Goal: Task Accomplishment & Management: Manage account settings

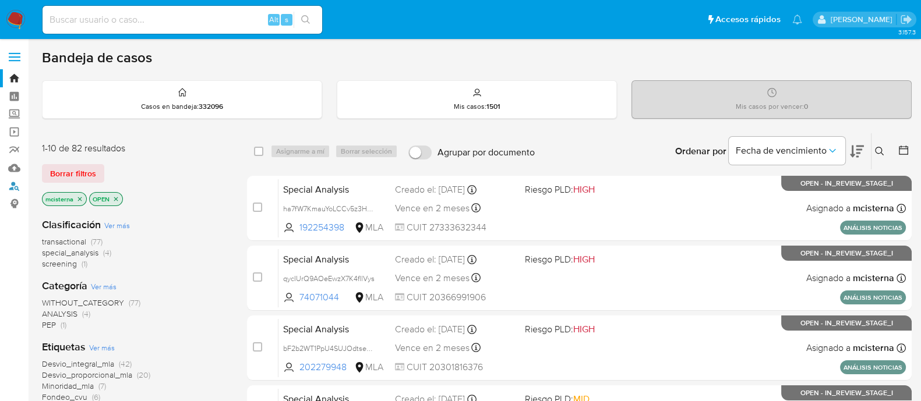
drag, startPoint x: 14, startPoint y: 189, endPoint x: 32, endPoint y: 195, distance: 19.0
click at [14, 189] on link "Buscador de personas" at bounding box center [69, 186] width 139 height 18
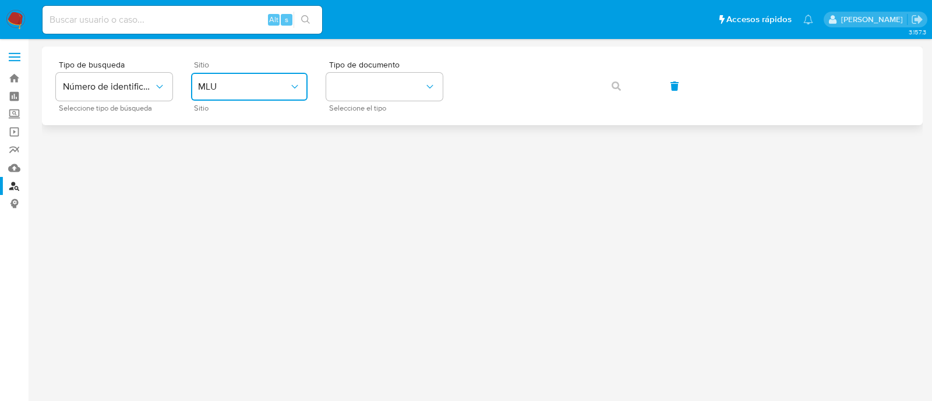
click at [267, 77] on button "MLU" at bounding box center [249, 87] width 117 height 28
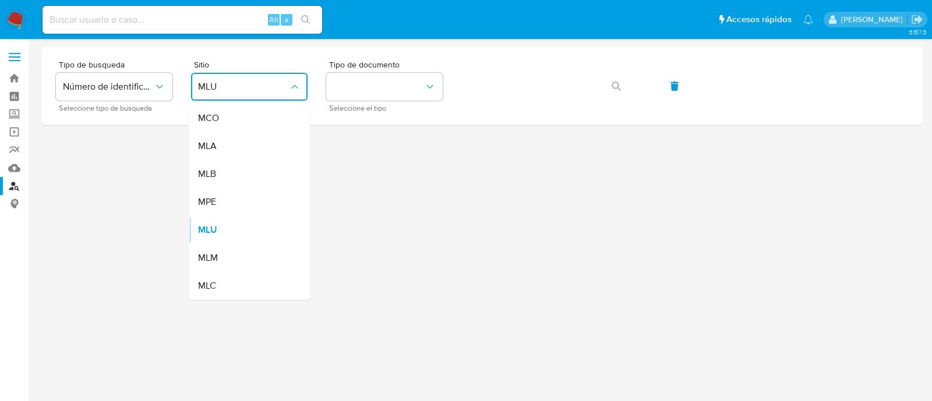
drag, startPoint x: 253, startPoint y: 145, endPoint x: 294, endPoint y: 135, distance: 41.4
click at [255, 144] on div "MLA" at bounding box center [246, 146] width 96 height 28
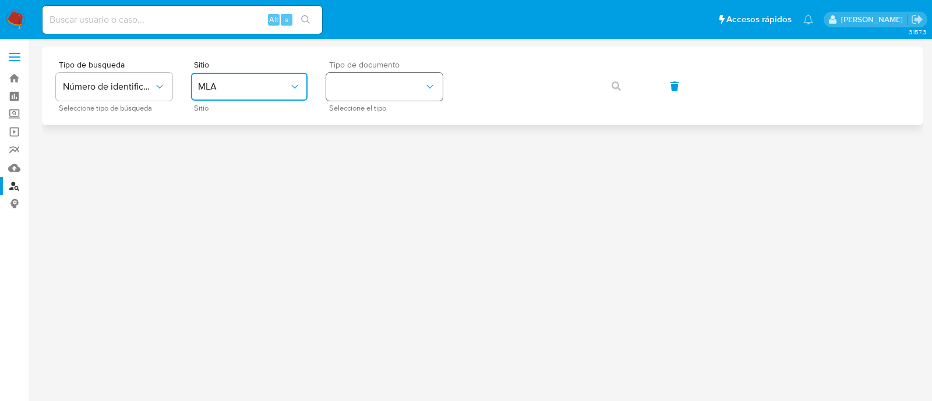
click at [402, 88] on button "identificationType" at bounding box center [384, 87] width 117 height 28
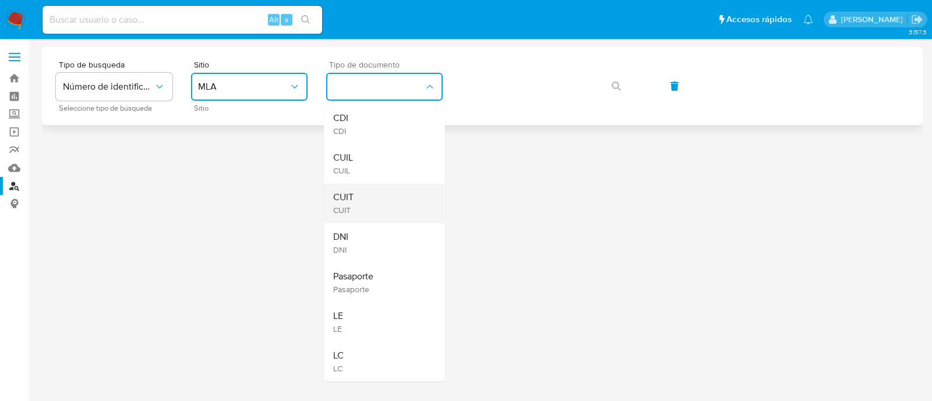
click at [372, 199] on div "CUIT CUIT" at bounding box center [381, 204] width 96 height 40
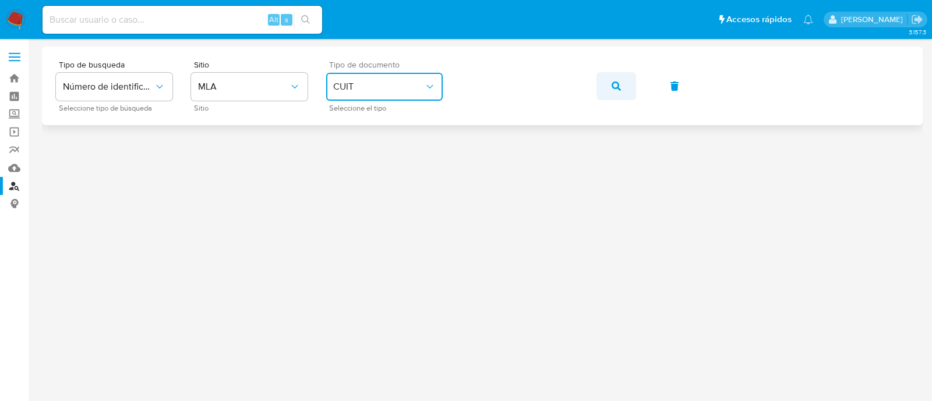
click at [623, 80] on button "button" at bounding box center [617, 86] width 40 height 28
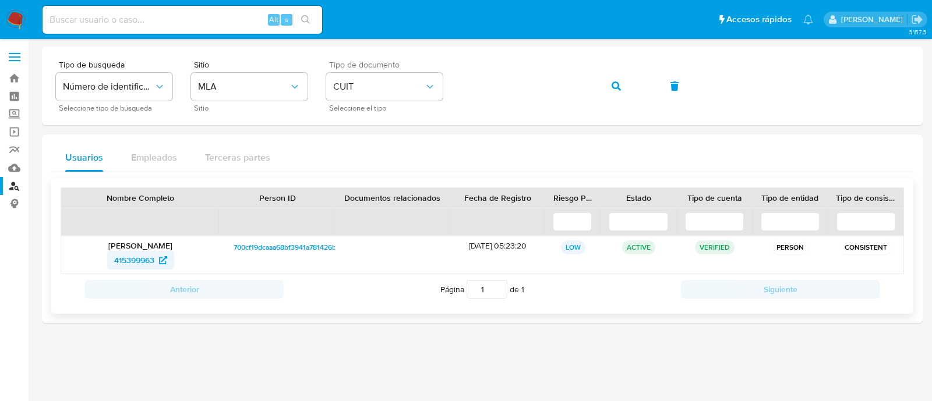
click at [121, 258] on span "415399963" at bounding box center [134, 260] width 40 height 19
click at [618, 86] on icon "button" at bounding box center [616, 86] width 9 height 9
click at [140, 253] on span "1881938577" at bounding box center [134, 260] width 42 height 19
click at [606, 89] on button "button" at bounding box center [617, 86] width 40 height 28
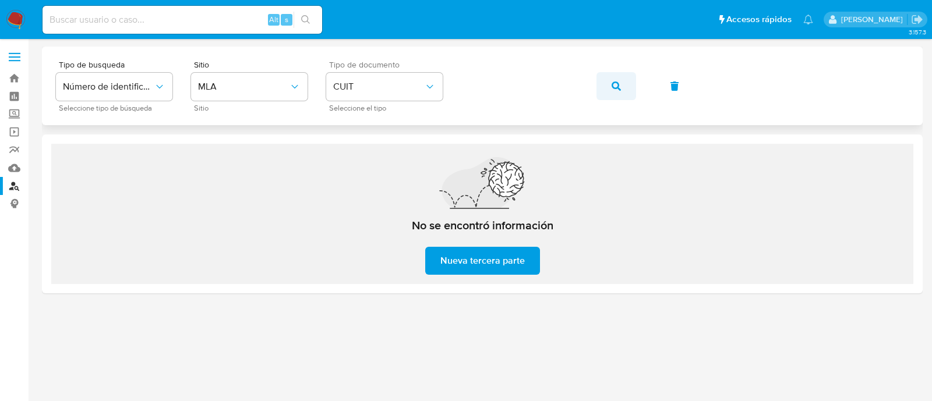
click at [604, 89] on button "button" at bounding box center [617, 86] width 40 height 28
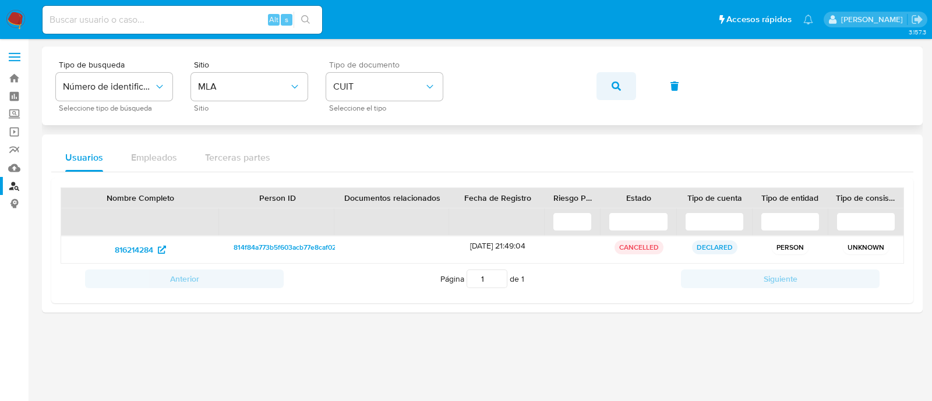
click at [608, 87] on button "button" at bounding box center [617, 86] width 40 height 28
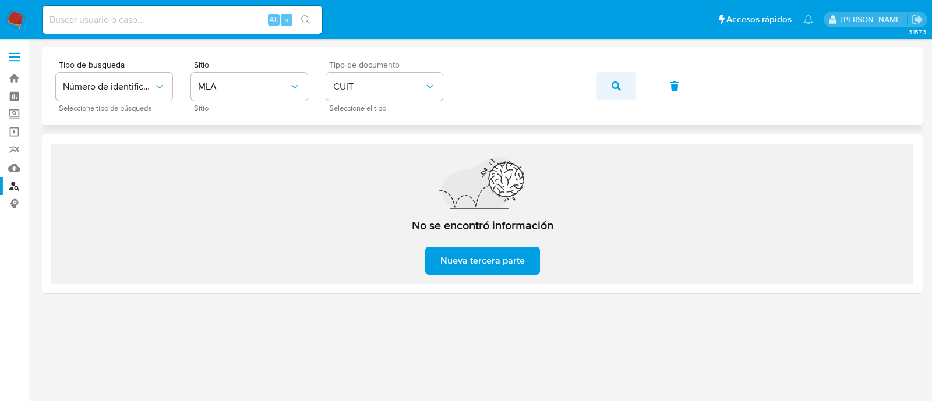
click at [610, 89] on button "button" at bounding box center [617, 86] width 40 height 28
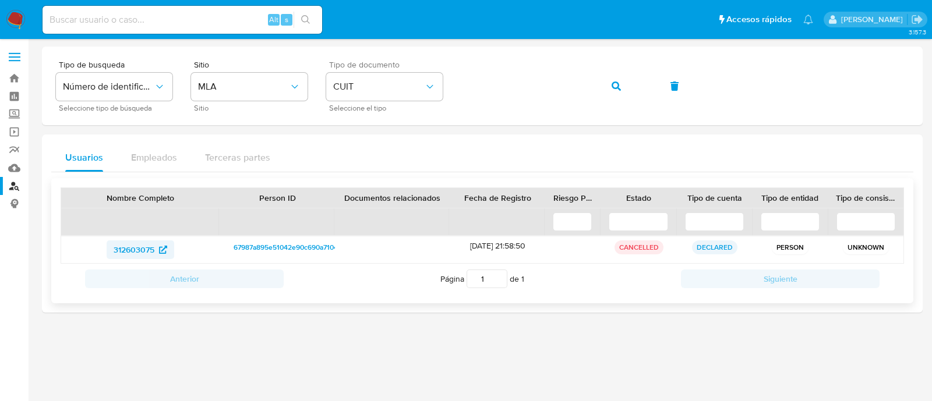
click at [137, 245] on span "312603075" at bounding box center [134, 250] width 41 height 19
drag, startPoint x: 601, startPoint y: 82, endPoint x: 380, endPoint y: 8, distance: 232.3
click at [601, 82] on button "button" at bounding box center [617, 86] width 40 height 28
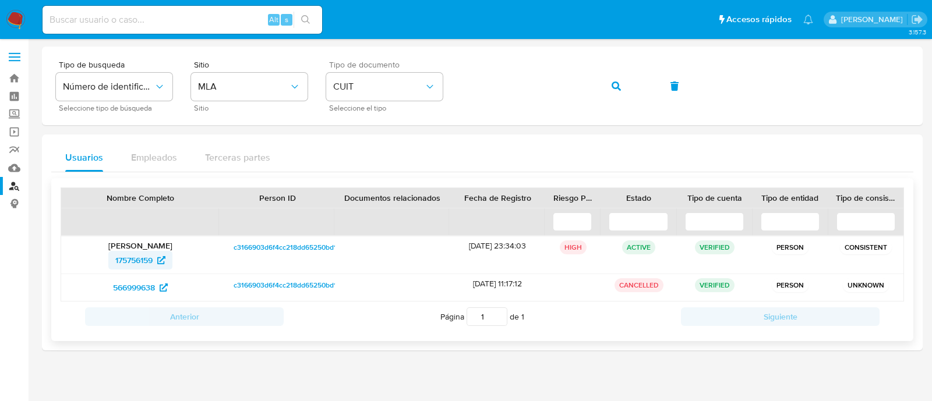
click at [150, 261] on span "175756159" at bounding box center [133, 260] width 37 height 19
click at [161, 284] on icon at bounding box center [164, 288] width 8 height 8
click at [622, 82] on button "button" at bounding box center [617, 86] width 40 height 28
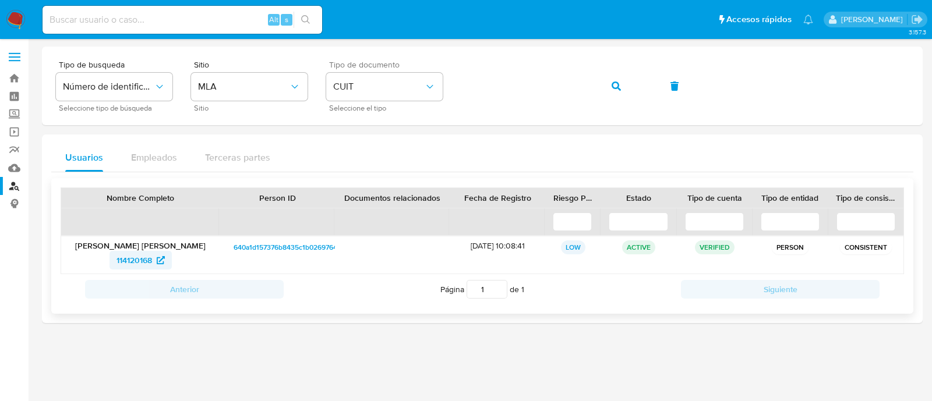
click at [136, 257] on span "114120168" at bounding box center [135, 260] width 36 height 19
click at [622, 84] on button "button" at bounding box center [617, 86] width 40 height 28
click at [156, 265] on span "237342738" at bounding box center [141, 260] width 54 height 19
click at [601, 87] on button "button" at bounding box center [617, 86] width 40 height 28
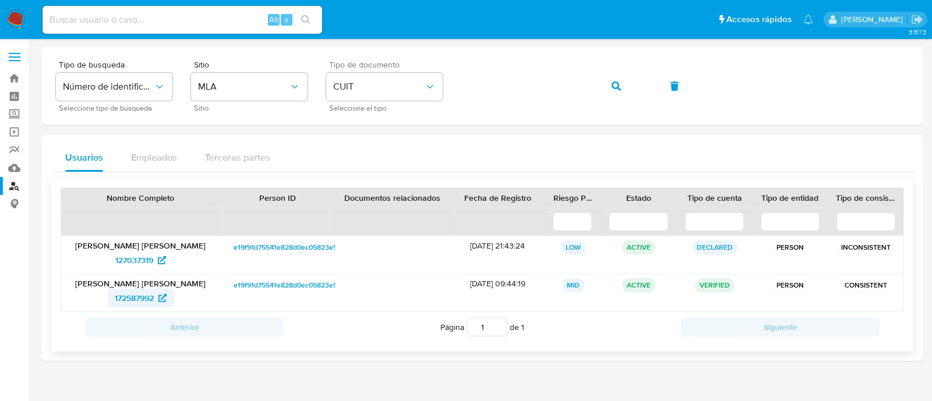
click at [140, 298] on span "172587992" at bounding box center [134, 298] width 39 height 19
click at [599, 89] on button "button" at bounding box center [617, 86] width 40 height 28
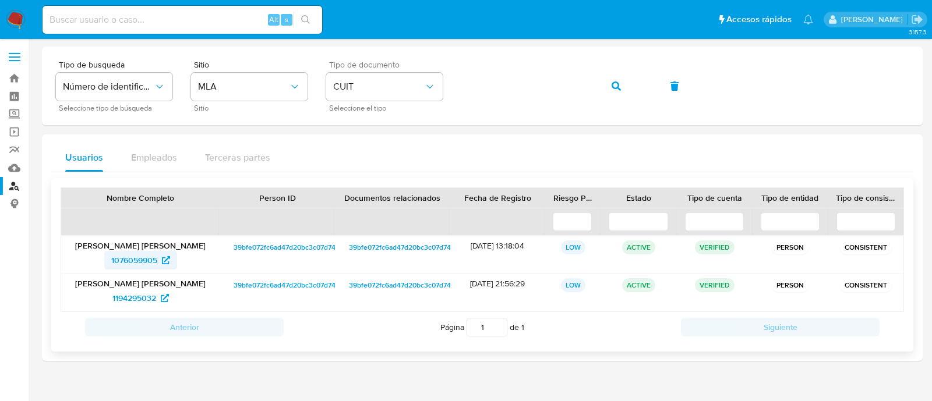
click at [150, 260] on span "1076059905" at bounding box center [134, 260] width 46 height 19
click at [119, 291] on span "1194295032" at bounding box center [134, 298] width 44 height 19
click at [603, 86] on button "button" at bounding box center [617, 86] width 40 height 28
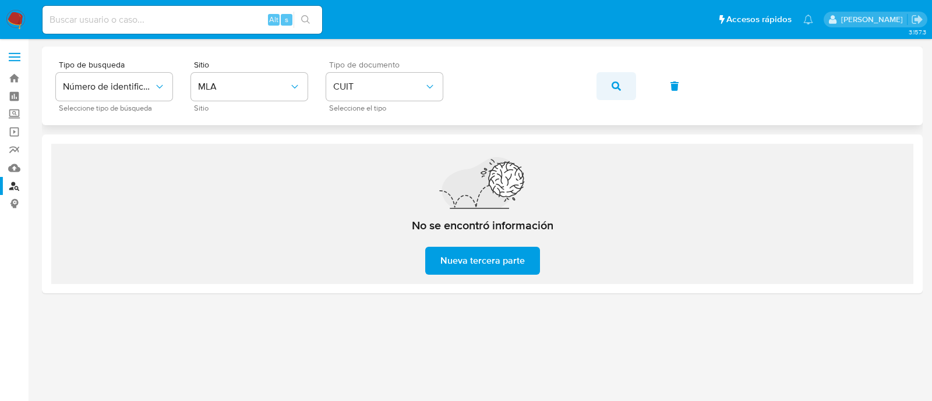
click at [606, 87] on button "button" at bounding box center [617, 86] width 40 height 28
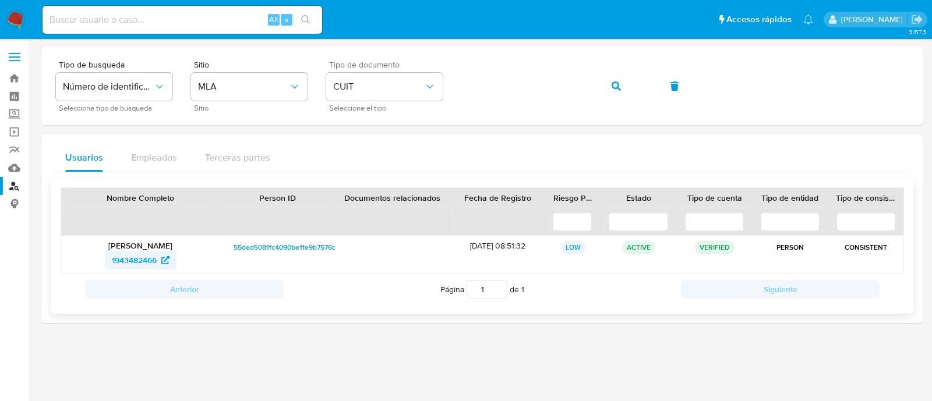
click at [149, 260] on span "1943482466" at bounding box center [134, 260] width 45 height 19
click at [622, 88] on button "button" at bounding box center [617, 86] width 40 height 28
click at [149, 257] on span "1536893989" at bounding box center [134, 260] width 45 height 19
click at [608, 87] on button "button" at bounding box center [617, 86] width 40 height 28
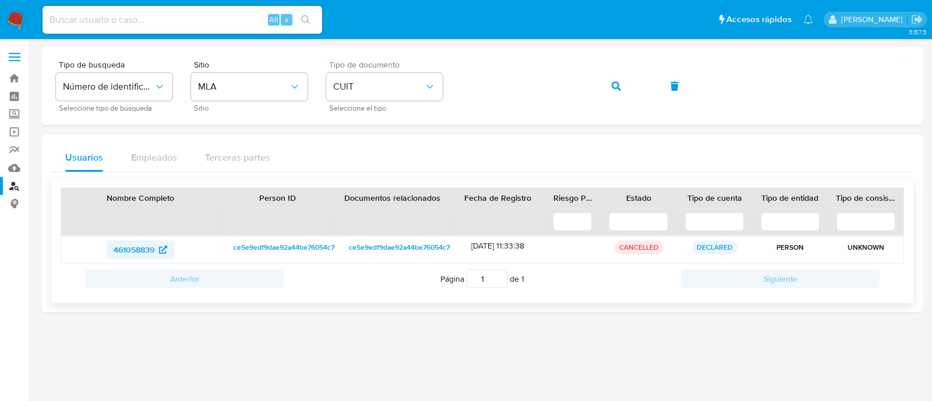
click at [142, 253] on span "461058839" at bounding box center [134, 250] width 41 height 19
click at [616, 86] on icon "button" at bounding box center [616, 86] width 9 height 9
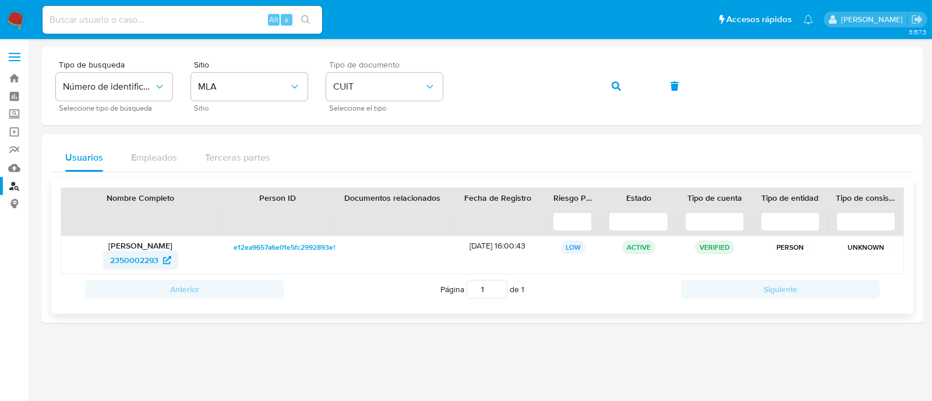
click at [150, 251] on span "2350002293" at bounding box center [134, 260] width 48 height 19
click at [606, 84] on button "button" at bounding box center [617, 86] width 40 height 28
click at [175, 256] on div "629069853" at bounding box center [140, 260] width 142 height 19
click at [144, 260] on span "629069853" at bounding box center [134, 260] width 43 height 19
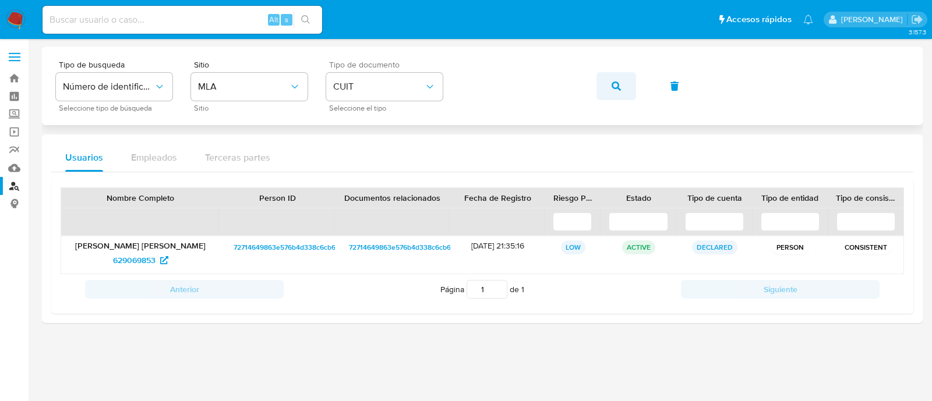
click at [620, 87] on icon "button" at bounding box center [616, 86] width 9 height 9
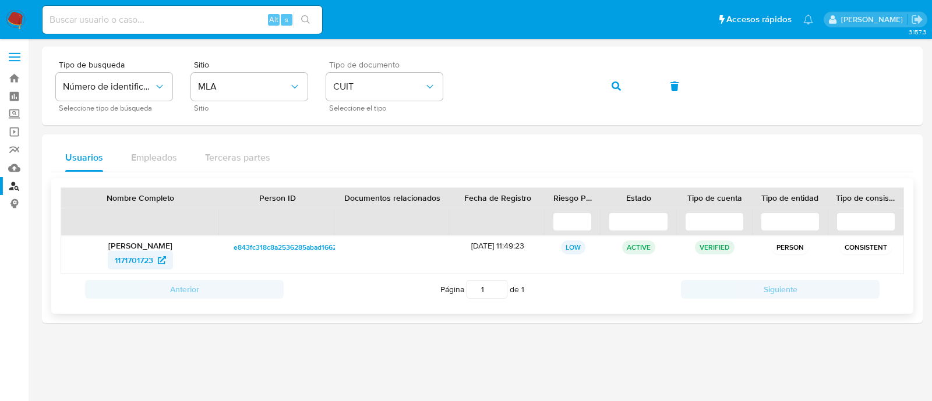
click at [140, 253] on span "1171701723" at bounding box center [134, 260] width 38 height 19
click at [615, 80] on span "button" at bounding box center [616, 86] width 9 height 26
click at [152, 259] on span "1877121183" at bounding box center [134, 260] width 38 height 19
click at [604, 81] on button "button" at bounding box center [617, 86] width 40 height 28
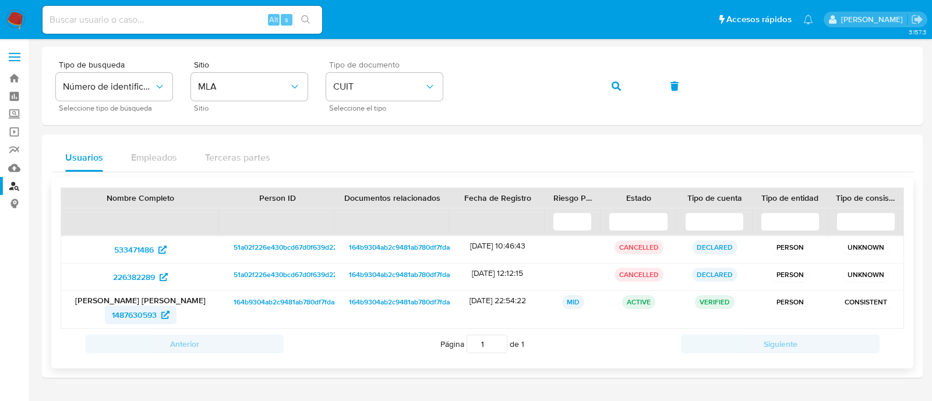
click at [140, 319] on span "1487630593" at bounding box center [134, 315] width 45 height 19
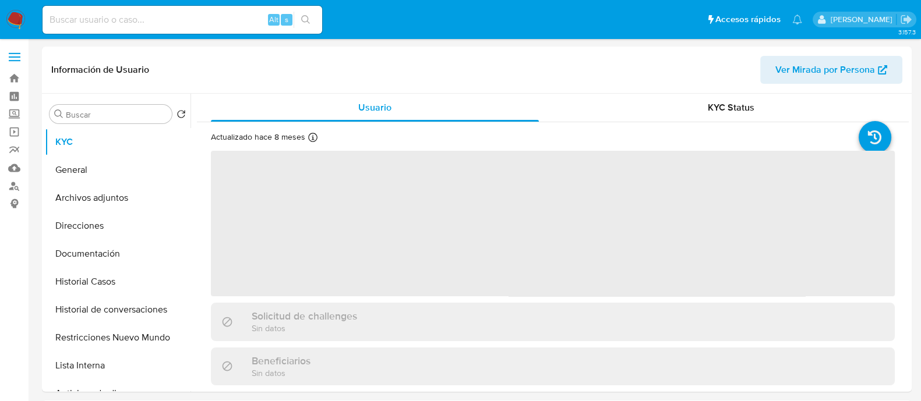
select select "10"
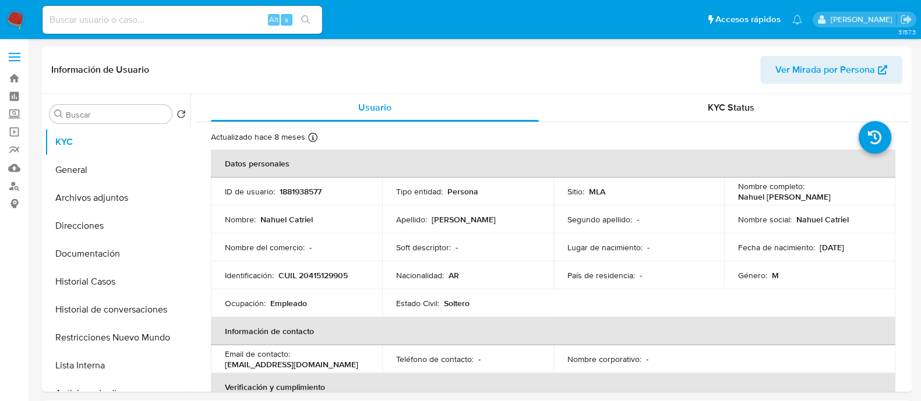
select select "10"
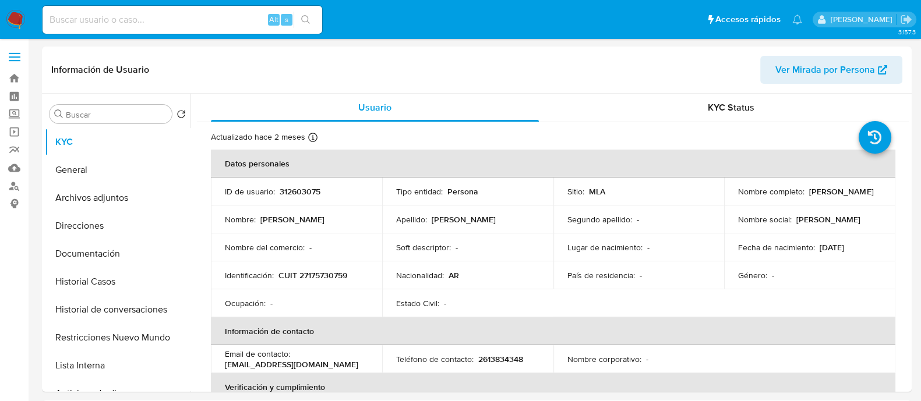
select select "10"
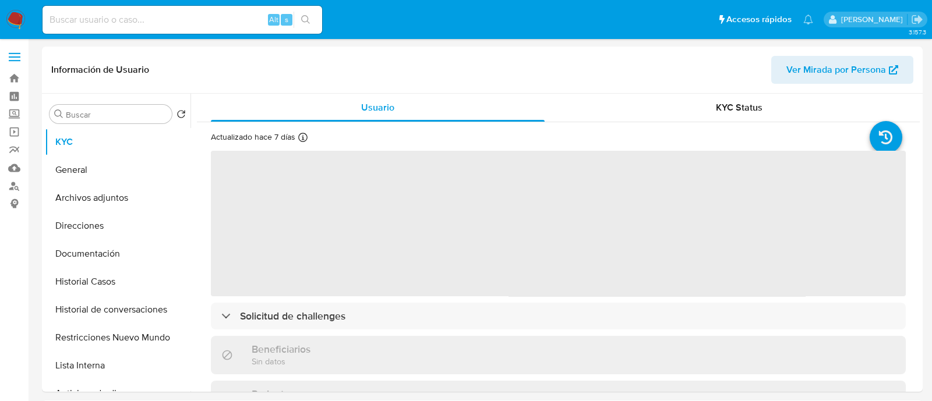
select select "10"
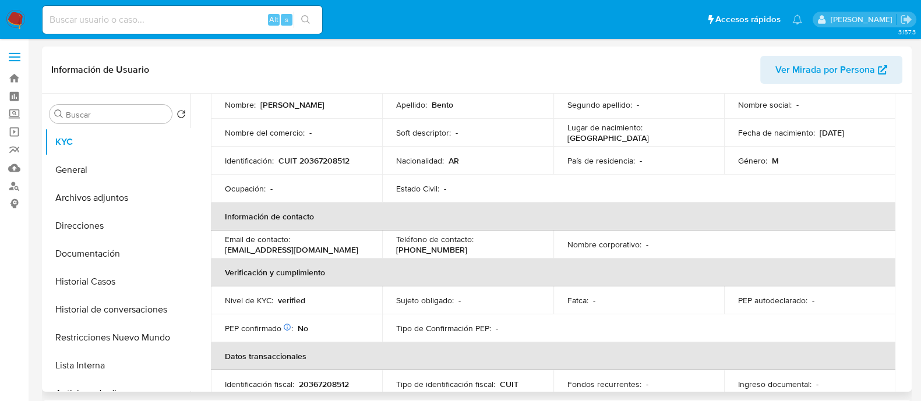
scroll to position [218, 0]
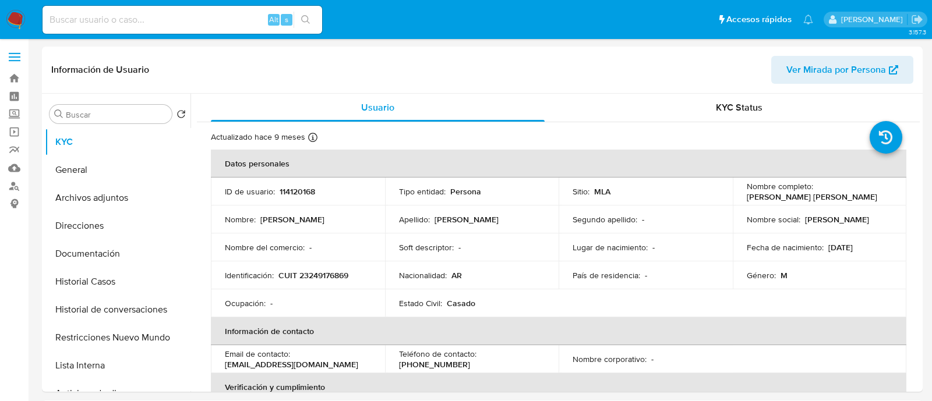
select select "10"
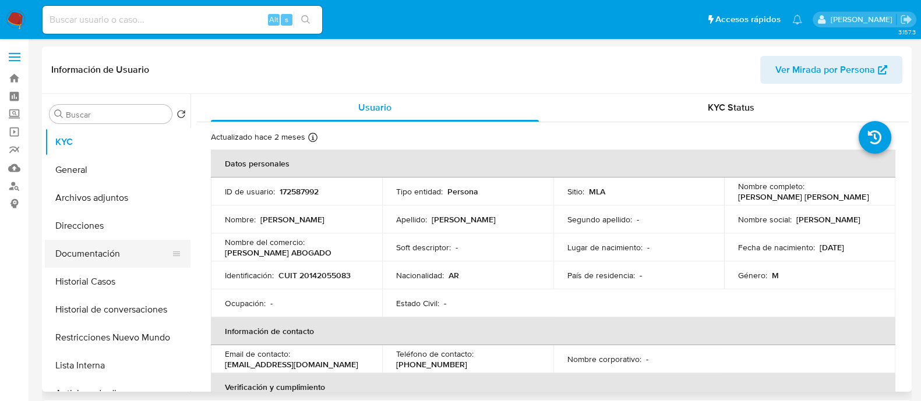
select select "10"
click at [130, 254] on button "Documentación" at bounding box center [113, 254] width 136 height 28
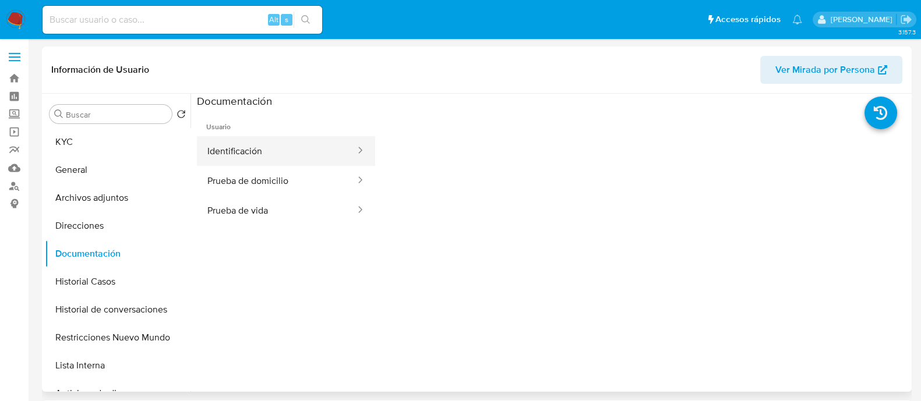
click at [287, 158] on button "Identificación" at bounding box center [277, 151] width 160 height 30
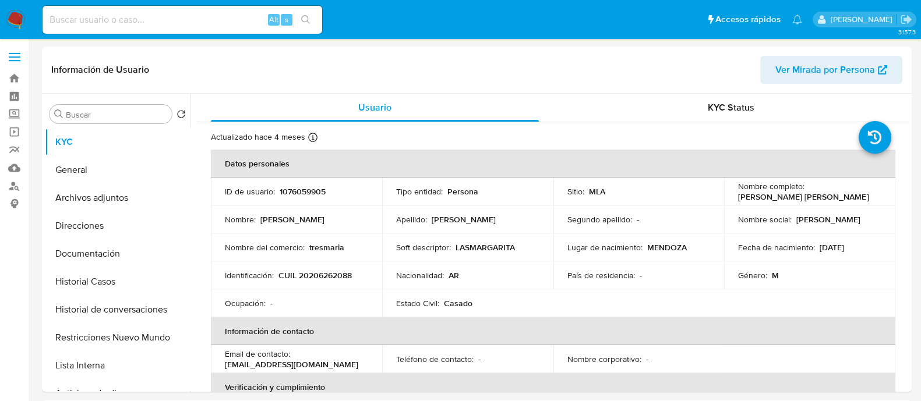
select select "10"
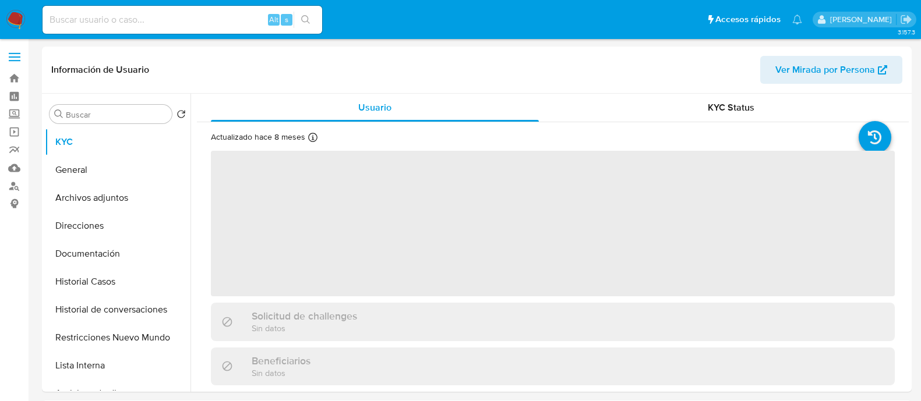
select select "10"
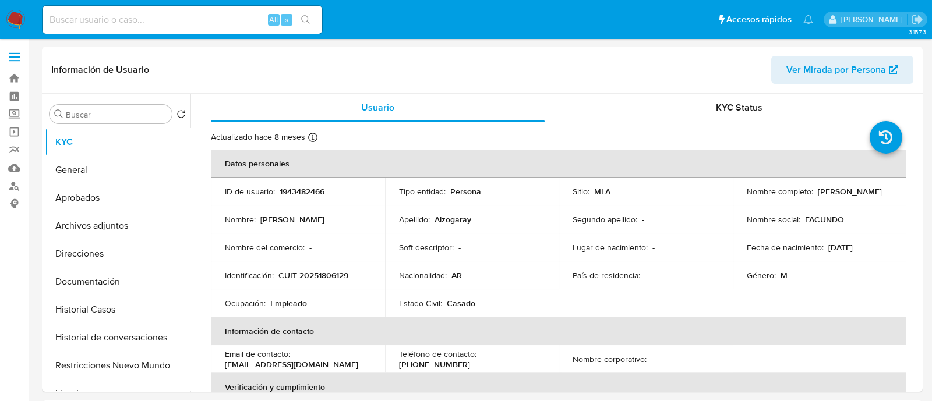
select select "10"
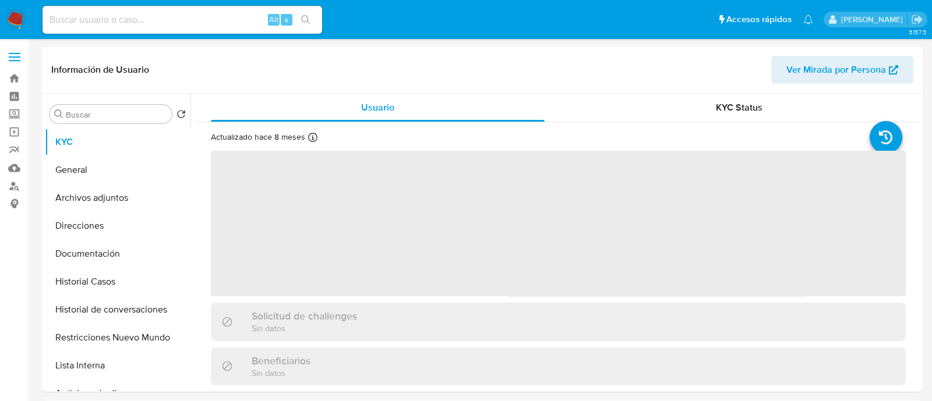
select select "10"
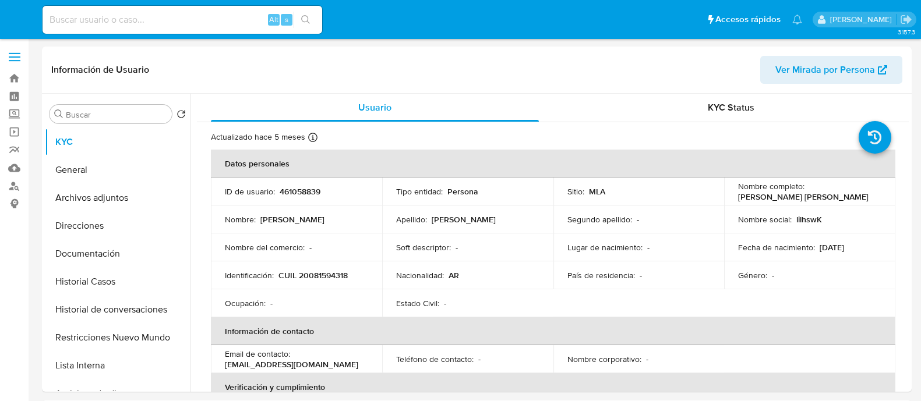
select select "10"
click at [123, 263] on button "Documentación" at bounding box center [113, 254] width 136 height 28
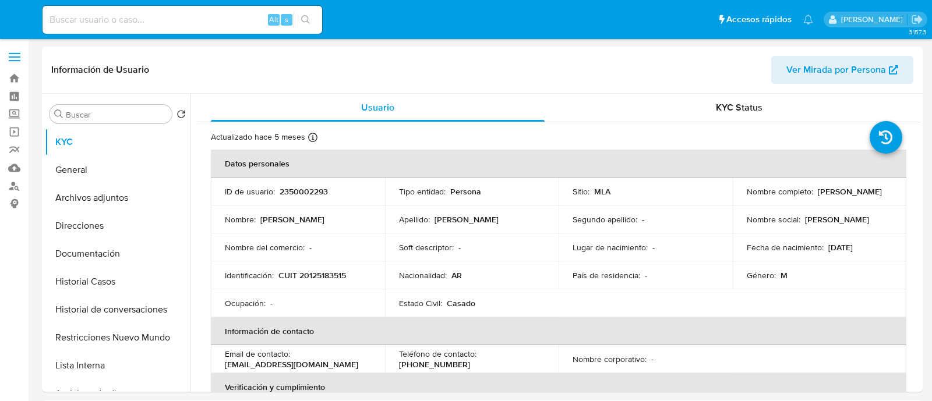
select select "10"
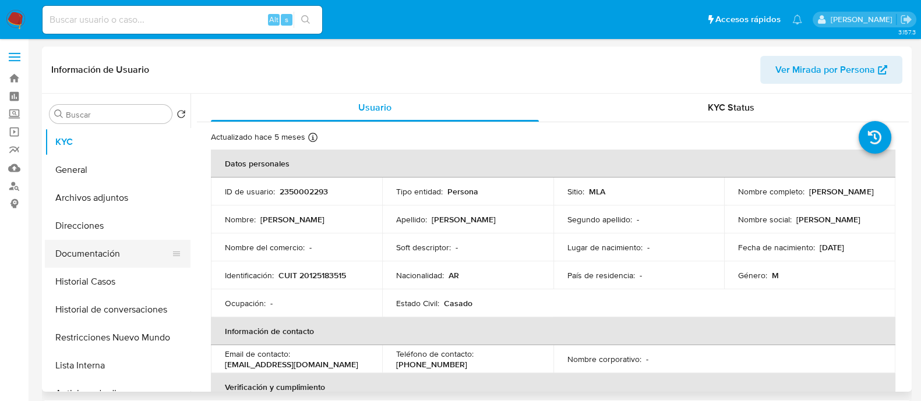
click at [91, 255] on button "Documentación" at bounding box center [113, 254] width 136 height 28
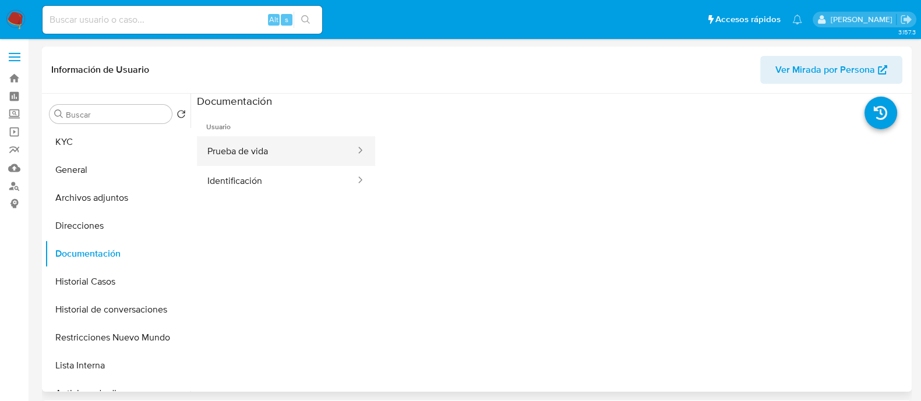
click at [251, 152] on button "Prueba de vida" at bounding box center [277, 151] width 160 height 30
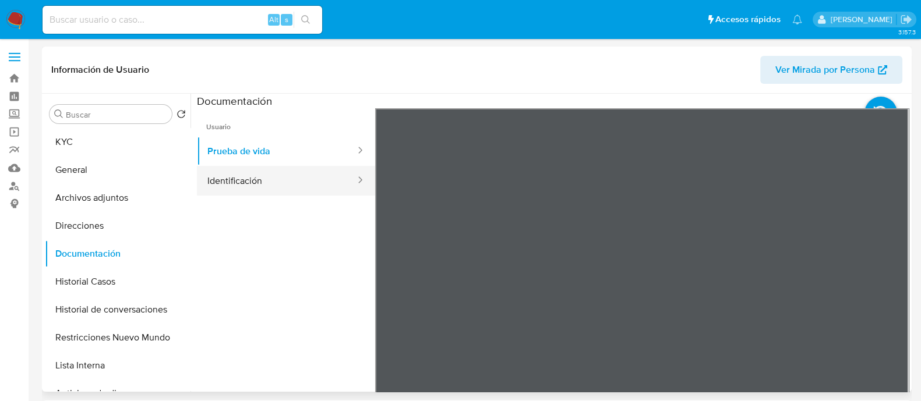
click at [257, 185] on button "Identificación" at bounding box center [277, 181] width 160 height 30
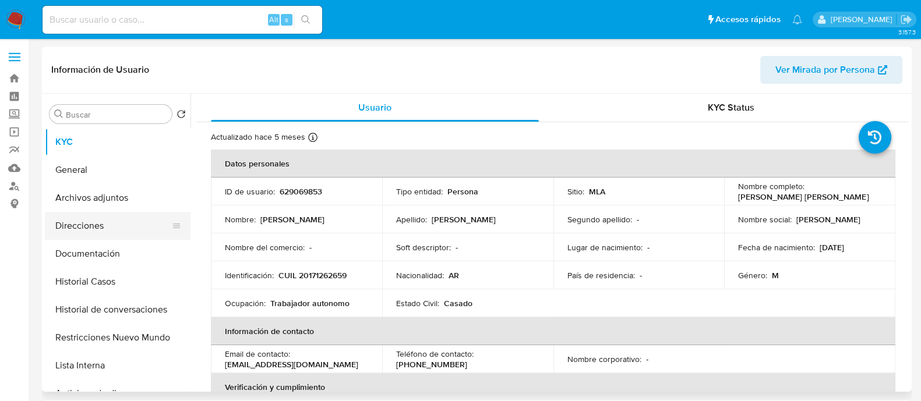
select select "10"
click at [107, 256] on button "Documentación" at bounding box center [113, 254] width 136 height 28
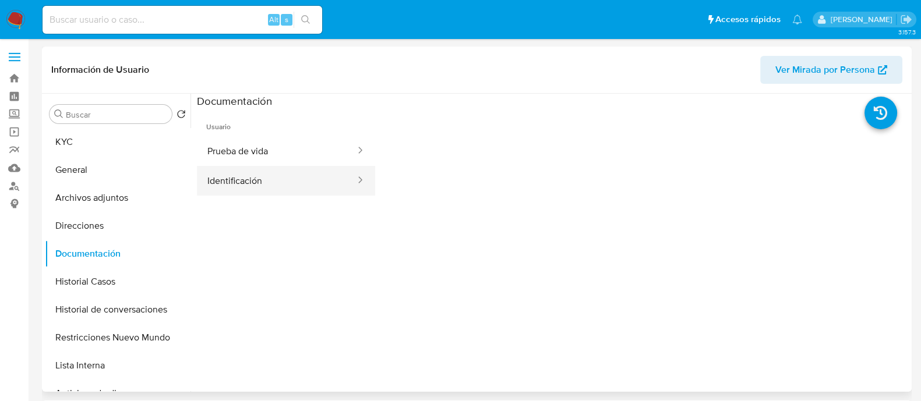
click at [261, 179] on button "Identificación" at bounding box center [277, 181] width 160 height 30
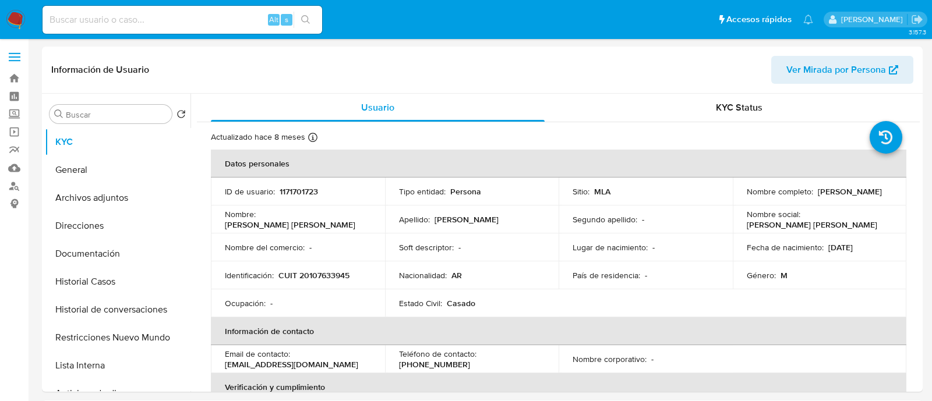
select select "10"
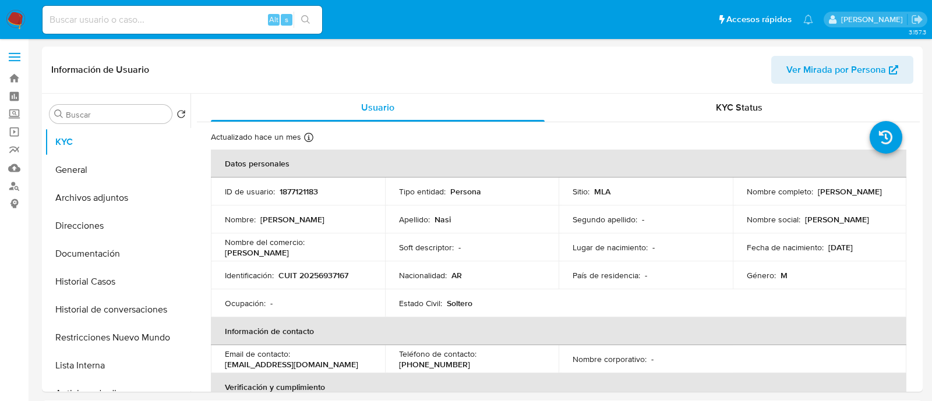
select select "10"
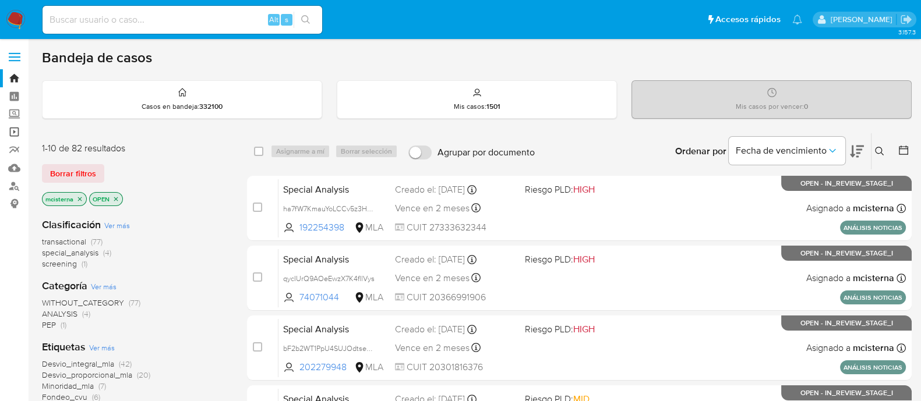
click at [13, 131] on link "Operaciones masivas" at bounding box center [69, 132] width 139 height 18
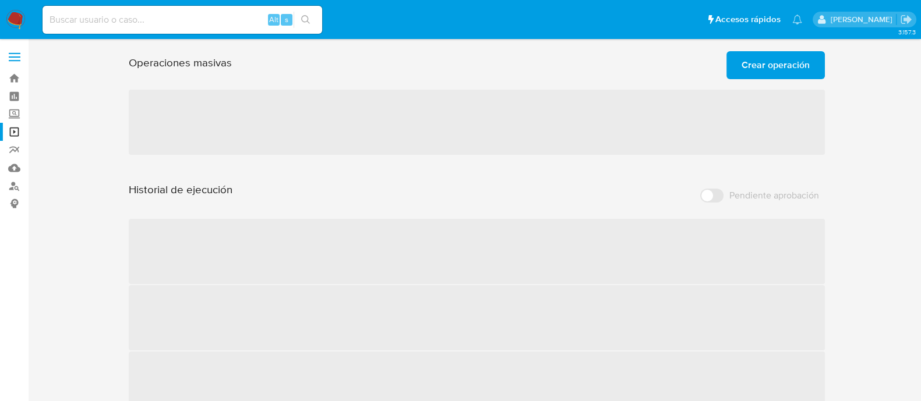
click at [759, 65] on span "Crear operación" at bounding box center [776, 65] width 68 height 26
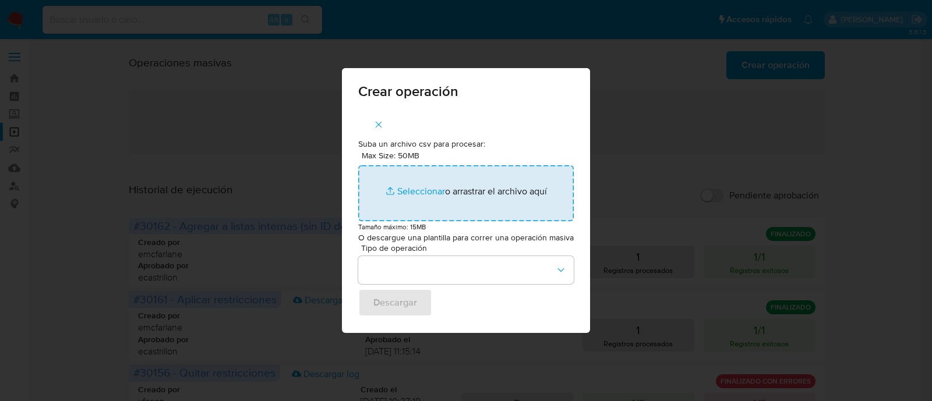
click at [471, 196] on input "Max Size: 50MB Seleccionar archivos" at bounding box center [466, 193] width 216 height 56
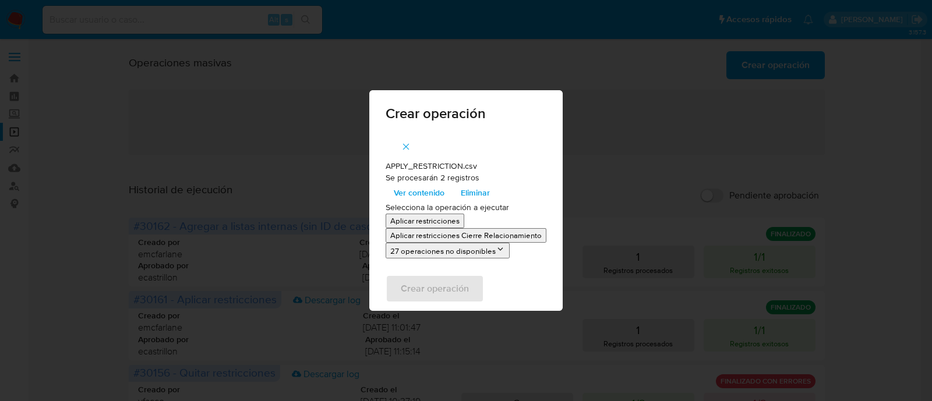
drag, startPoint x: 471, startPoint y: 196, endPoint x: 410, endPoint y: 223, distance: 67.6
click at [410, 223] on p "Aplicar restricciones" at bounding box center [424, 221] width 69 height 11
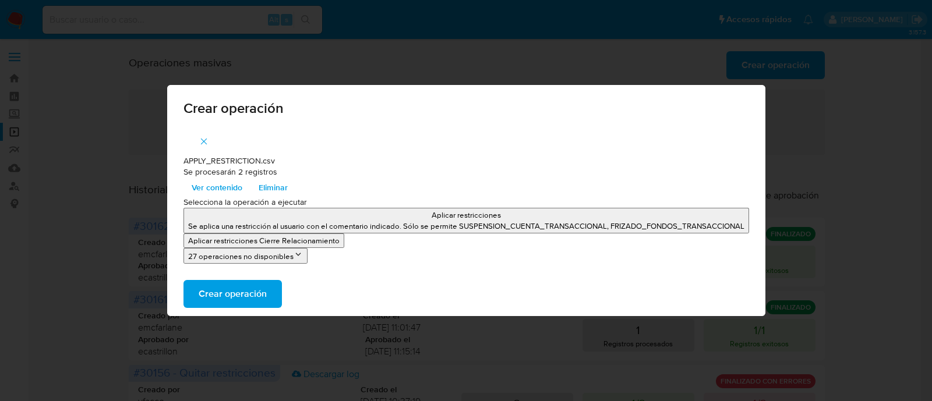
click at [251, 288] on span "Crear operación" at bounding box center [233, 294] width 68 height 26
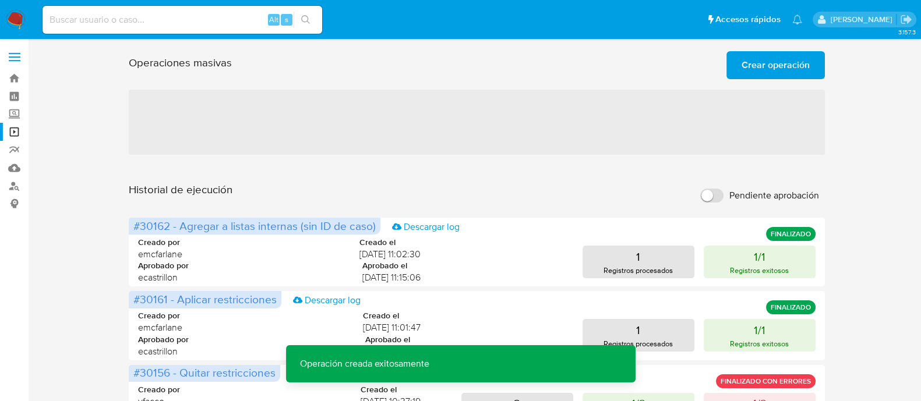
click at [766, 62] on span "Crear operación" at bounding box center [776, 65] width 68 height 26
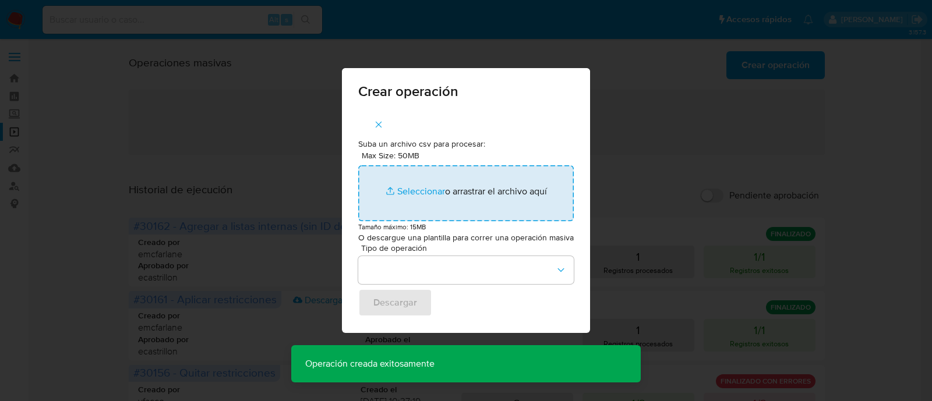
click at [426, 185] on input "Max Size: 50MB Seleccionar archivos" at bounding box center [466, 193] width 216 height 56
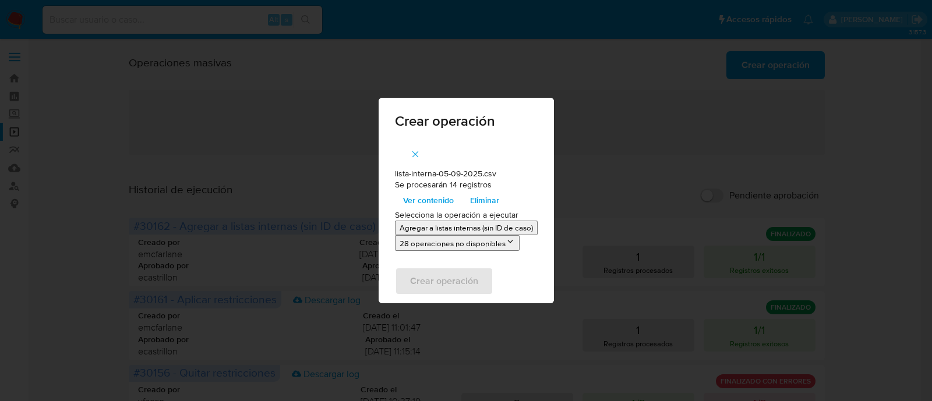
drag, startPoint x: 426, startPoint y: 186, endPoint x: 441, endPoint y: 232, distance: 49.0
click at [441, 232] on p "Agregar a listas internas (sin ID de caso)" at bounding box center [466, 228] width 133 height 11
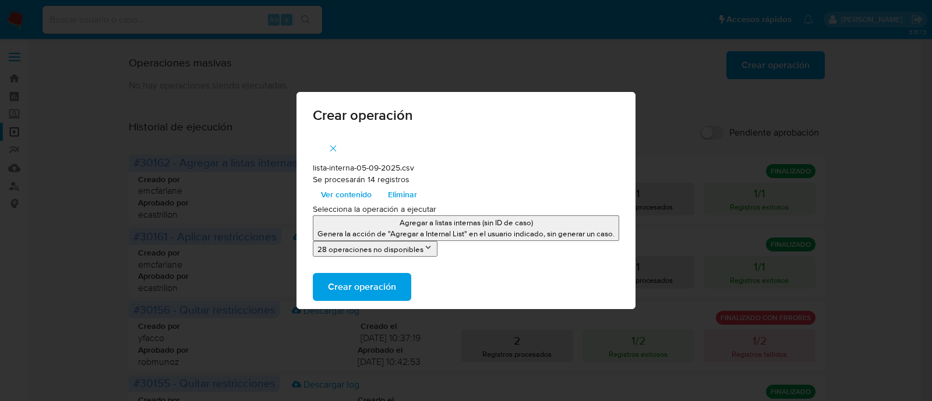
click at [383, 290] on span "Crear operación" at bounding box center [362, 287] width 68 height 26
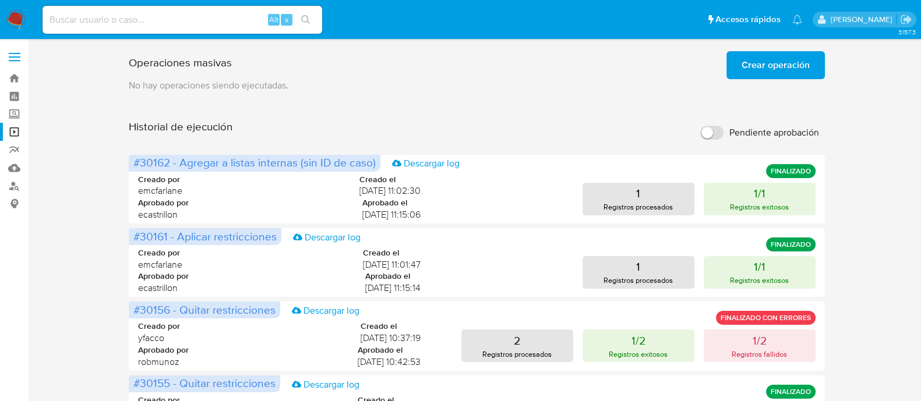
click at [232, 25] on input at bounding box center [183, 19] width 280 height 15
paste input "0yN3StYufEq7UiffyjaN9jxp"
type input "0yN3StYufEq7UiffyjaN9jxp"
click at [304, 23] on icon "search-icon" at bounding box center [305, 19] width 9 height 9
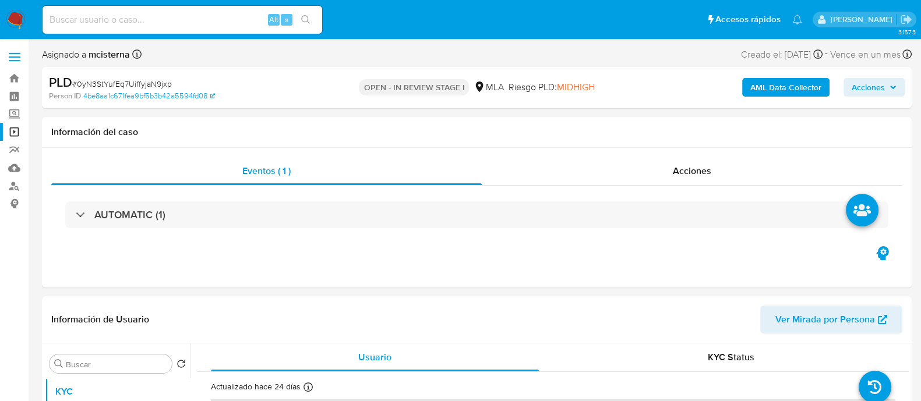
select select "10"
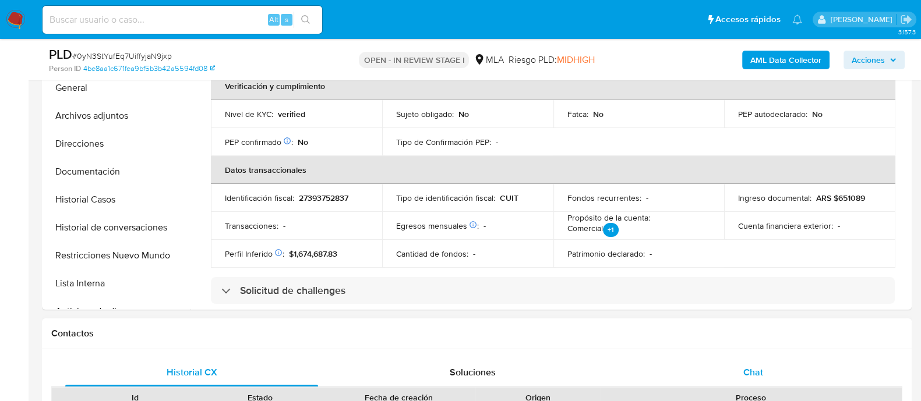
scroll to position [509, 0]
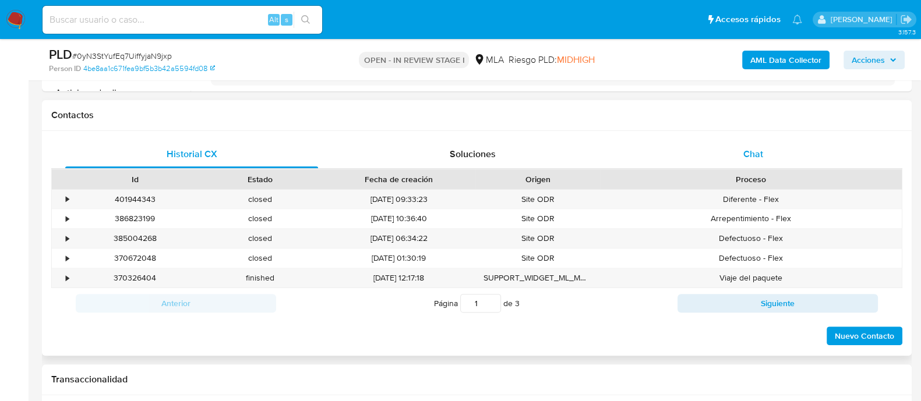
click at [733, 151] on div "Chat" at bounding box center [753, 154] width 253 height 28
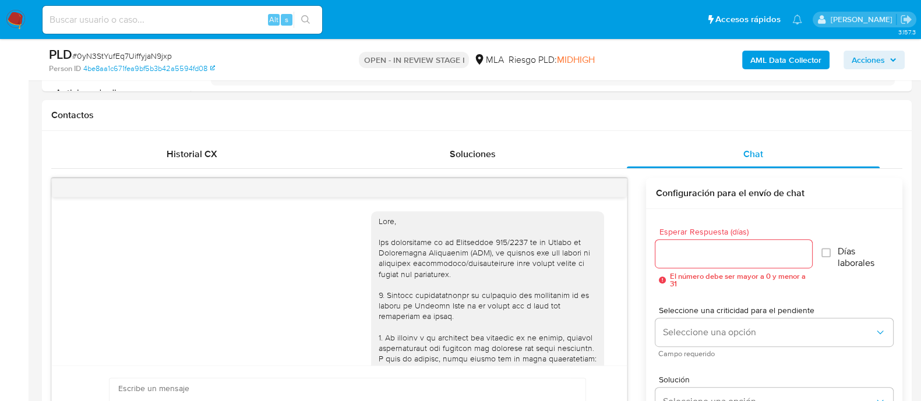
scroll to position [1602, 0]
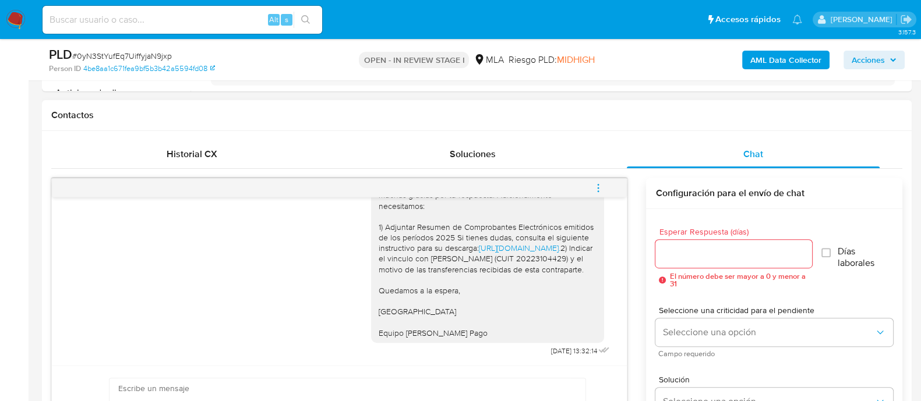
click at [598, 187] on icon "menu-action" at bounding box center [598, 187] width 1 height 1
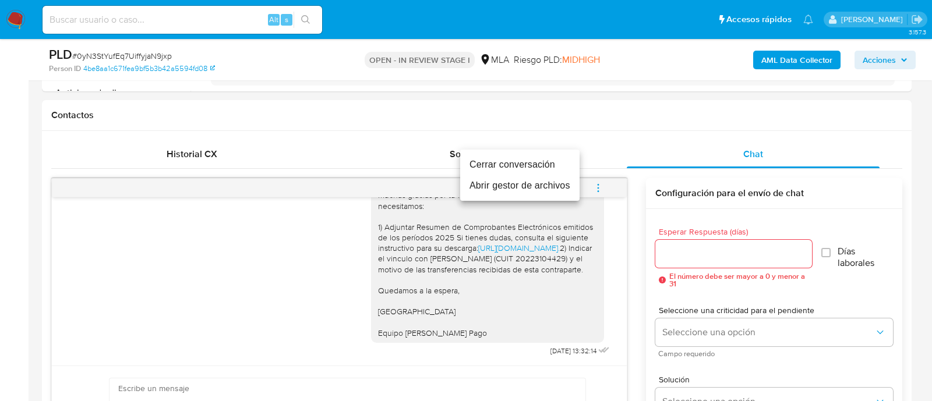
click at [535, 170] on li "Cerrar conversación" at bounding box center [519, 164] width 119 height 21
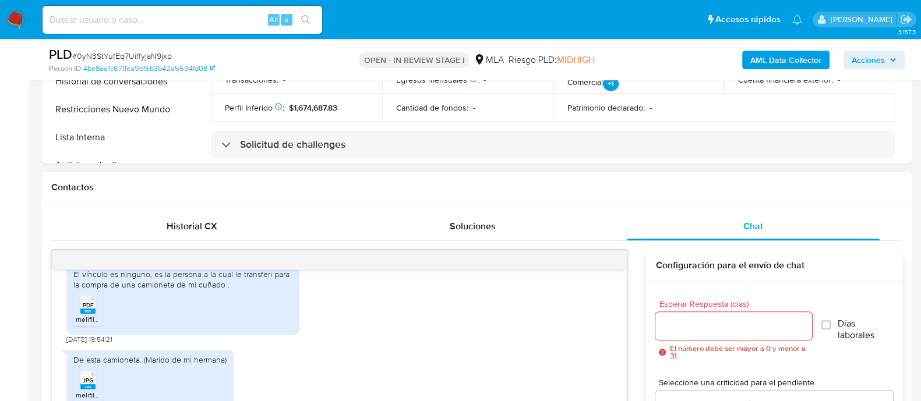
scroll to position [1165, 0]
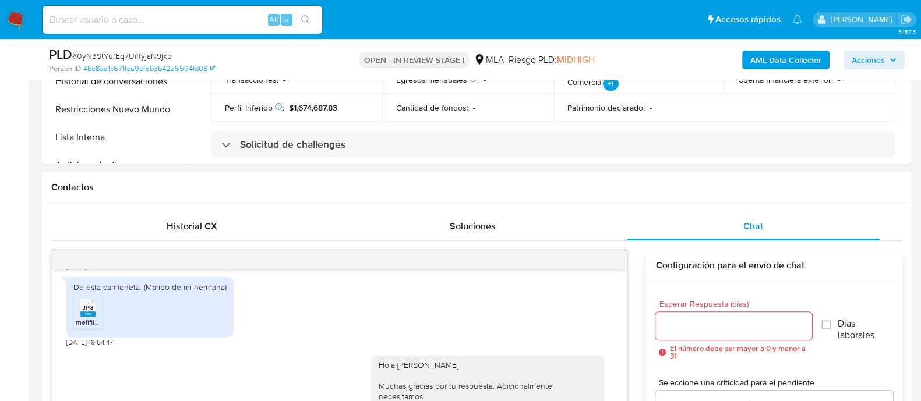
click at [82, 241] on rect at bounding box center [87, 238] width 15 height 5
click at [87, 316] on icon at bounding box center [87, 307] width 15 height 18
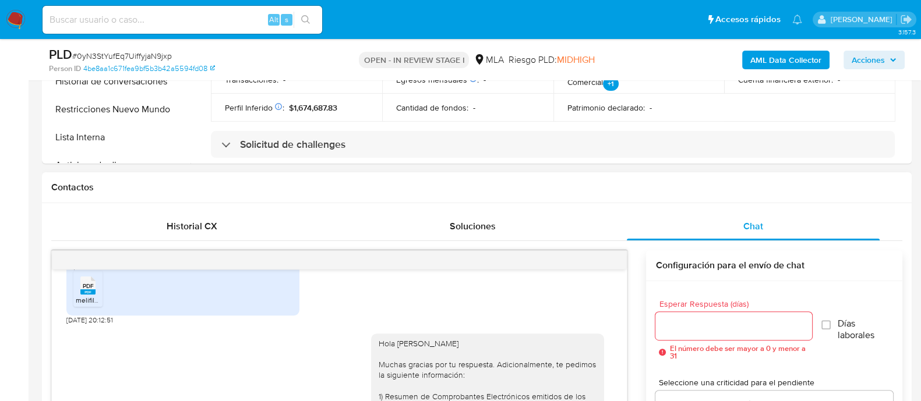
scroll to position [655, 0]
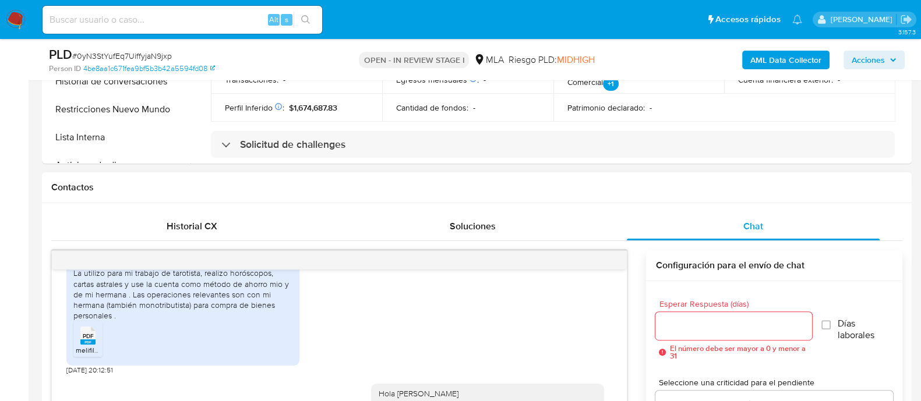
drag, startPoint x: 87, startPoint y: 352, endPoint x: 189, endPoint y: 352, distance: 102.5
click at [87, 340] on span "PDF" at bounding box center [88, 337] width 11 height 8
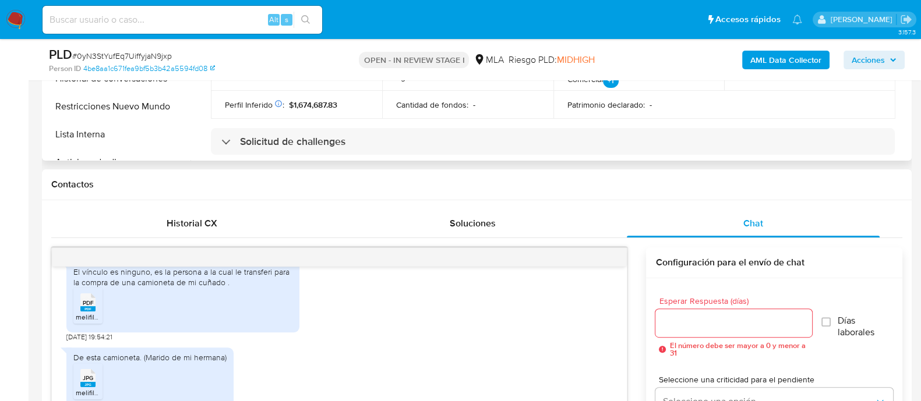
scroll to position [291, 0]
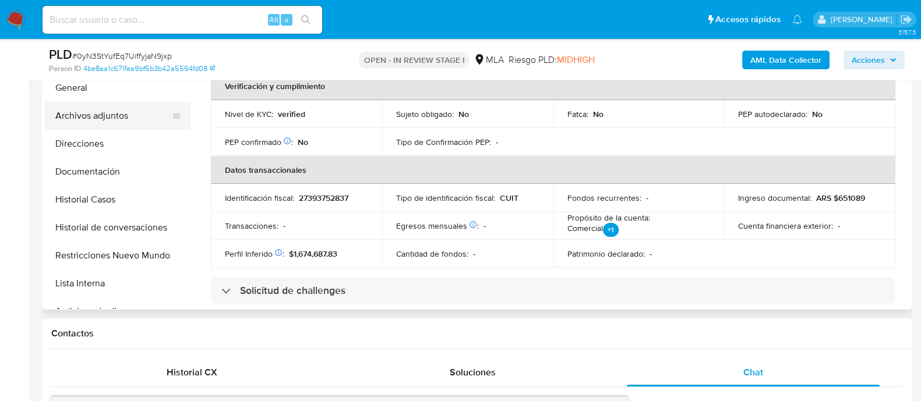
click at [127, 115] on button "Archivos adjuntos" at bounding box center [113, 116] width 136 height 28
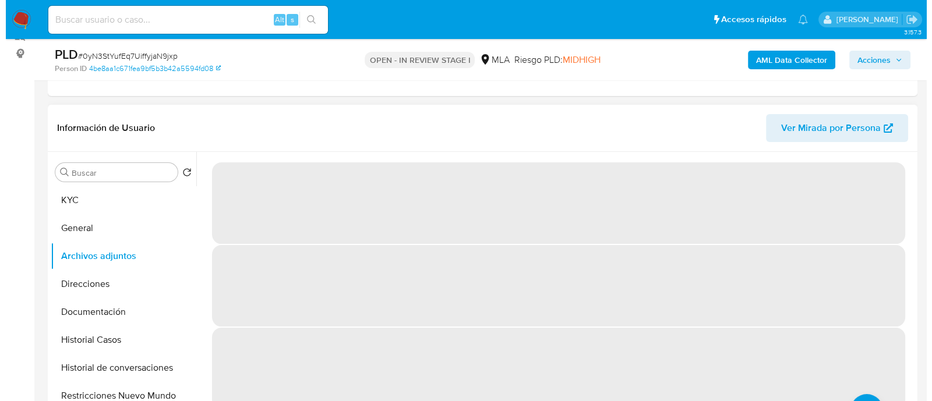
scroll to position [145, 0]
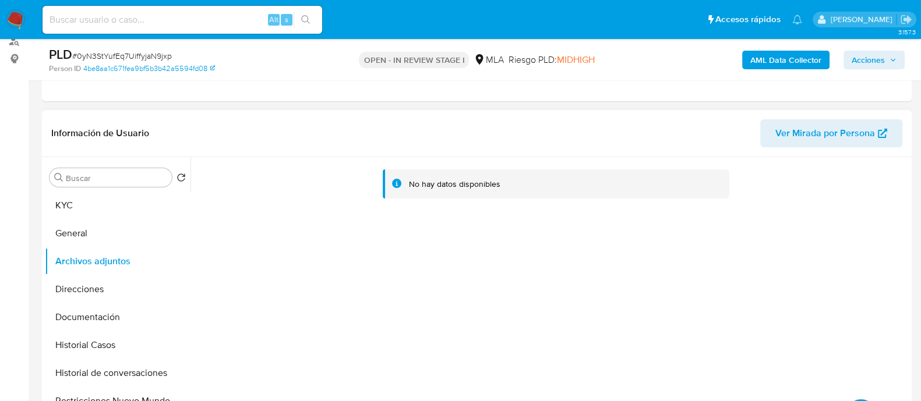
click at [782, 65] on b "AML Data Collector" at bounding box center [785, 60] width 71 height 19
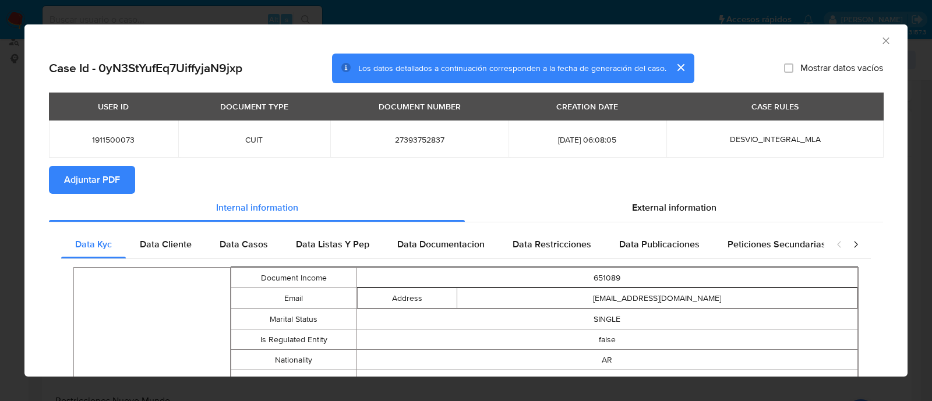
click at [122, 142] on span "1911500073" at bounding box center [113, 140] width 101 height 10
copy span "1911500073"
click at [110, 180] on span "Adjuntar PDF" at bounding box center [92, 180] width 56 height 26
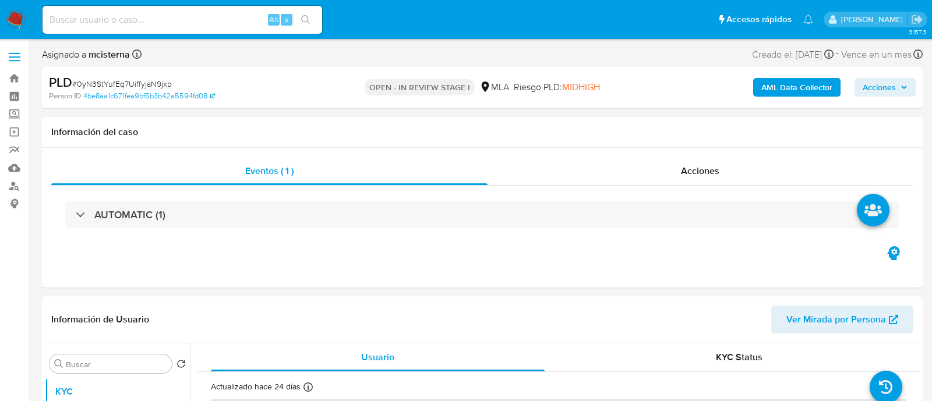
select select "10"
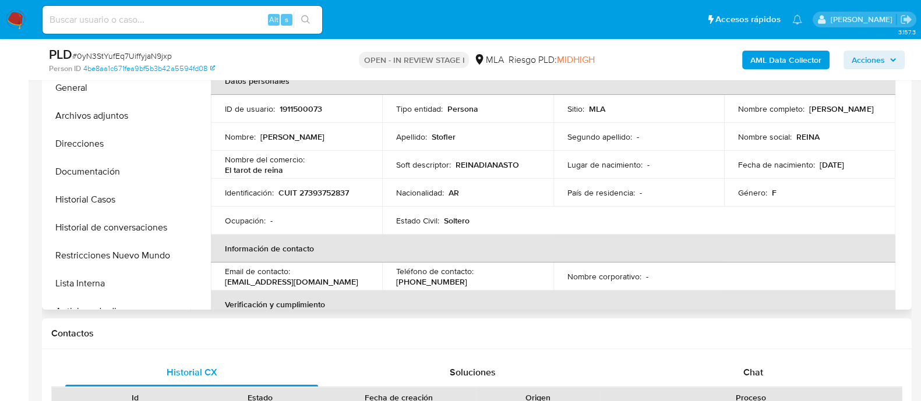
scroll to position [364, 0]
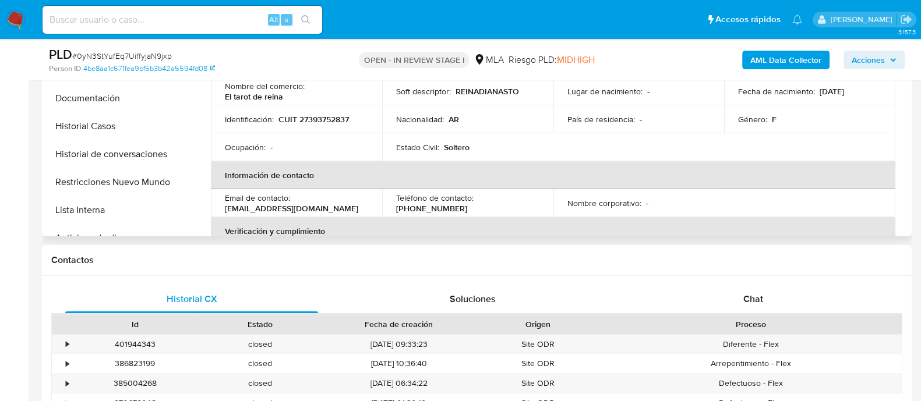
click at [467, 203] on p "[PHONE_NUMBER]" at bounding box center [431, 208] width 71 height 10
click at [467, 203] on p "(11) 28638590" at bounding box center [431, 208] width 71 height 10
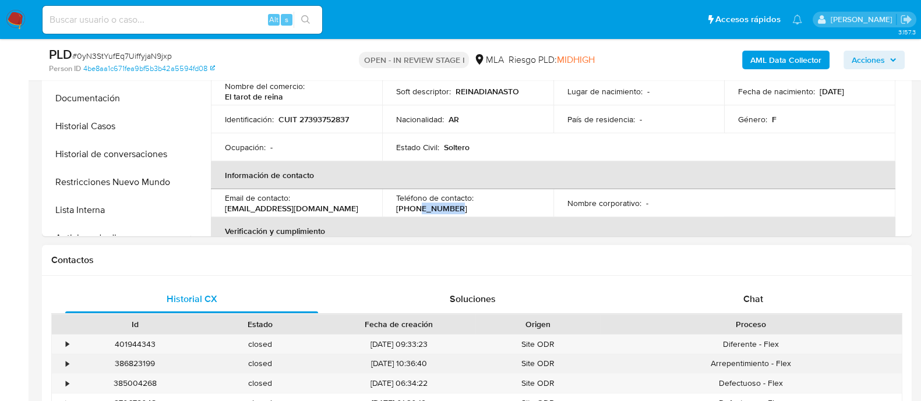
copy p "28638590"
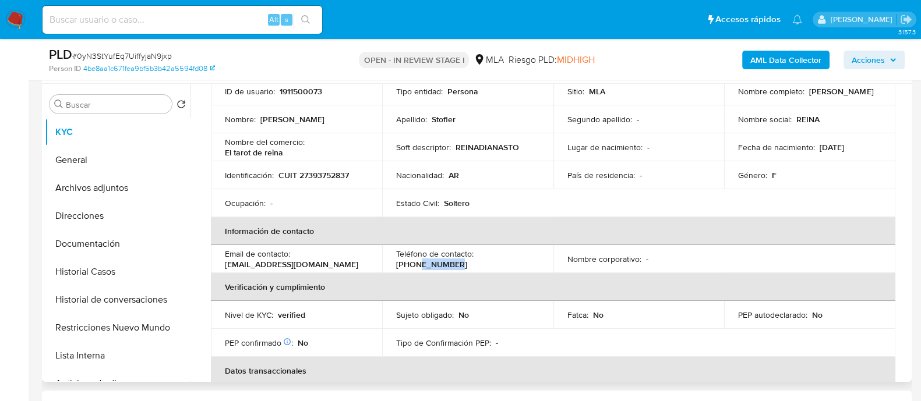
scroll to position [218, 0]
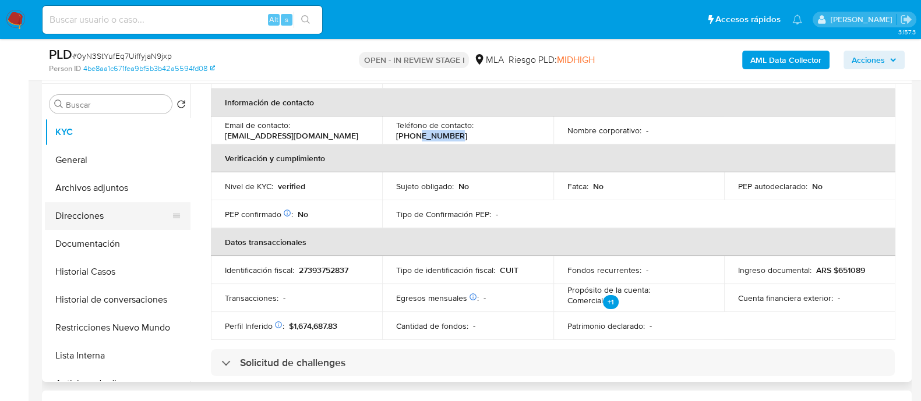
click at [111, 220] on button "Direcciones" at bounding box center [113, 216] width 136 height 28
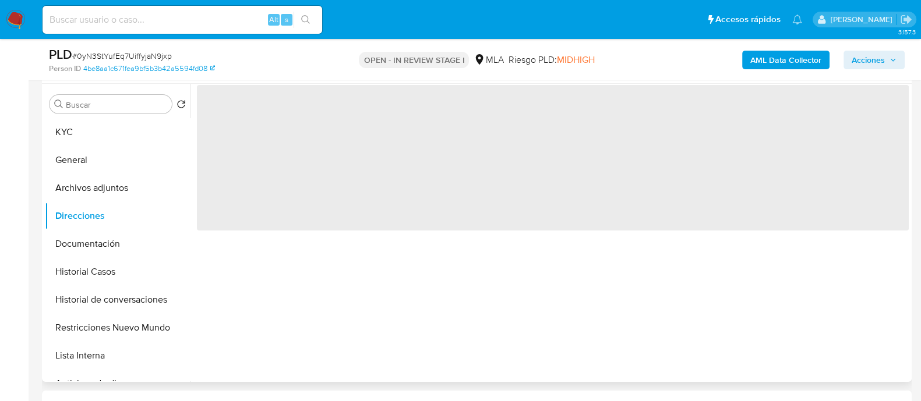
scroll to position [0, 0]
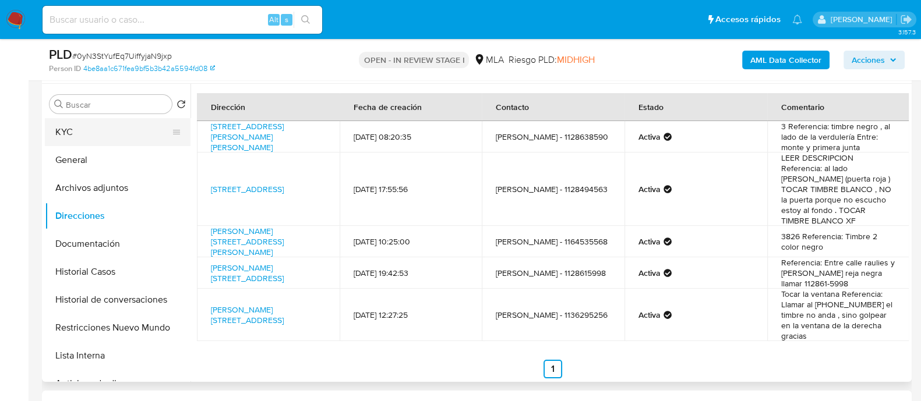
click at [126, 129] on button "KYC" at bounding box center [113, 132] width 136 height 28
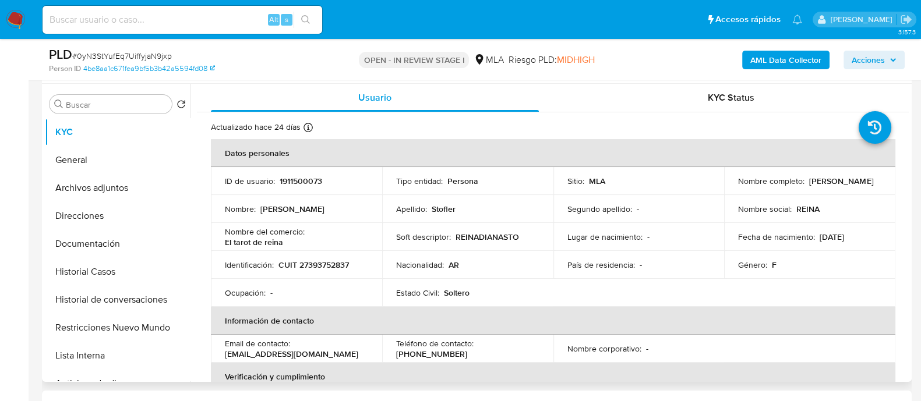
drag, startPoint x: 735, startPoint y: 188, endPoint x: 828, endPoint y: 188, distance: 93.2
click at [828, 186] on div "Nombre completo : Reina Diana Stofler" at bounding box center [809, 181] width 143 height 10
copy p "Reina Diana Stofler"
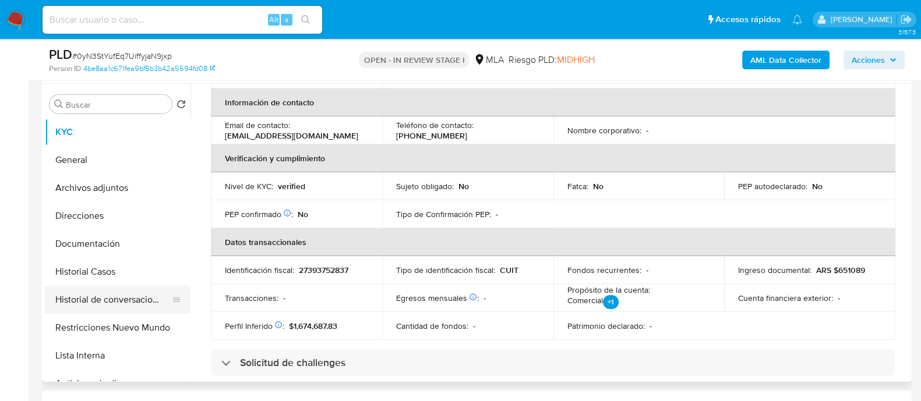
click at [123, 292] on button "Historial de conversaciones" at bounding box center [113, 300] width 136 height 28
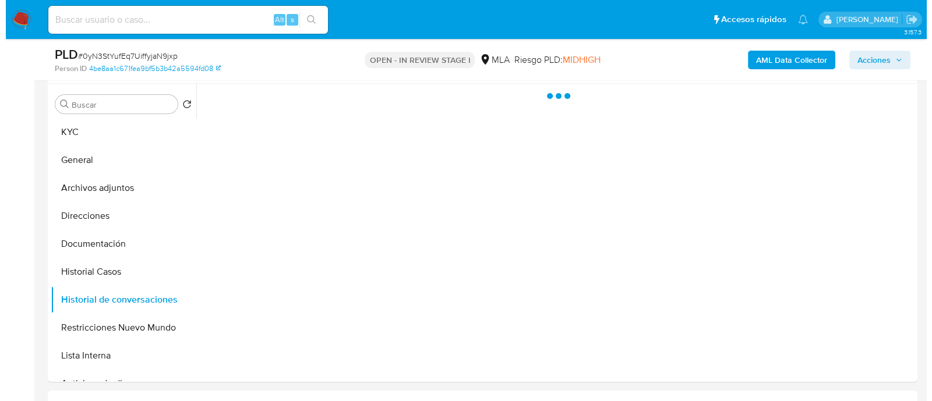
scroll to position [0, 0]
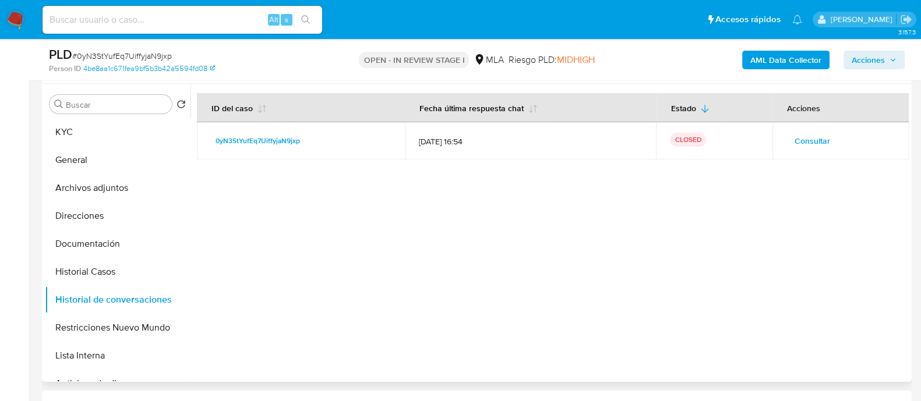
click at [795, 139] on span "Consultar" at bounding box center [813, 141] width 36 height 16
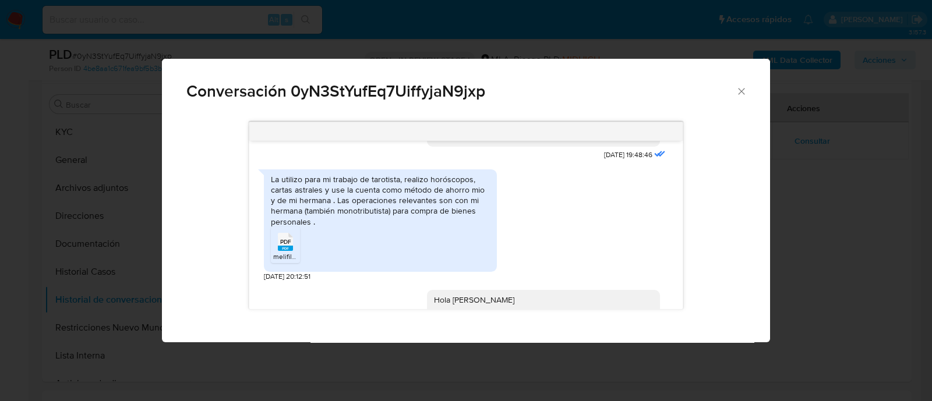
scroll to position [655, 0]
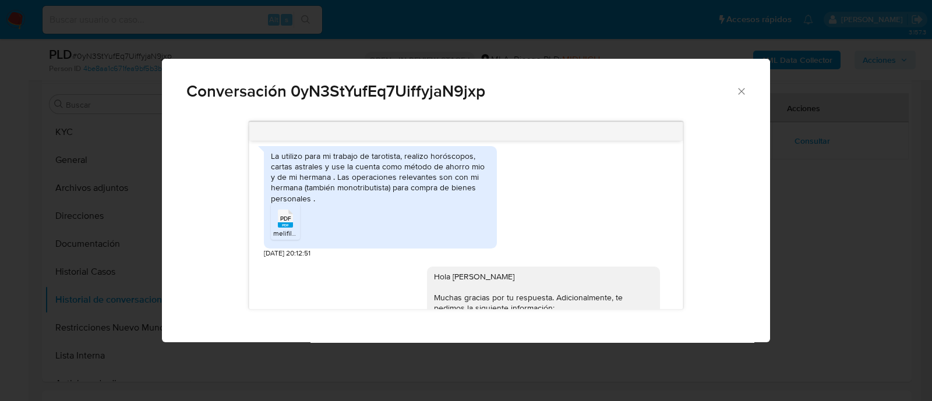
click at [336, 177] on div "La utilizo para mi trabajo de tarotista, realizo horóscopos, cartas astrales y …" at bounding box center [380, 177] width 219 height 53
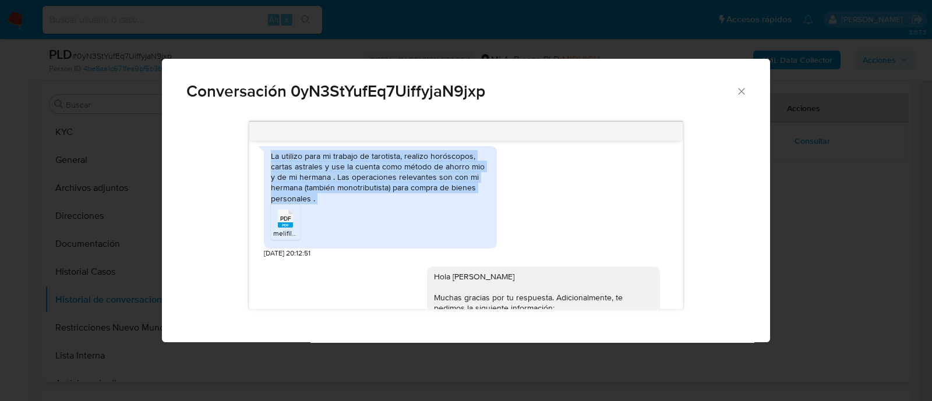
click at [336, 177] on div "La utilizo para mi trabajo de tarotista, realizo horóscopos, cartas astrales y …" at bounding box center [380, 177] width 219 height 53
copy div "La utilizo para mi trabajo de tarotista, realizo horóscopos, cartas astrales y …"
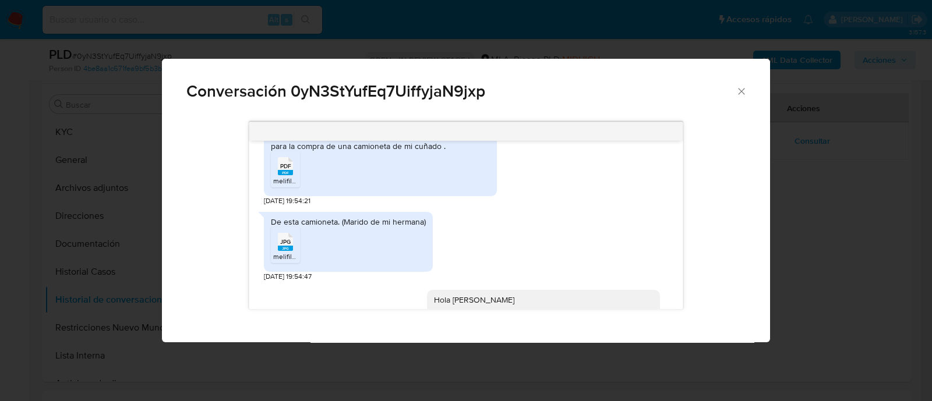
scroll to position [1092, 0]
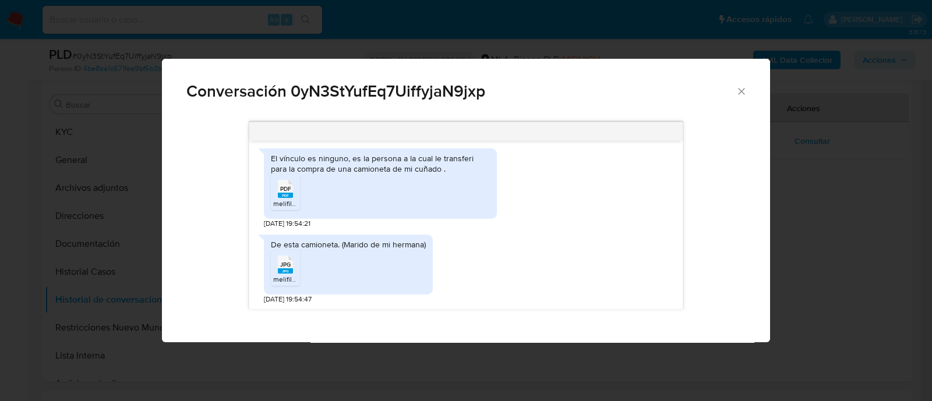
click at [368, 174] on div "El vínculo es ninguno, es la persona a la cual le transferi para la compra de u…" at bounding box center [380, 163] width 219 height 21
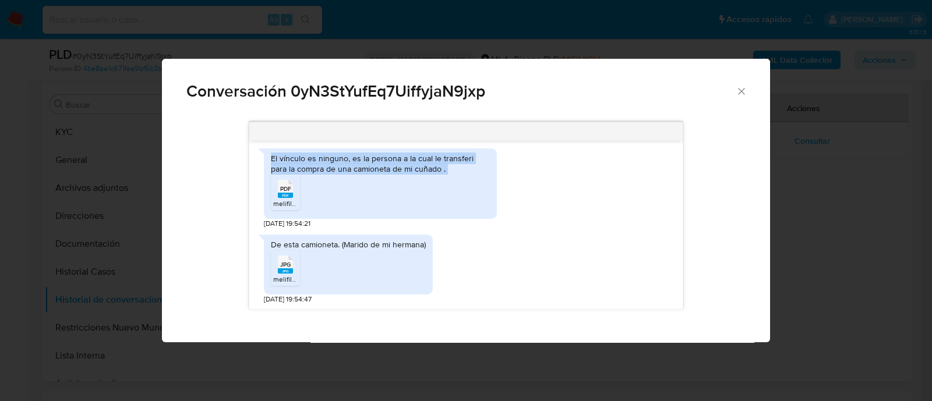
click at [368, 174] on div "El vínculo es ninguno, es la persona a la cual le transferi para la compra de u…" at bounding box center [380, 163] width 219 height 21
copy div "El vínculo es ninguno, es la persona a la cual le transferi para la compra de u…"
click at [163, 207] on div "17/07/2025 19:48:46 La utilizo para mi trabajo de tarotista, realizo horóscopos…" at bounding box center [466, 228] width 608 height 229
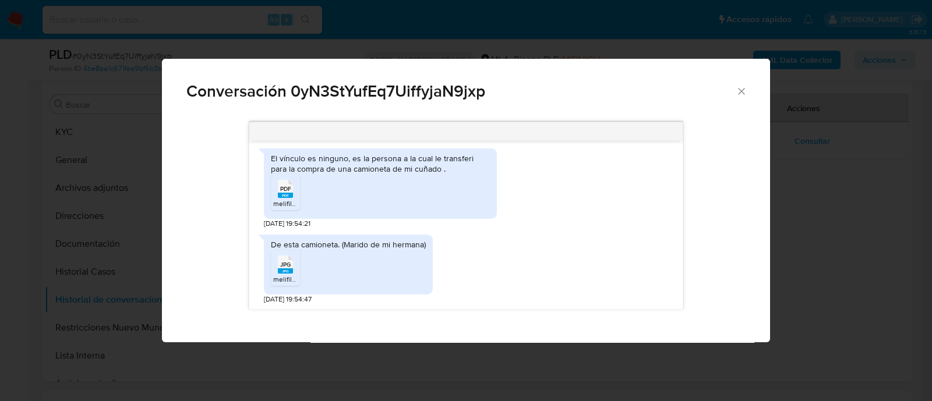
click at [100, 217] on div "Conversación 0yN3StYufEq7UiffyjaN9jxp 17/07/2025 19:48:46 La utilizo para mi tr…" at bounding box center [466, 200] width 932 height 401
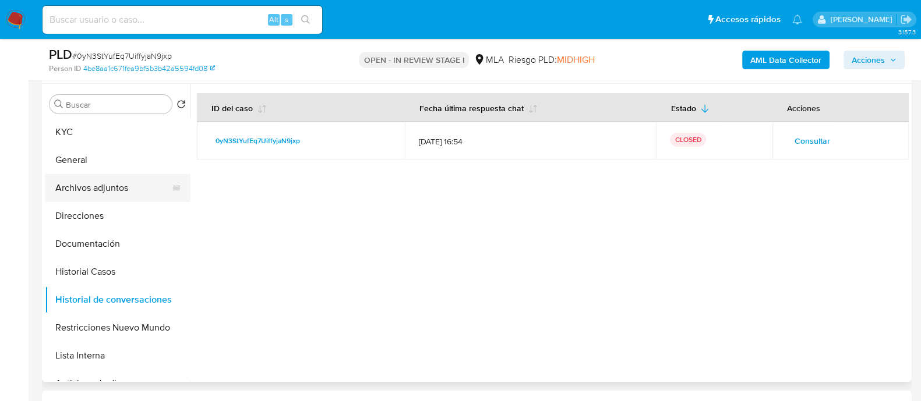
click at [116, 186] on button "Archivos adjuntos" at bounding box center [113, 188] width 136 height 28
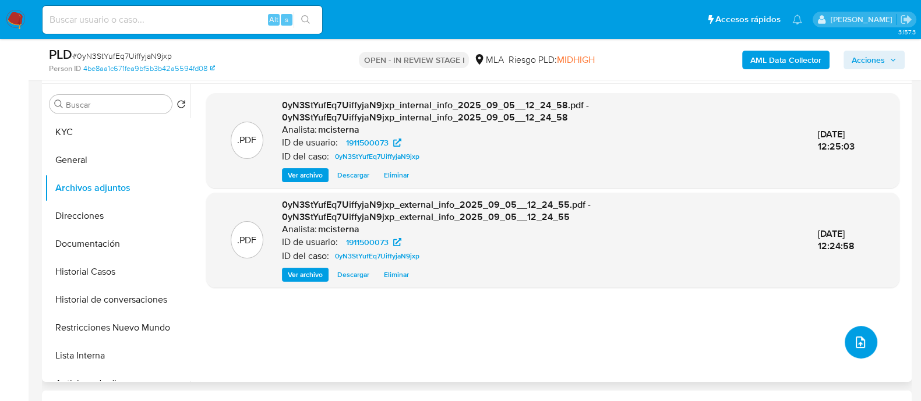
click at [862, 336] on span "upload-file" at bounding box center [861, 343] width 14 height 14
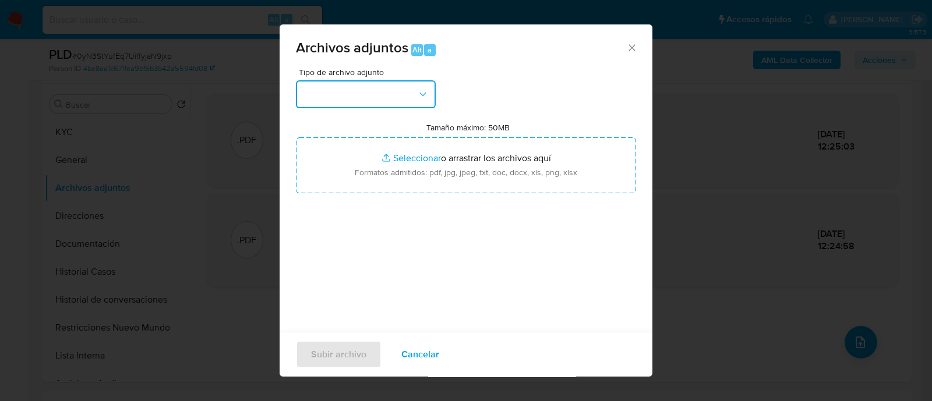
click at [336, 97] on button "button" at bounding box center [366, 94] width 140 height 28
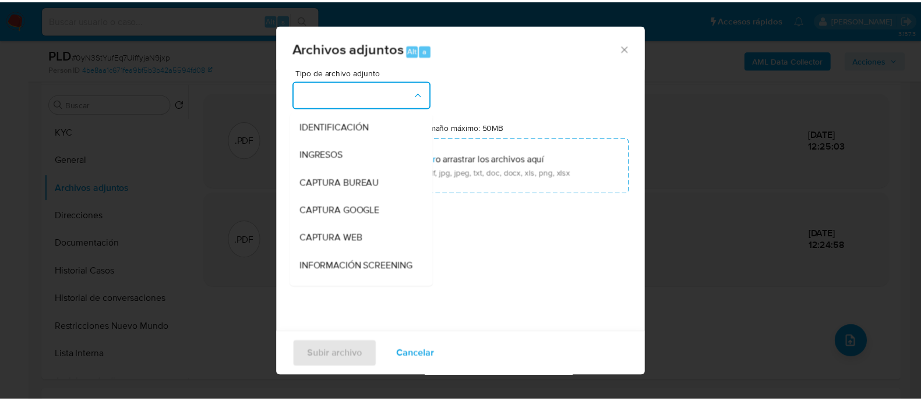
scroll to position [218, 0]
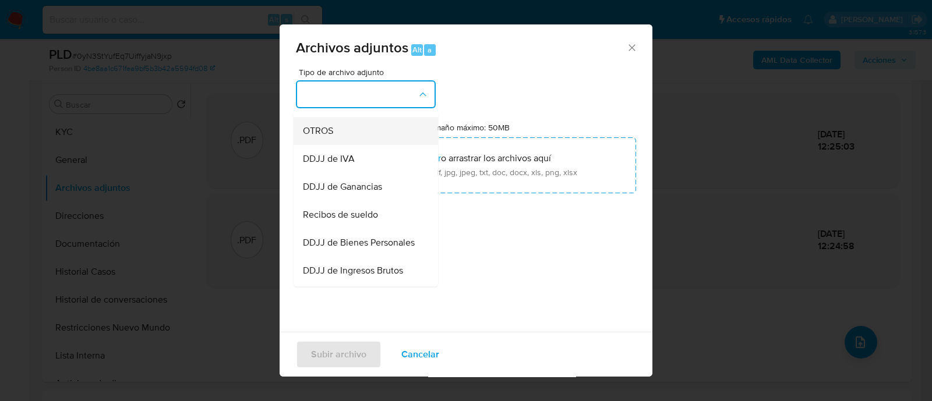
click at [341, 133] on div "OTROS" at bounding box center [362, 131] width 119 height 28
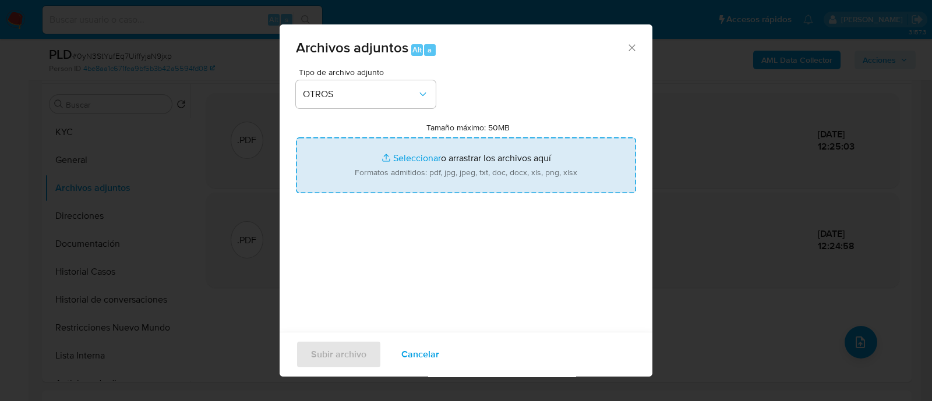
type input "C:\fakepath\Movimientos 0yN3StYufEq7UiffyjaN9jxp_2025_07_17_18_18_26.xlsx"
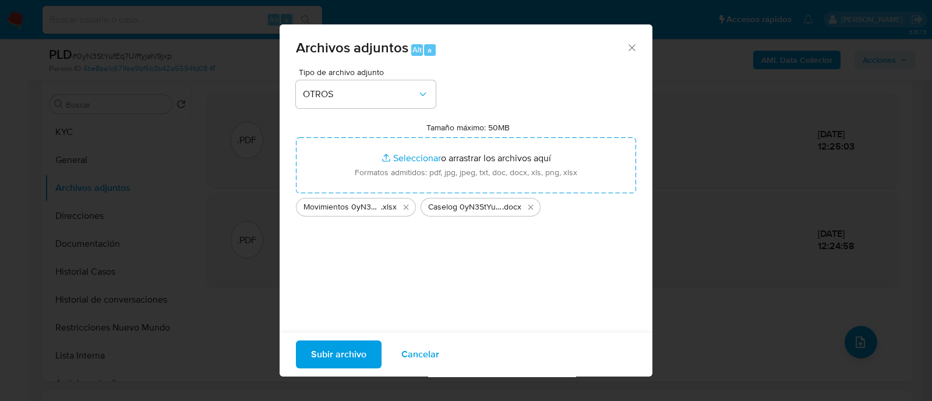
click at [350, 362] on span "Subir archivo" at bounding box center [338, 355] width 55 height 26
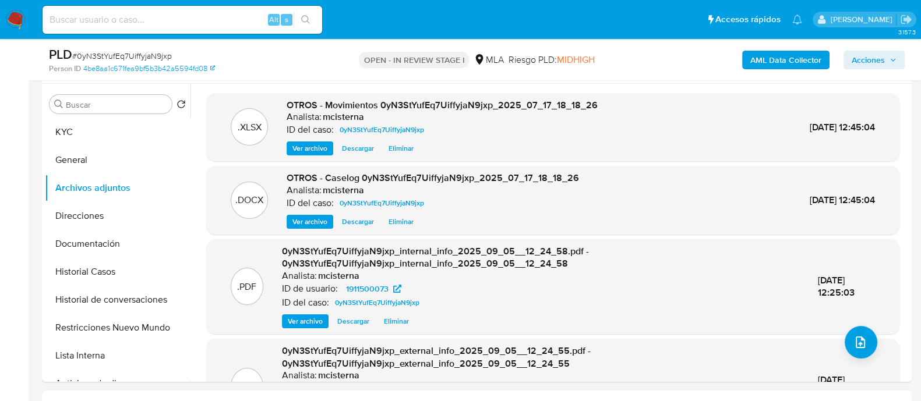
click at [862, 60] on span "Acciones" at bounding box center [868, 60] width 33 height 19
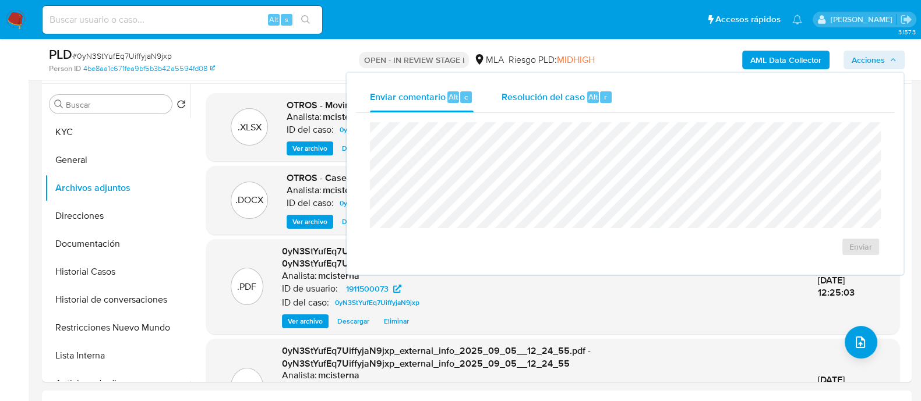
click at [559, 100] on span "Resolución del caso" at bounding box center [543, 96] width 83 height 13
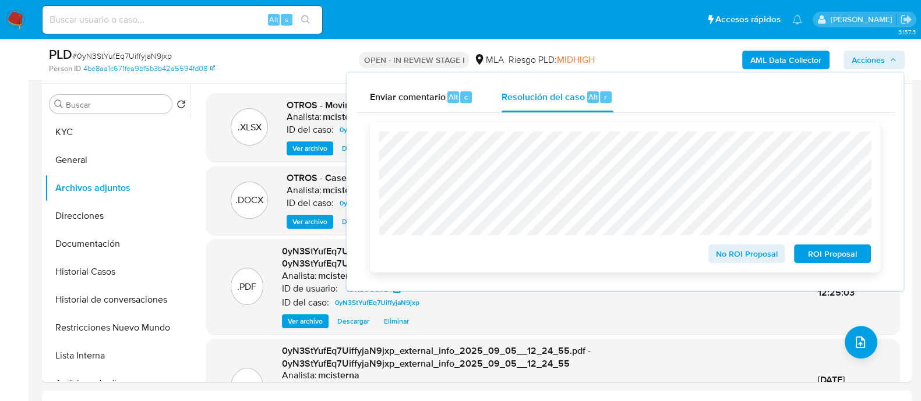
click at [731, 257] on span "No ROI Proposal" at bounding box center [747, 254] width 61 height 16
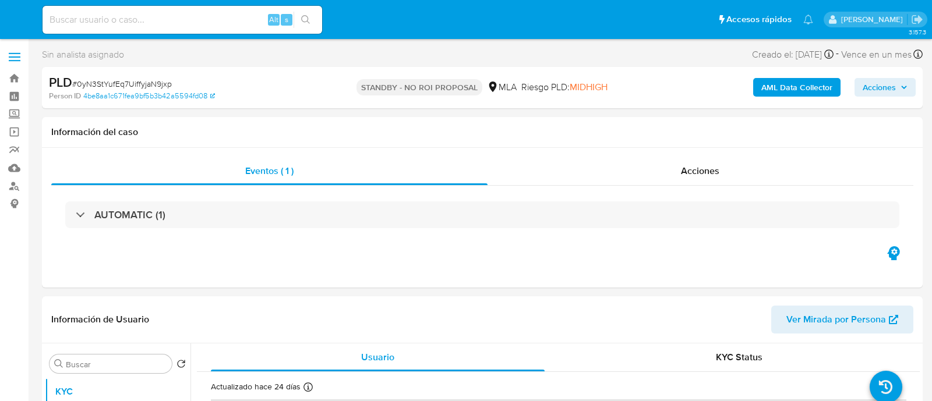
select select "10"
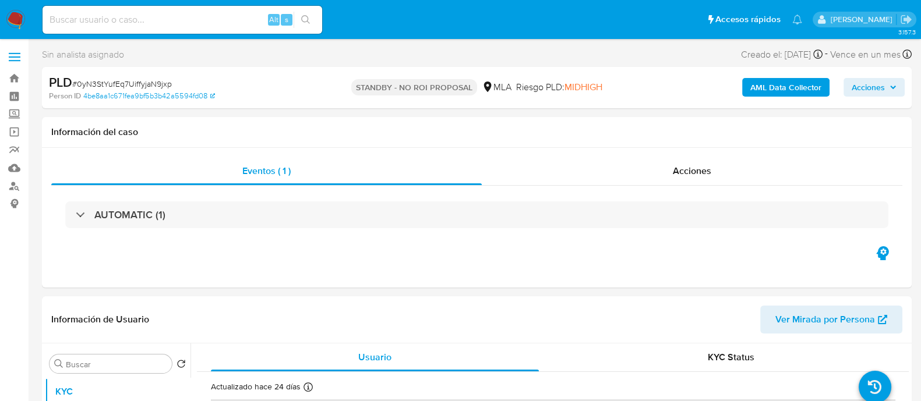
click at [226, 24] on input at bounding box center [183, 19] width 280 height 15
paste input "5Zk0vsmF8eN6DYYEKYaoeWS8"
type input "5Zk0vsmF8eN6DYYEKYaoeWS8"
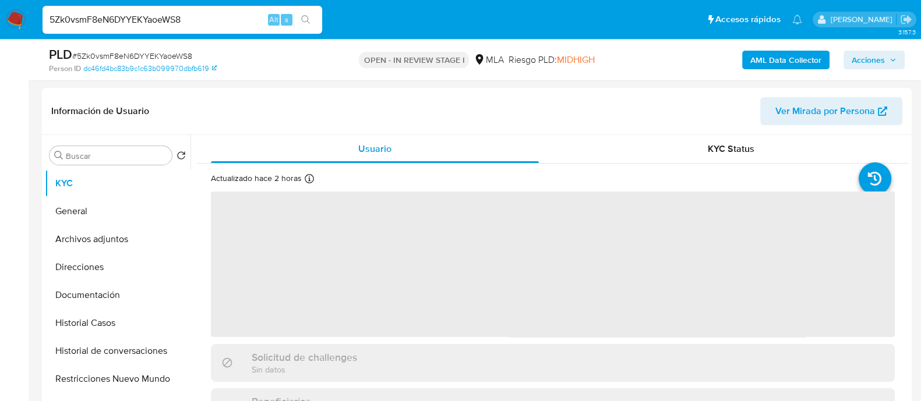
scroll to position [364, 0]
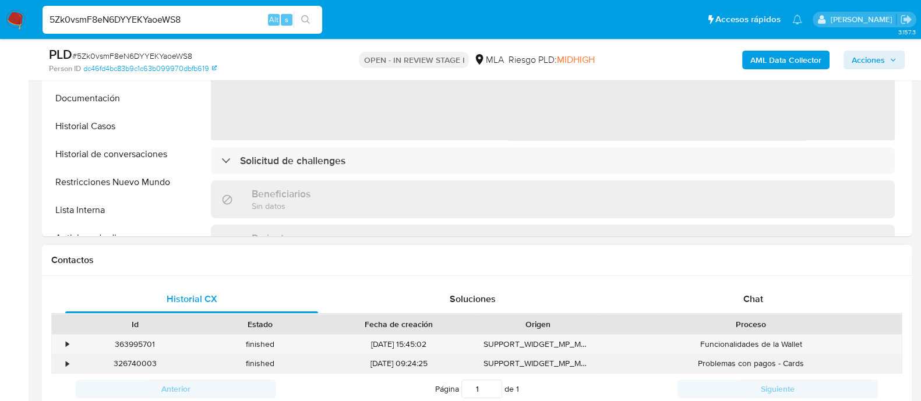
click at [718, 357] on div "Problemas con pagos - Cards" at bounding box center [751, 363] width 301 height 19
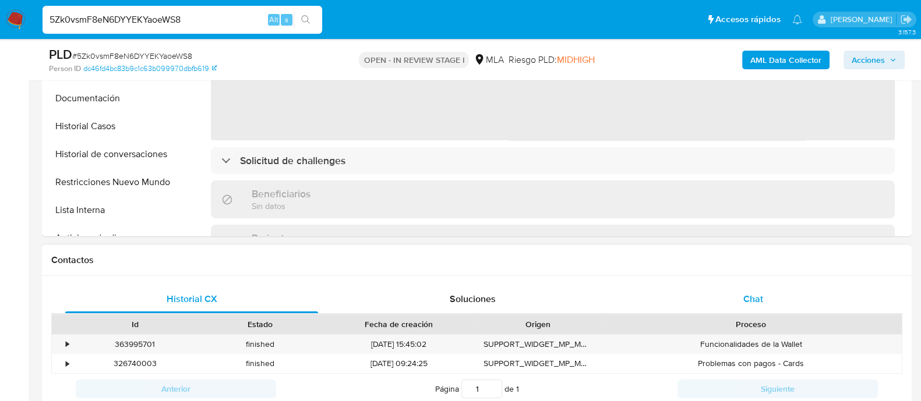
click at [714, 311] on div "Chat" at bounding box center [753, 299] width 253 height 28
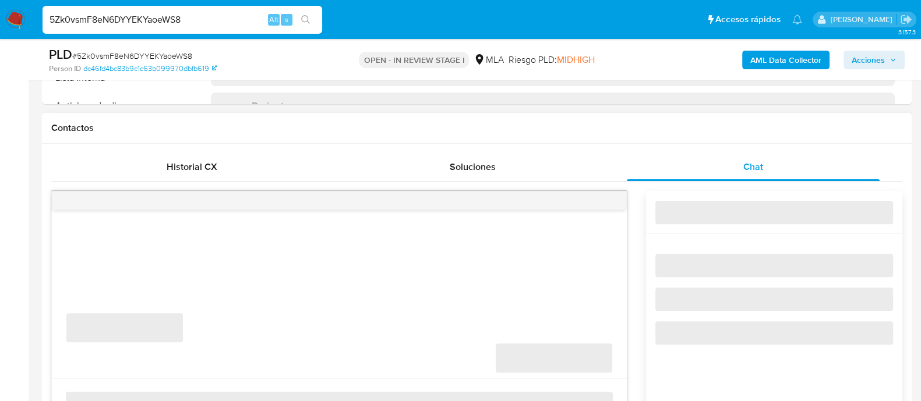
scroll to position [509, 0]
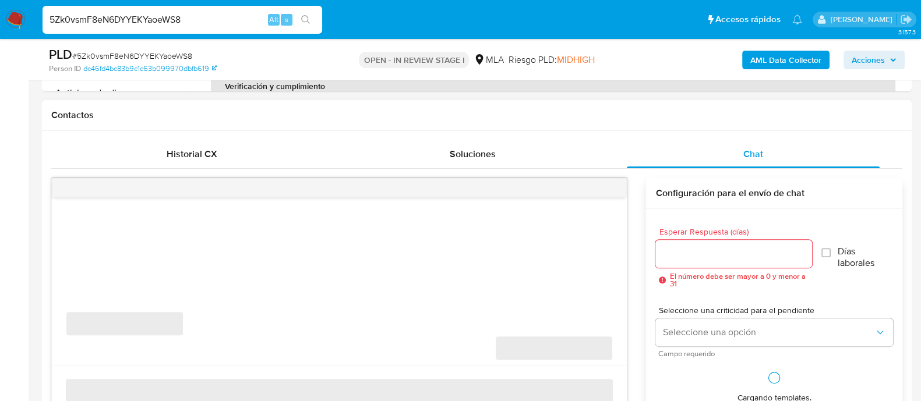
select select "10"
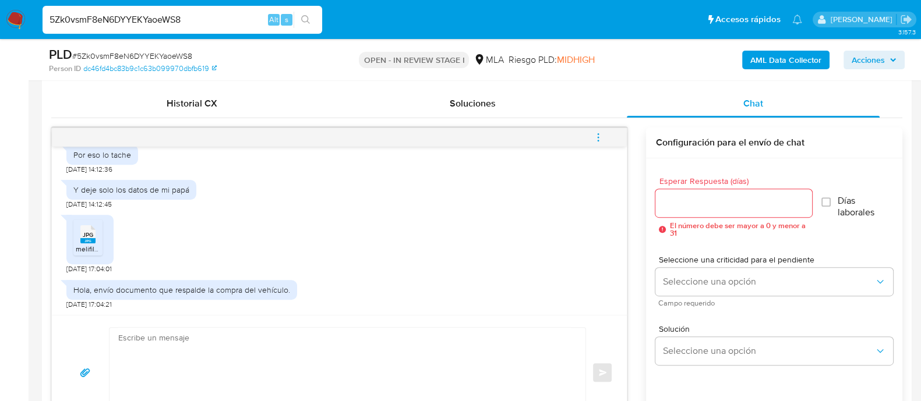
scroll to position [582, 0]
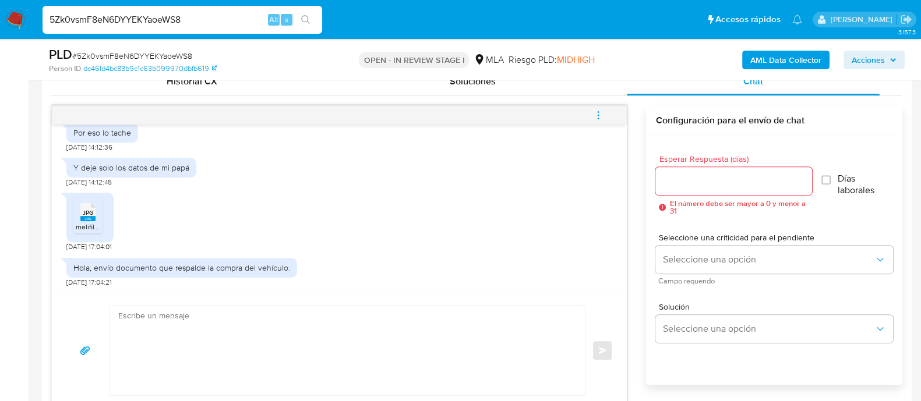
click at [86, 212] on span "JPG" at bounding box center [88, 213] width 10 height 8
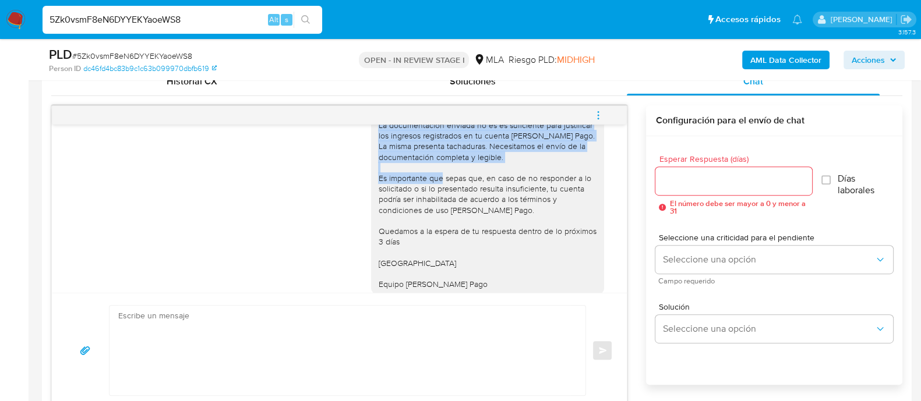
drag, startPoint x: 366, startPoint y: 165, endPoint x: 535, endPoint y: 218, distance: 177.1
click at [535, 218] on div "Hola Cinthia Mabel Fernandez Acevedo La documentación enviada no es es suficien…" at bounding box center [487, 194] width 233 height 200
copy div "Hola Cinthia Mabel Fernandez Acevedo La documentación enviada no es es suficien…"
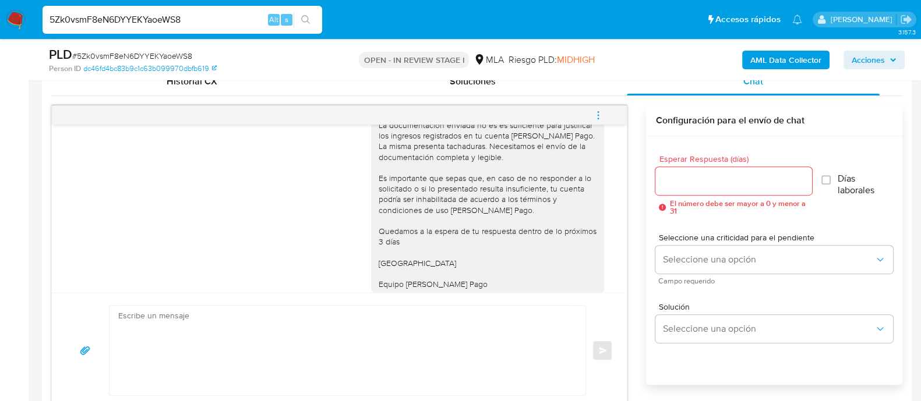
click at [424, 350] on textarea at bounding box center [344, 351] width 453 height 90
paste textarea "Hola Cinthia Mabel Fernandez Acevedo La documentación enviada no es es suficien…"
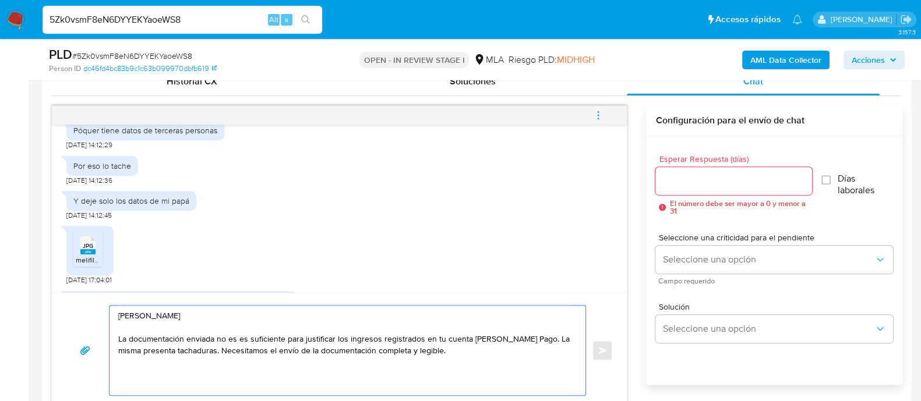
scroll to position [1858, 0]
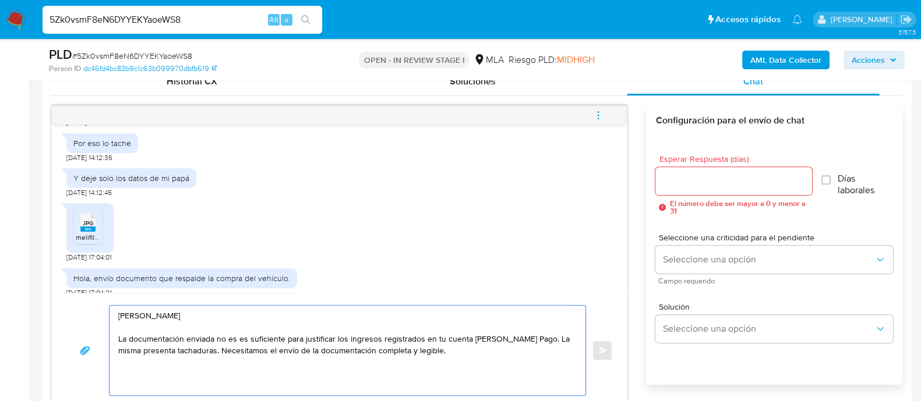
paste textarea "Es importante que sepas que, en caso de no responder a lo solicitado o si lo pr…"
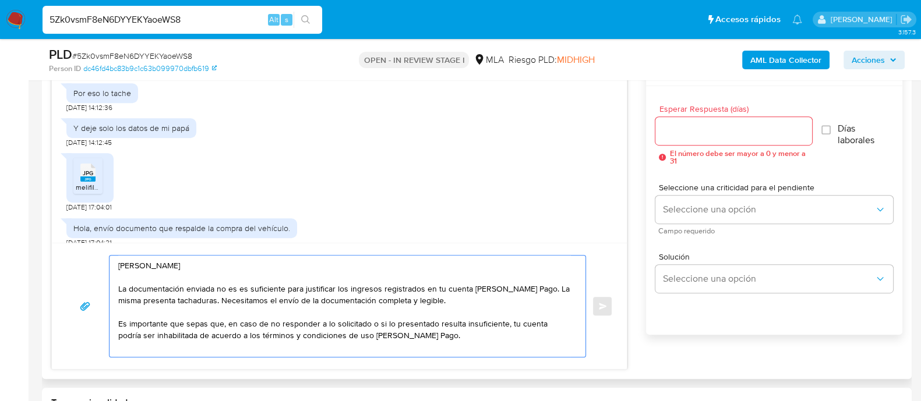
scroll to position [655, 0]
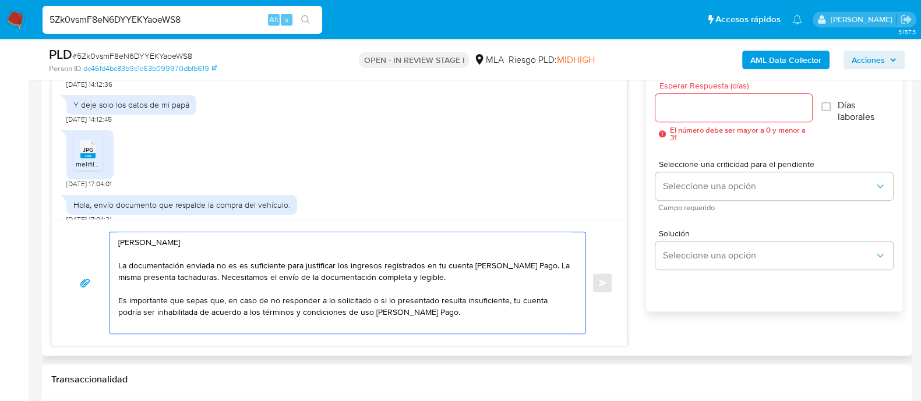
click at [431, 316] on textarea "Hola Cinthia Mabel Fernandez Acevedo La documentación enviada no es es suficien…" at bounding box center [344, 282] width 453 height 101
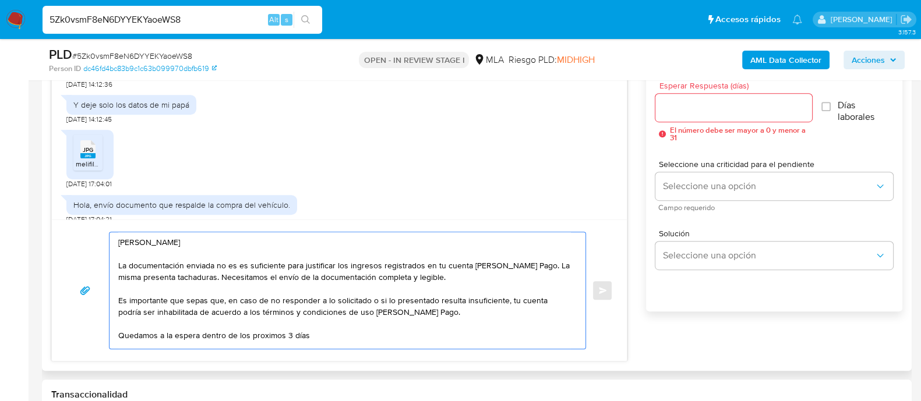
click at [538, 266] on textarea "Hola Cinthia Mabel Fernandez Acevedo La documentación enviada no es es suficien…" at bounding box center [344, 290] width 453 height 117
drag, startPoint x: 284, startPoint y: 278, endPoint x: 442, endPoint y: 277, distance: 157.9
click at [442, 277] on textarea "Hola Cinthia Mabel Fernandez Acevedo La documentación enviada no es es suficien…" at bounding box center [344, 290] width 453 height 117
drag, startPoint x: 383, startPoint y: 315, endPoint x: 368, endPoint y: 316, distance: 15.2
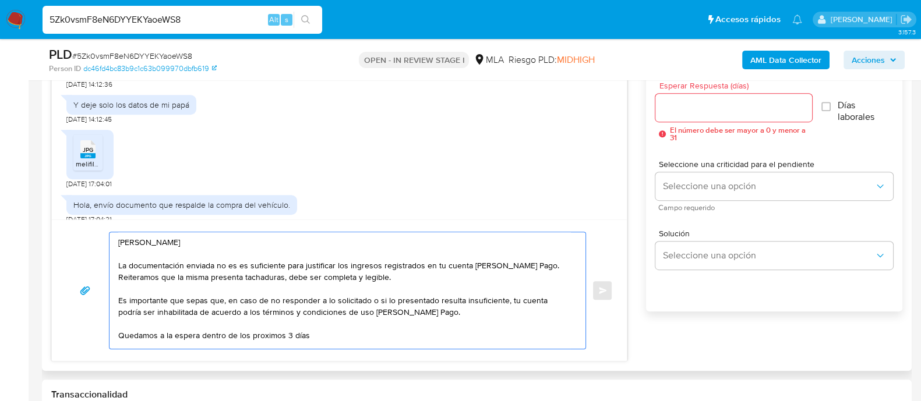
click at [383, 315] on textarea "Hola Cinthia Mabel Fernandez Acevedo La documentación enviada no es es suficien…" at bounding box center [344, 290] width 453 height 117
click at [303, 278] on textarea "Hola Cinthia Mabel Fernandez Acevedo La documentación enviada no es es suficien…" at bounding box center [344, 290] width 453 height 117
drag, startPoint x: 256, startPoint y: 343, endPoint x: 256, endPoint y: 336, distance: 7.0
click at [256, 336] on textarea "Hola Cinthia Mabel Fernandez Acevedo La documentación enviada no es es suficien…" at bounding box center [344, 290] width 453 height 117
click at [393, 278] on textarea "Hola Cinthia Mabel Fernandez Acevedo La documentación enviada no es es suficien…" at bounding box center [344, 290] width 453 height 117
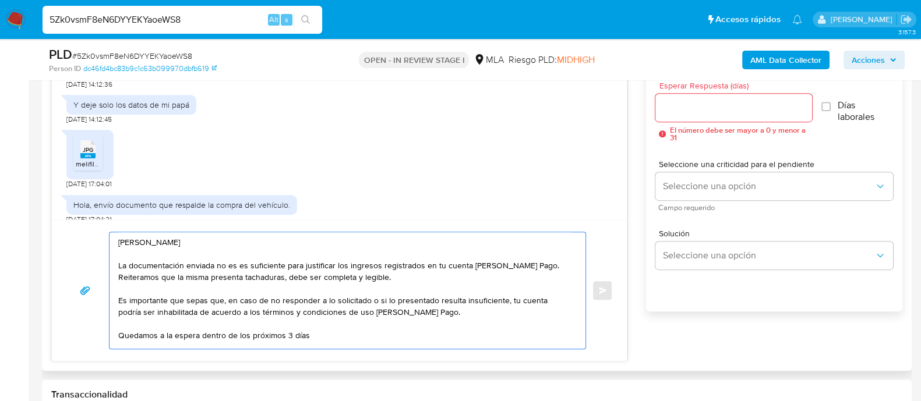
scroll to position [8, 0]
click at [332, 324] on textarea "Hola Cinthia Mabel Fernandez Acevedo La documentación enviada no es es suficien…" at bounding box center [344, 290] width 453 height 117
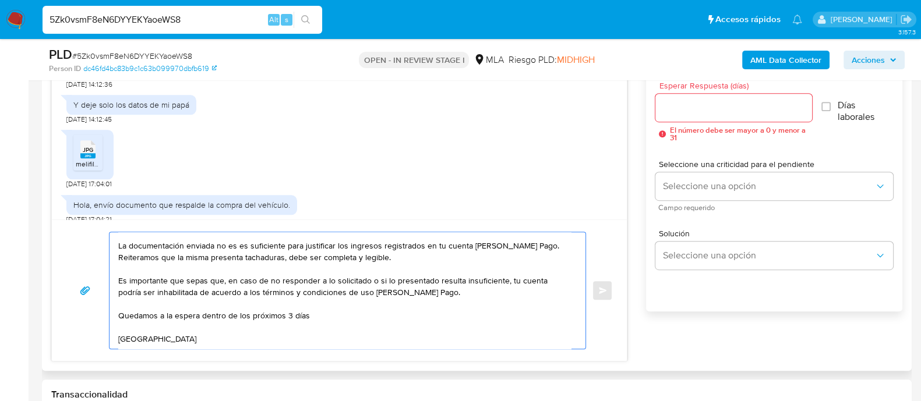
scroll to position [39, 0]
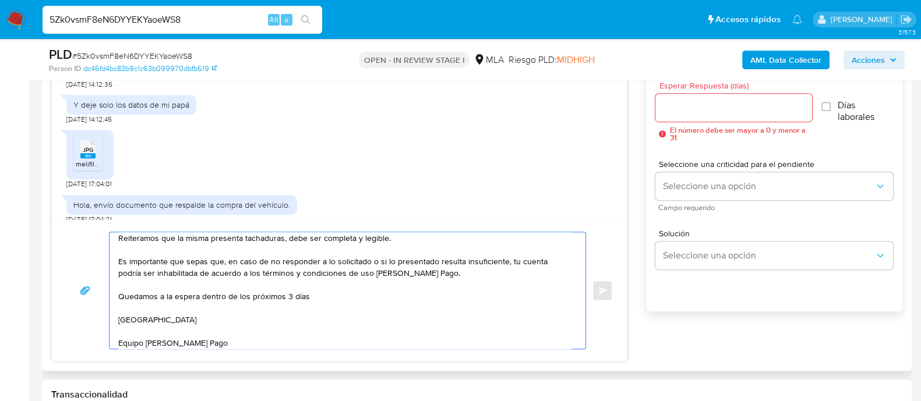
type textarea "Hola Cinthia Mabel Fernandez Acevedo La documentación enviada no es es suficien…"
click at [694, 106] on input "Esperar Respuesta (días)" at bounding box center [733, 107] width 156 height 15
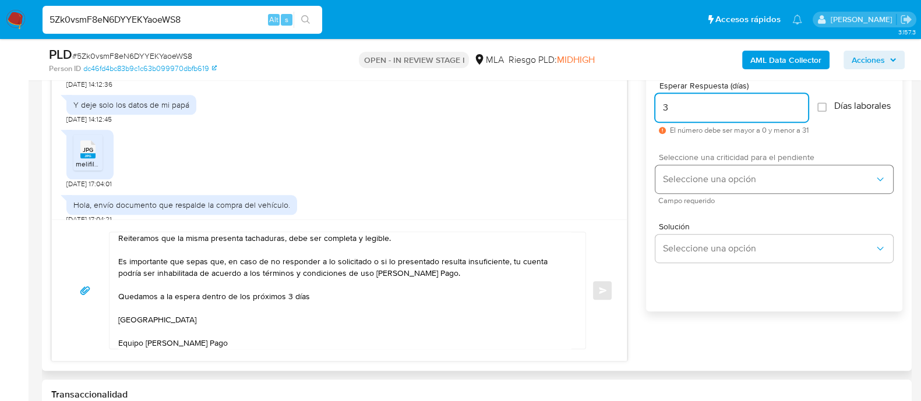
type input "3"
click at [683, 185] on span "Seleccione una opción" at bounding box center [768, 180] width 212 height 12
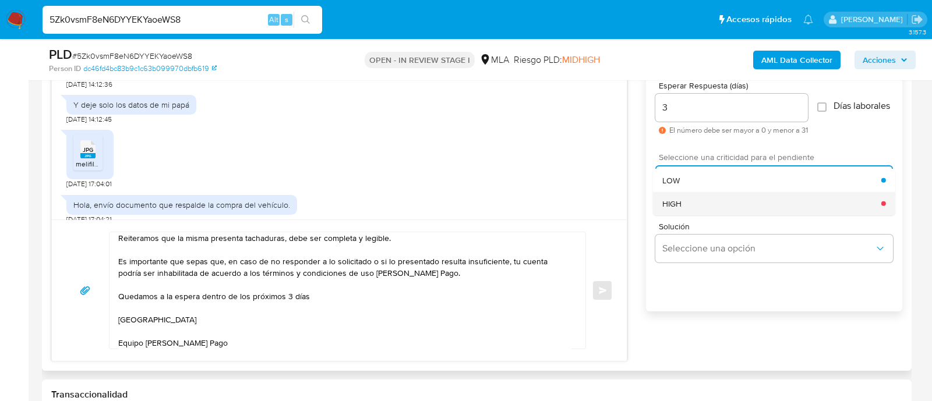
click at [685, 208] on div "HIGH" at bounding box center [771, 203] width 219 height 23
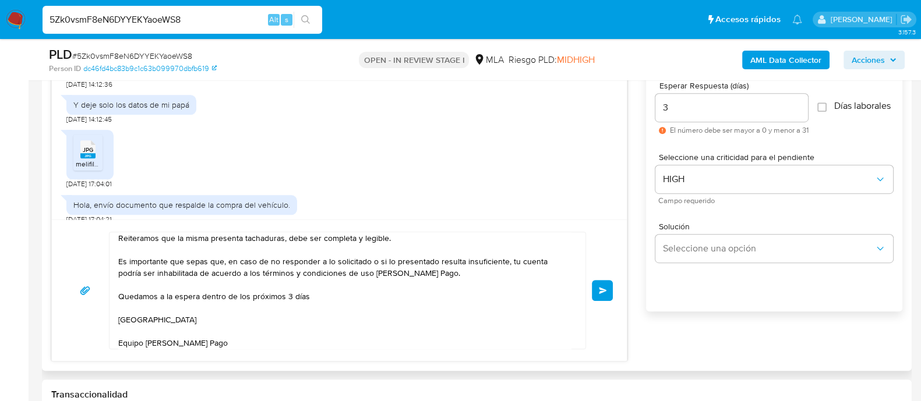
click at [601, 292] on span "Enviar" at bounding box center [603, 290] width 8 height 7
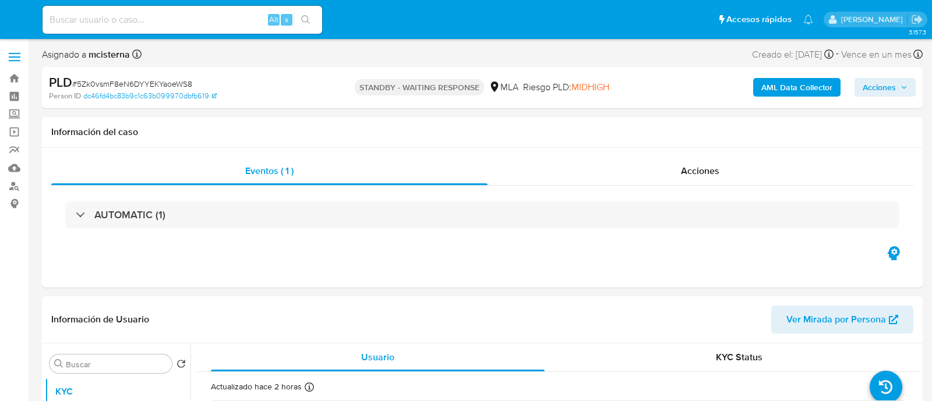
select select "10"
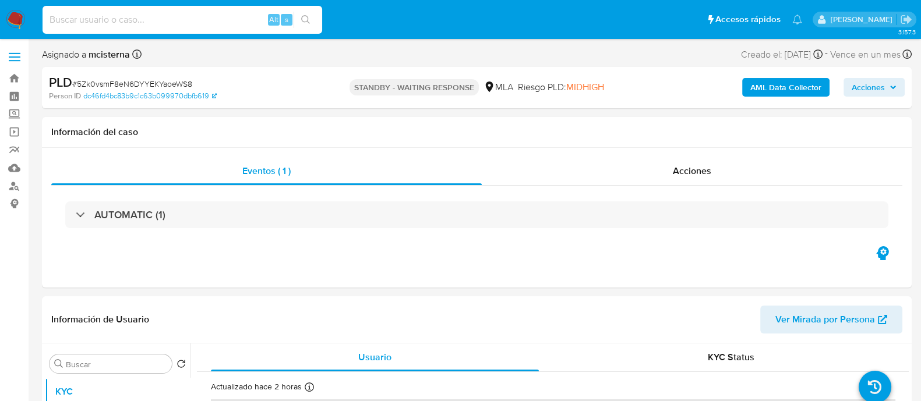
click at [235, 22] on input at bounding box center [183, 19] width 280 height 15
paste input "97161590"
type input "97161590"
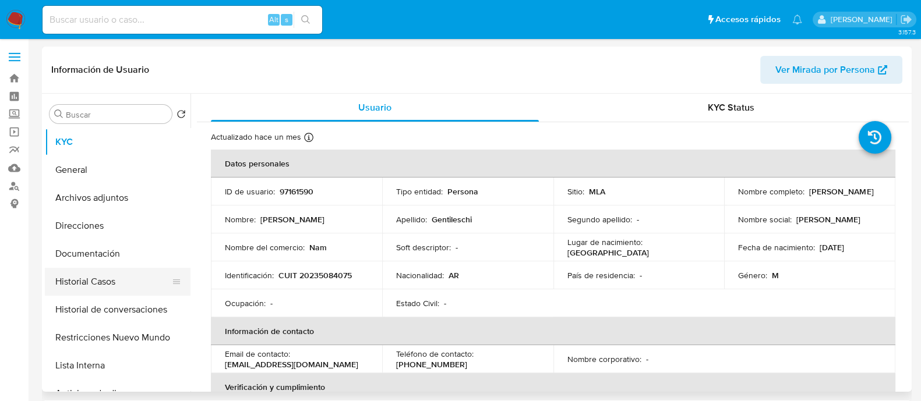
click at [125, 281] on button "Historial Casos" at bounding box center [113, 282] width 136 height 28
select select "10"
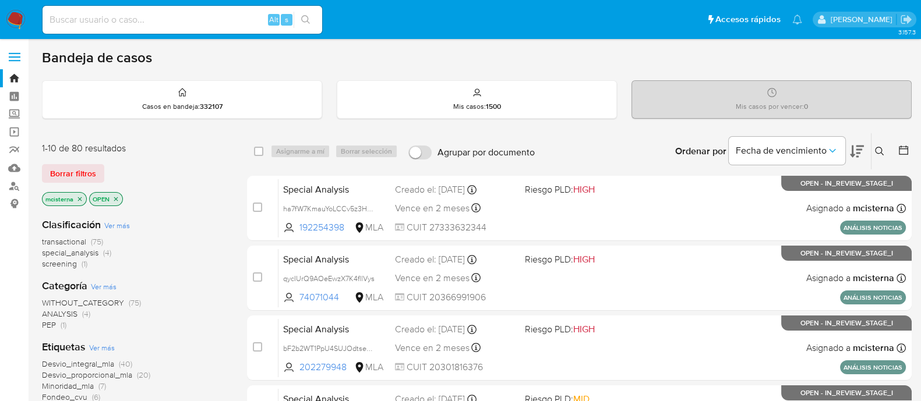
click at [65, 260] on span "screening" at bounding box center [59, 264] width 35 height 12
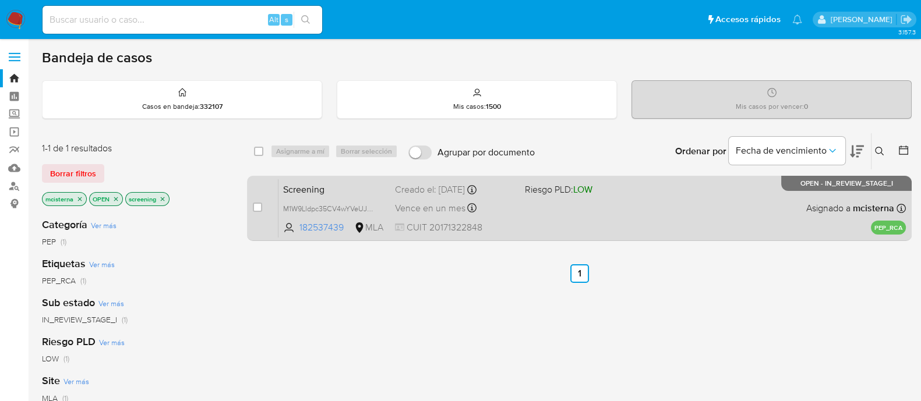
click at [555, 211] on div "Screening M1W9Lldpc35CV4wYVeUJEVUT 182537439 MLA Riesgo PLD: LOW Creado el: [DA…" at bounding box center [591, 208] width 627 height 59
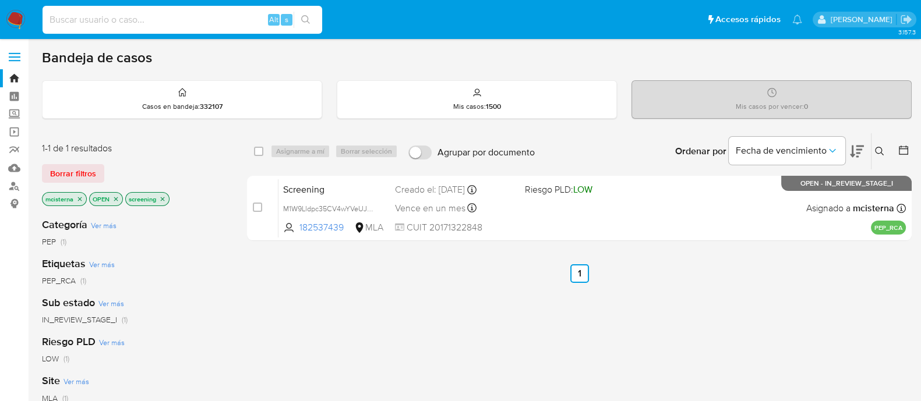
click at [241, 14] on input at bounding box center [183, 19] width 280 height 15
paste input "sina3NvO8uU1QUHB9AhozanV"
type input "sina3NvO8uU1QUHB9AhozanV"
drag, startPoint x: 305, startPoint y: 19, endPoint x: 408, endPoint y: 1, distance: 104.6
click at [305, 19] on icon "search-icon" at bounding box center [305, 19] width 9 height 9
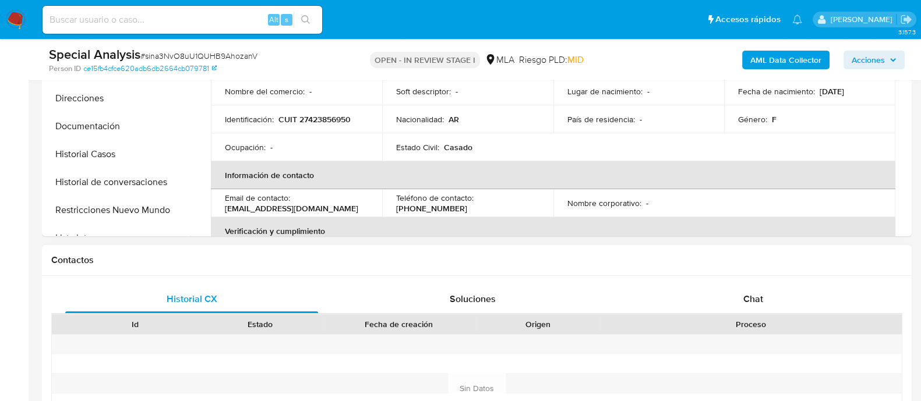
select select "10"
click at [140, 211] on button "Restricciones Nuevo Mundo" at bounding box center [113, 210] width 136 height 28
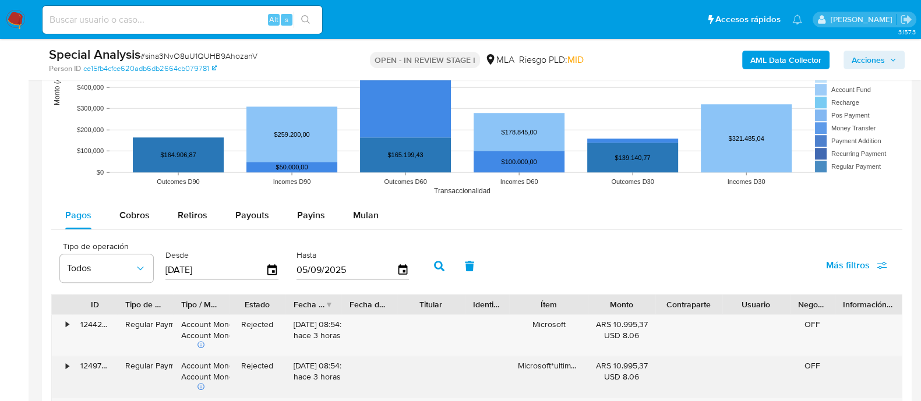
scroll to position [1238, 0]
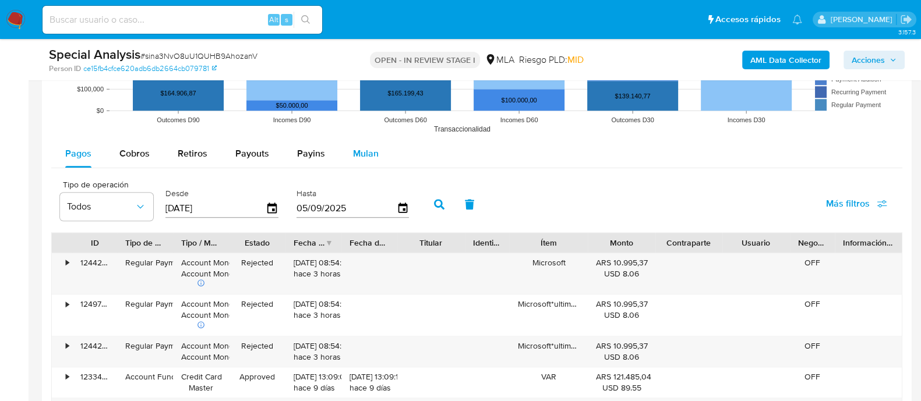
click at [364, 158] on span "Mulan" at bounding box center [366, 153] width 26 height 13
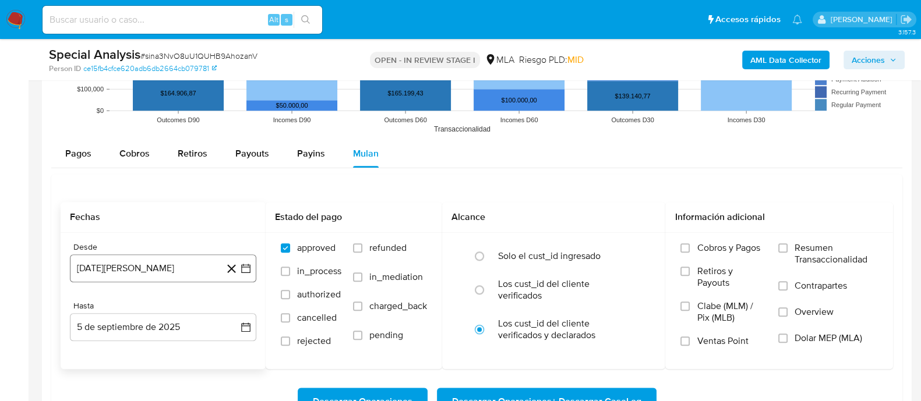
click at [166, 258] on button "5 de agosto de 2024" at bounding box center [163, 269] width 186 height 28
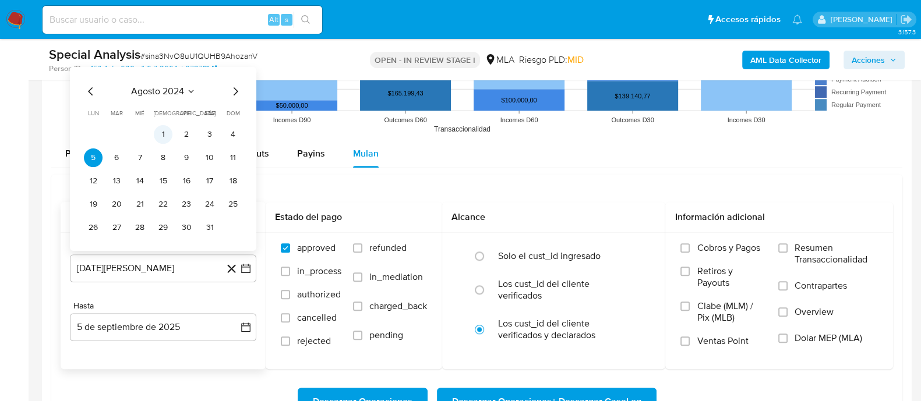
click at [157, 129] on button "1" at bounding box center [163, 134] width 19 height 19
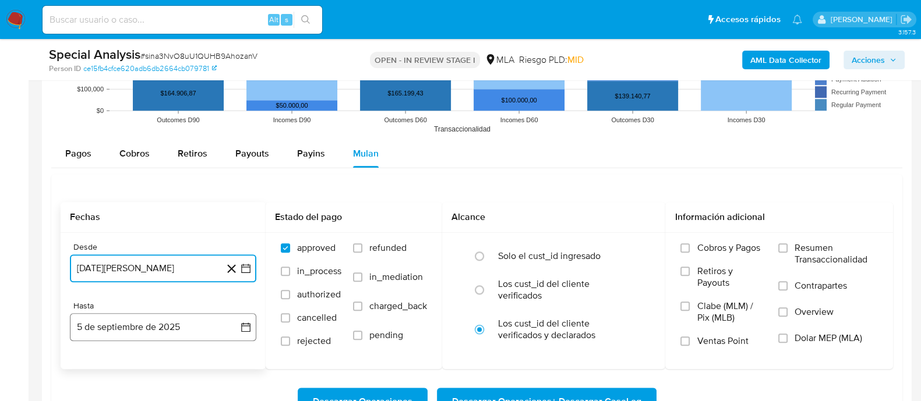
click at [179, 330] on button "5 de septiembre de 2025" at bounding box center [163, 327] width 186 height 28
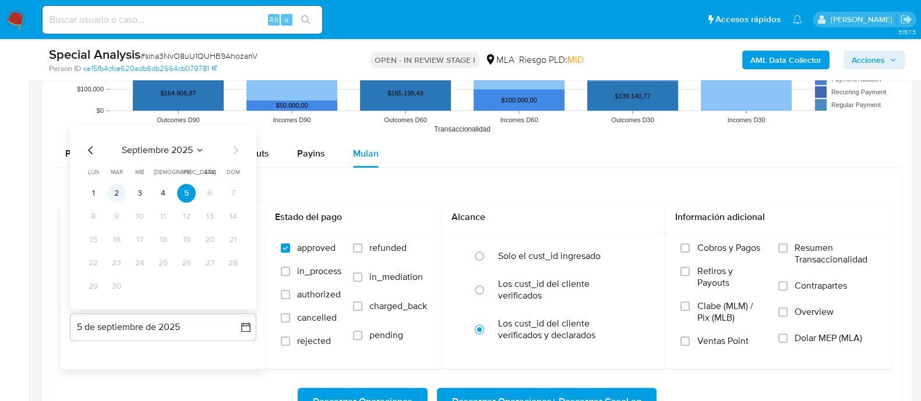
click at [112, 186] on button "2" at bounding box center [116, 193] width 19 height 19
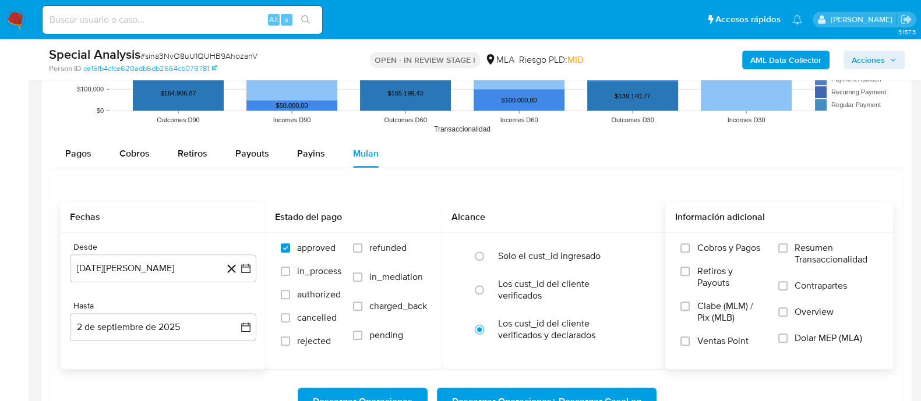
click at [808, 337] on span "Dolar MEP (MLA)" at bounding box center [829, 339] width 68 height 12
click at [788, 337] on input "Dolar MEP (MLA)" at bounding box center [782, 338] width 9 height 9
click at [605, 389] on span "Descargar Operaciones + Descargar CaseLog" at bounding box center [546, 402] width 189 height 26
click at [600, 164] on div "Pagos Cobros Retiros Payouts Payins Mulan" at bounding box center [476, 154] width 851 height 28
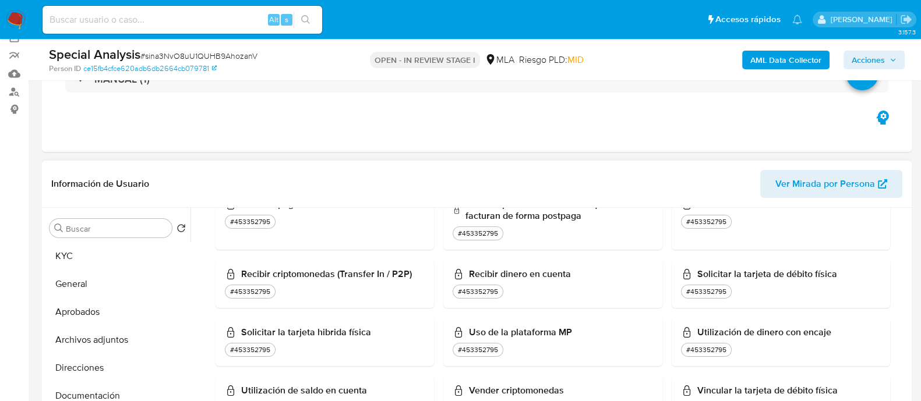
scroll to position [145, 0]
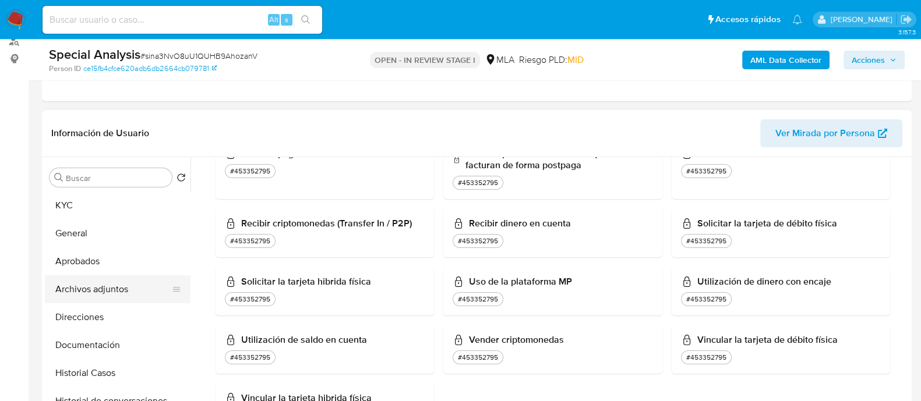
click at [125, 285] on button "Archivos adjuntos" at bounding box center [113, 290] width 136 height 28
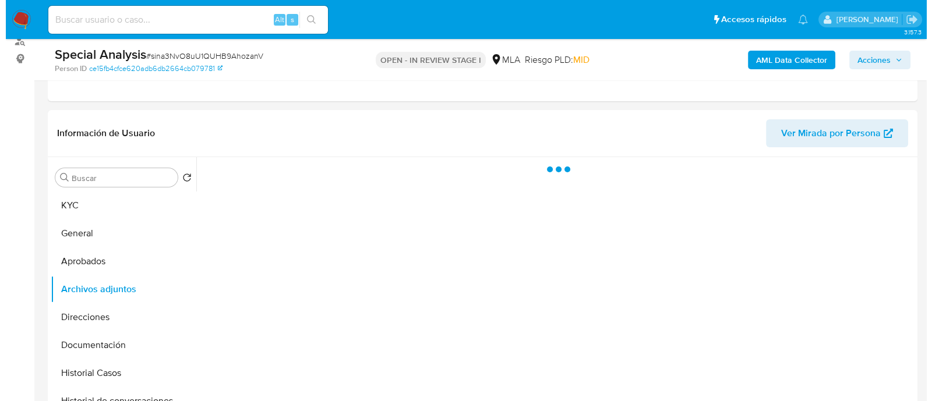
scroll to position [0, 0]
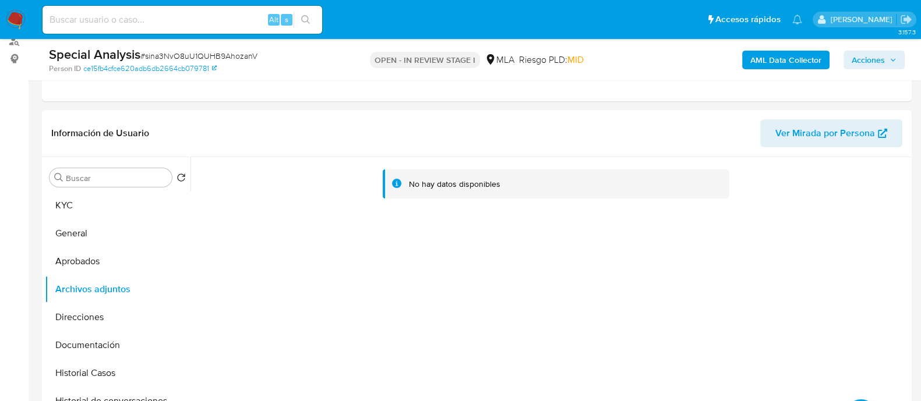
click at [766, 65] on b "AML Data Collector" at bounding box center [785, 60] width 71 height 19
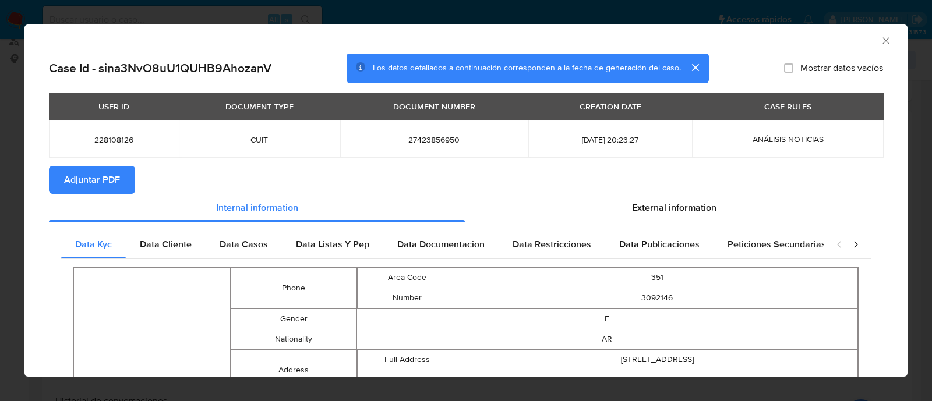
click at [86, 180] on span "Adjuntar PDF" at bounding box center [92, 180] width 56 height 26
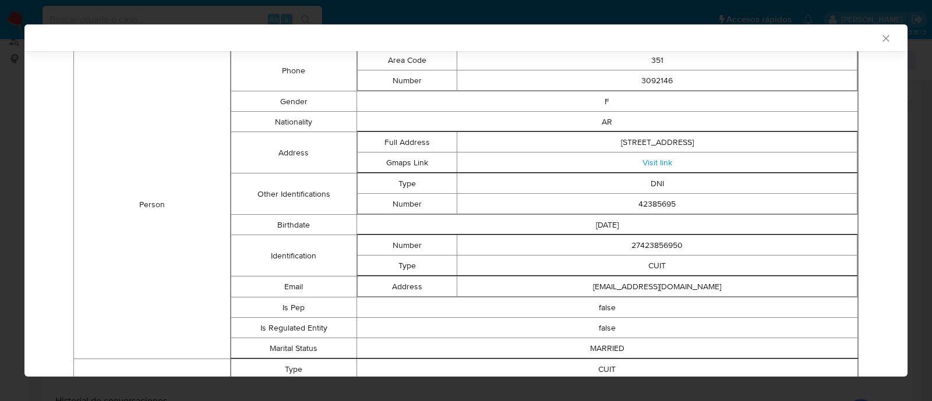
scroll to position [70, 0]
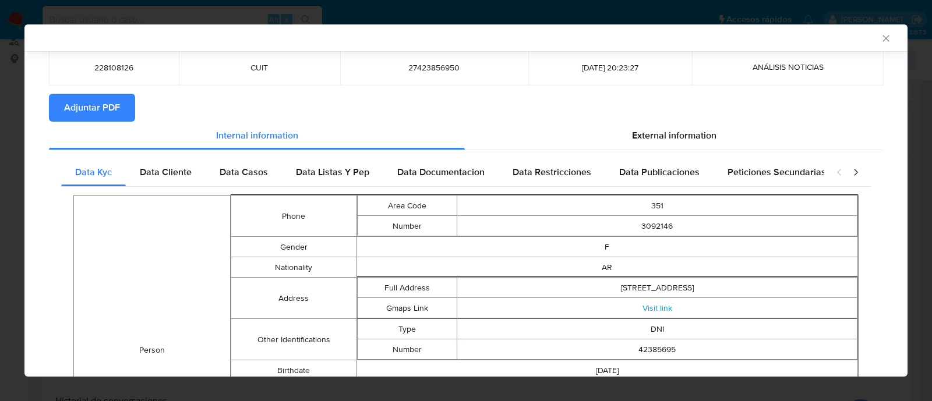
click at [880, 34] on icon "Cerrar ventana" at bounding box center [886, 39] width 12 height 12
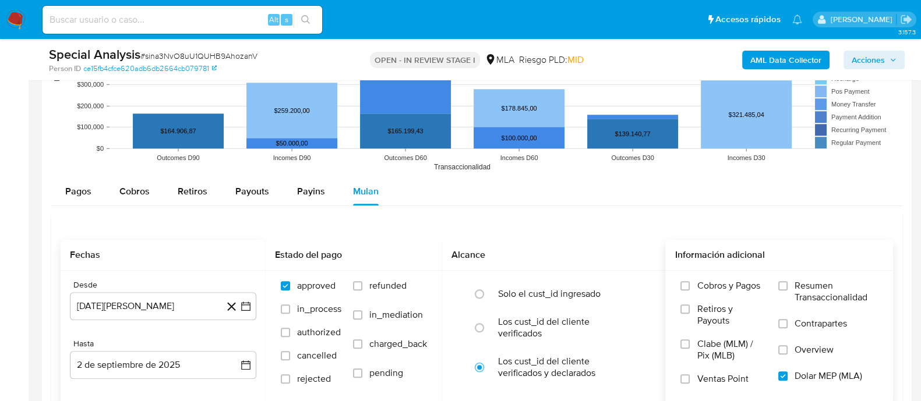
scroll to position [1311, 0]
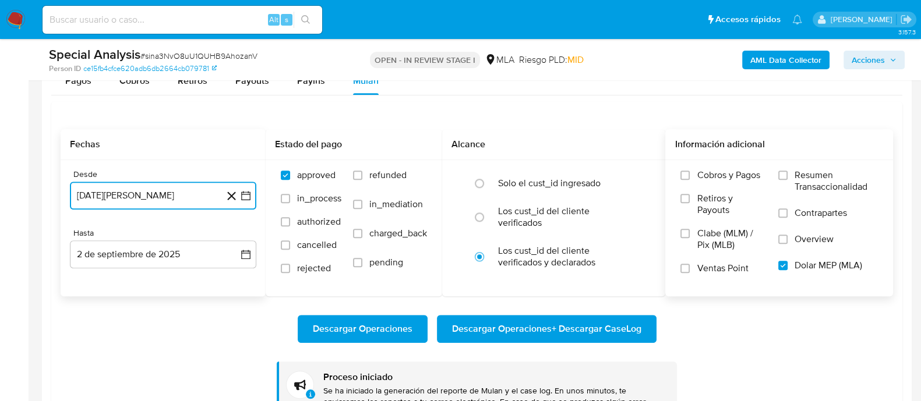
click at [177, 191] on button "1 de agosto de 2024" at bounding box center [163, 196] width 186 height 28
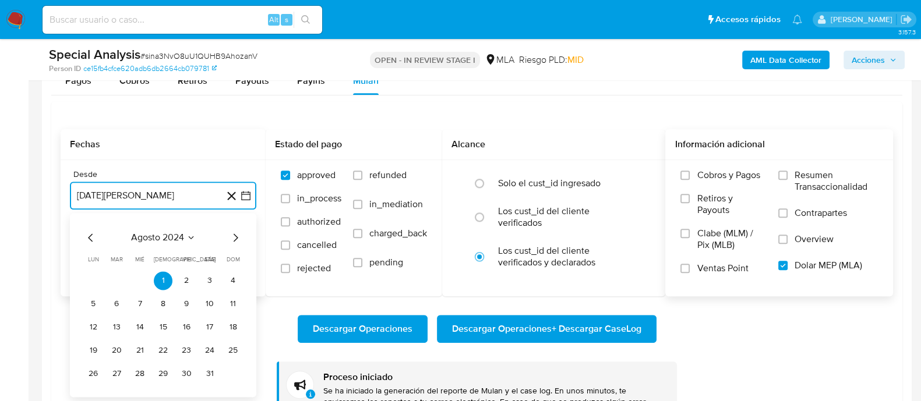
click at [233, 237] on icon "Mes siguiente" at bounding box center [235, 238] width 14 height 14
click at [116, 277] on button "1" at bounding box center [116, 280] width 19 height 19
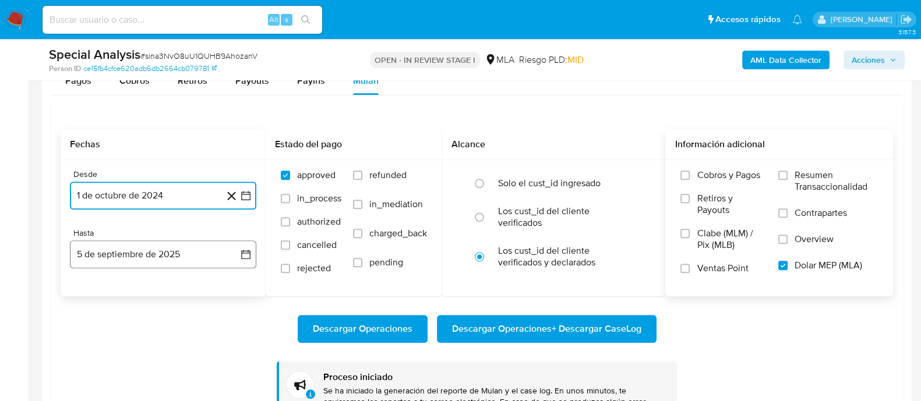
click at [131, 241] on button "5 de septiembre de 2025" at bounding box center [163, 255] width 186 height 28
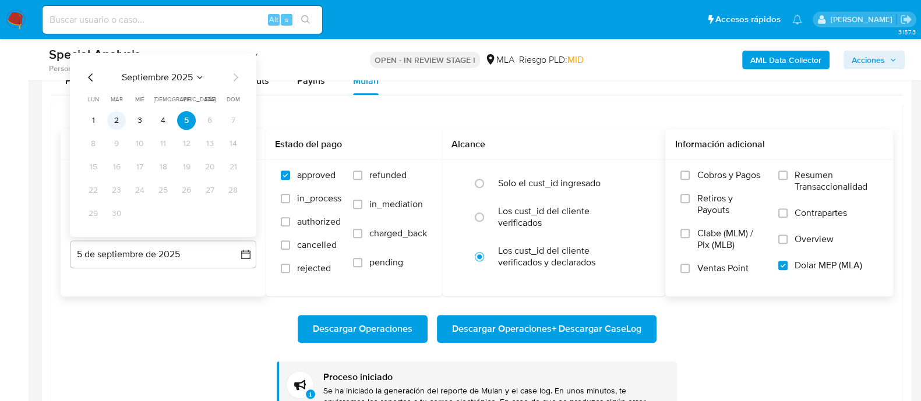
click at [116, 123] on button "2" at bounding box center [116, 120] width 19 height 19
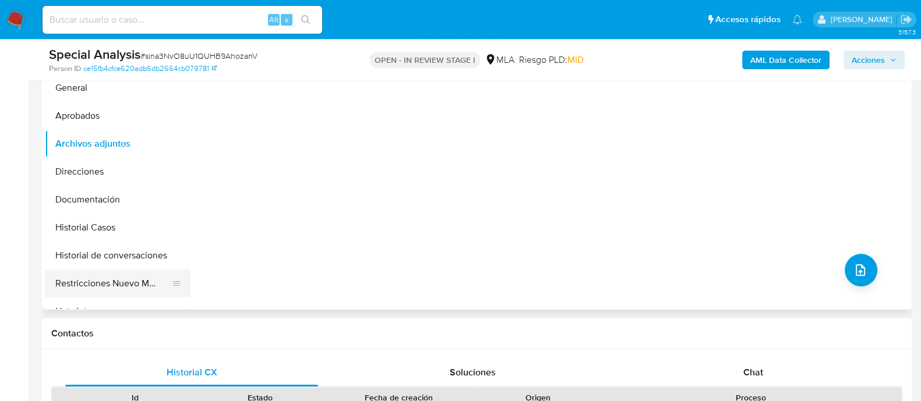
click at [125, 279] on button "Restricciones Nuevo Mundo" at bounding box center [113, 284] width 136 height 28
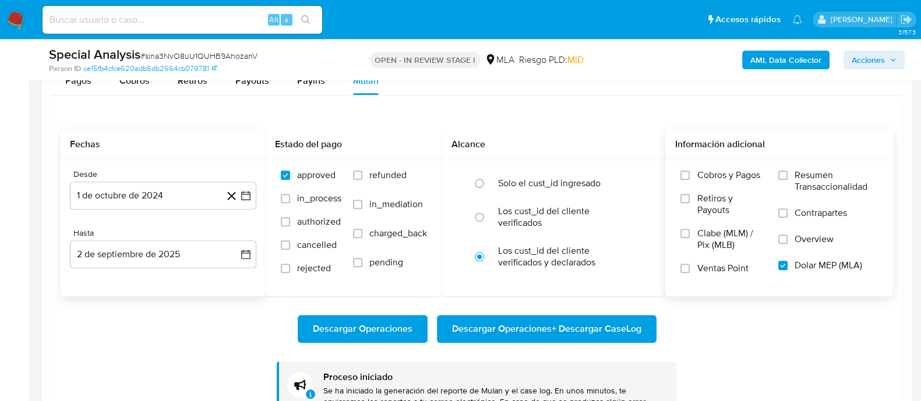
click at [527, 336] on span "Descargar Operaciones + Descargar CaseLog" at bounding box center [546, 329] width 189 height 26
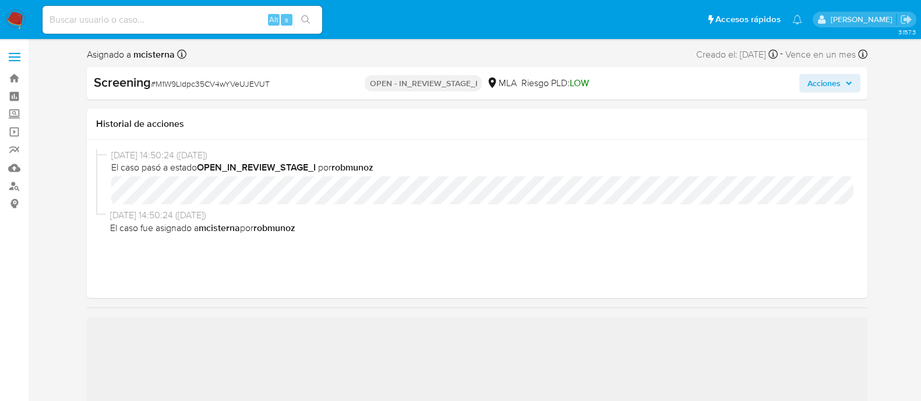
select select "10"
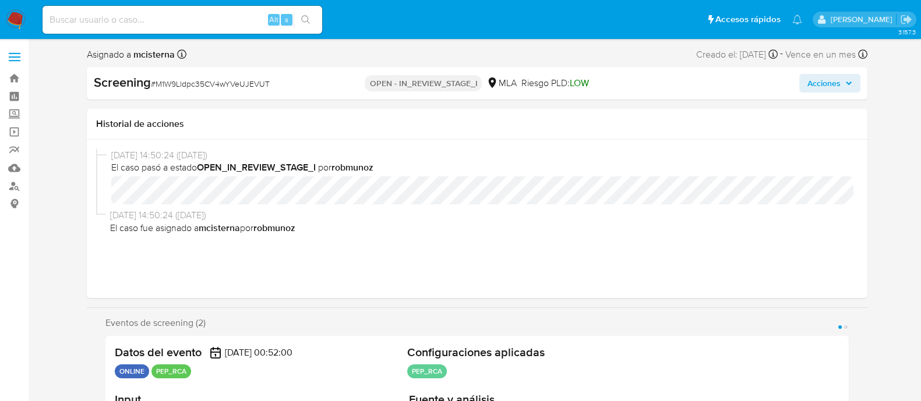
scroll to position [218, 0]
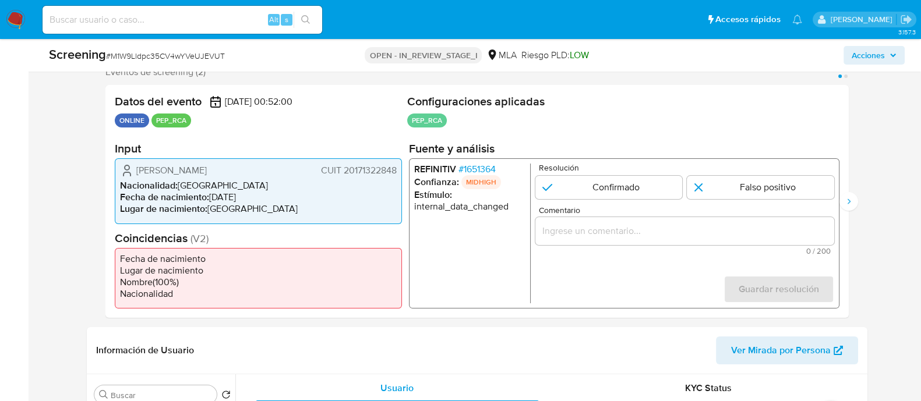
click at [482, 171] on span "# 1651364" at bounding box center [476, 170] width 37 height 12
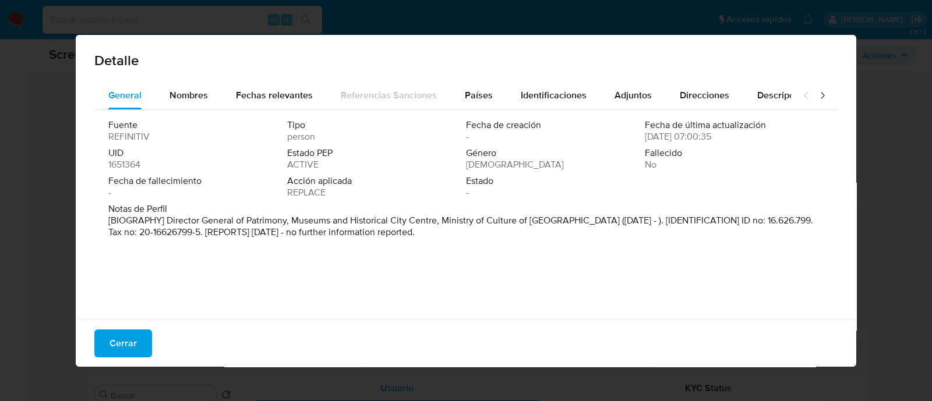
click at [259, 228] on p "[BIOGRAPHY] Director General of Patrimony, Museums and Historical City Centre, …" at bounding box center [464, 226] width 713 height 23
click at [557, 98] on span "Identificaciones" at bounding box center [554, 95] width 66 height 13
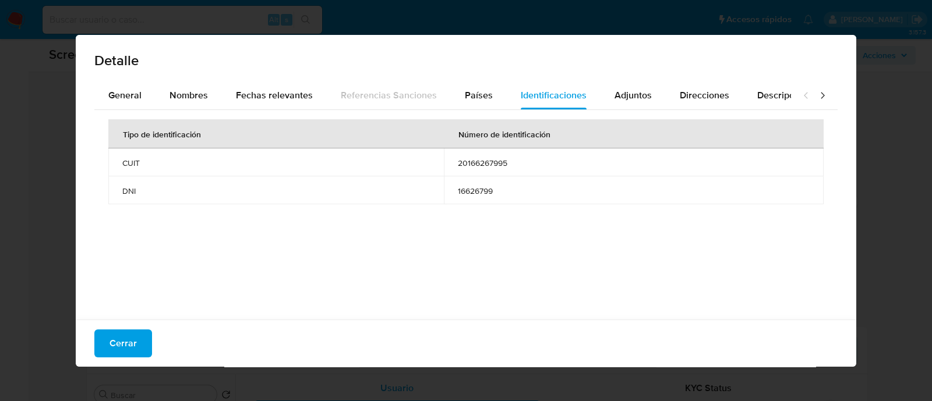
click at [489, 216] on div "Tipo de identificación Número de identificación CUIT 20166267995 DNI 16626799" at bounding box center [465, 212] width 743 height 204
click at [478, 186] on span "16626799" at bounding box center [634, 191] width 352 height 10
click at [189, 85] on div "Nombres" at bounding box center [189, 96] width 38 height 28
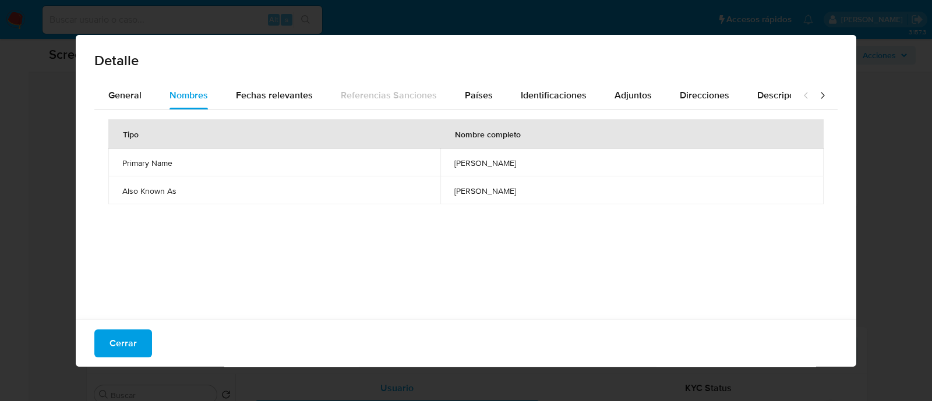
click at [880, 150] on div "Detalle General Nombres Fechas relevantes Referencias Sanciones Países Identifi…" at bounding box center [466, 200] width 932 height 401
click at [119, 334] on span "Cerrar" at bounding box center [123, 344] width 27 height 26
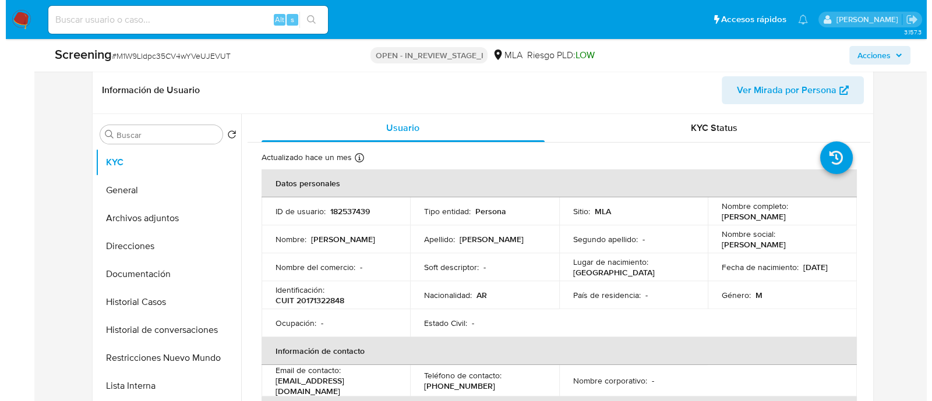
scroll to position [509, 0]
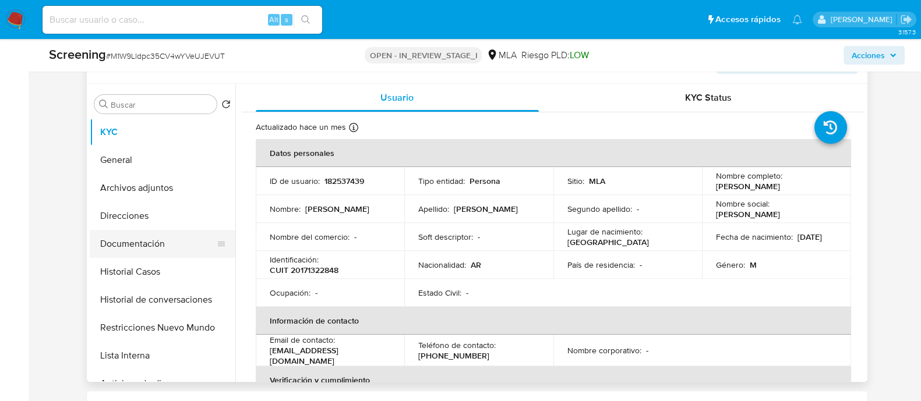
click at [146, 242] on button "Documentación" at bounding box center [158, 244] width 136 height 28
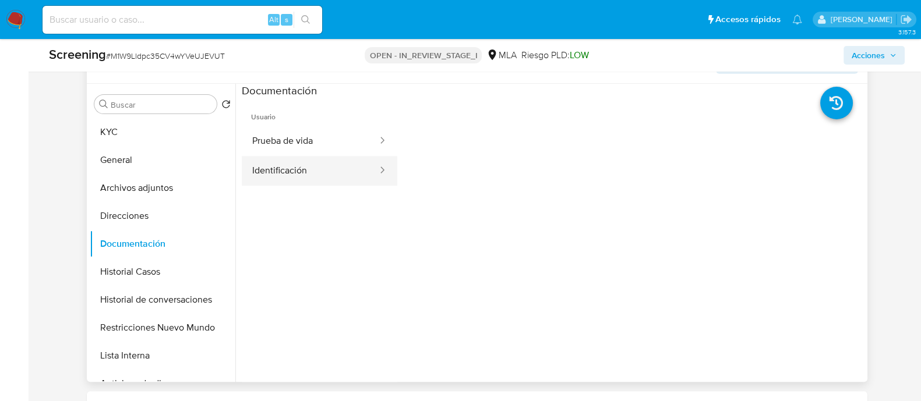
click at [313, 171] on button "Identificación" at bounding box center [310, 171] width 137 height 30
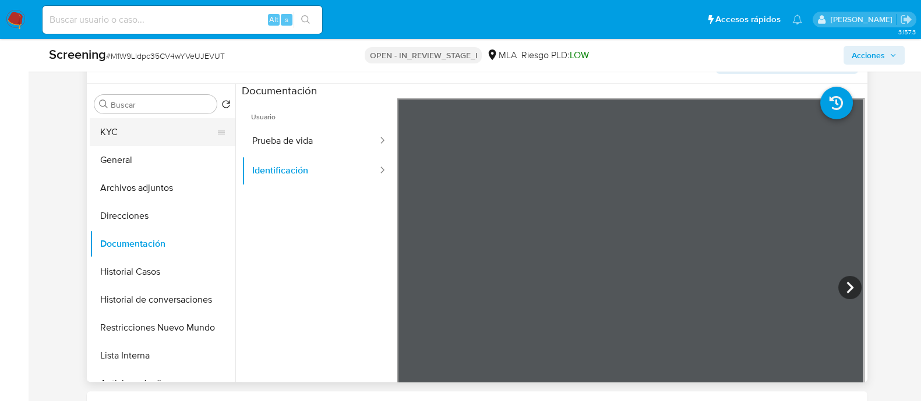
click at [121, 136] on button "KYC" at bounding box center [158, 132] width 136 height 28
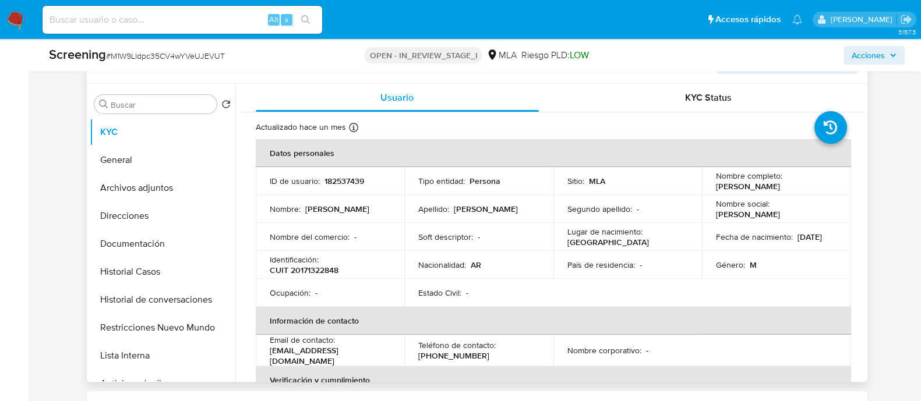
click at [331, 182] on p "182537439" at bounding box center [345, 181] width 40 height 10
copy p "182537439"
click at [128, 156] on button "General" at bounding box center [158, 160] width 136 height 28
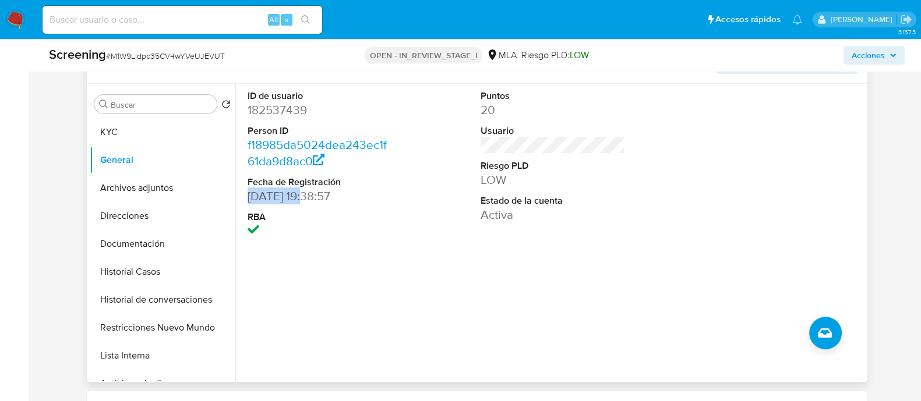
drag, startPoint x: 249, startPoint y: 194, endPoint x: 307, endPoint y: 194, distance: 57.7
click at [307, 194] on dd "03/05/2015 19:38:57" at bounding box center [320, 196] width 144 height 16
copy dd "03/05/2015"
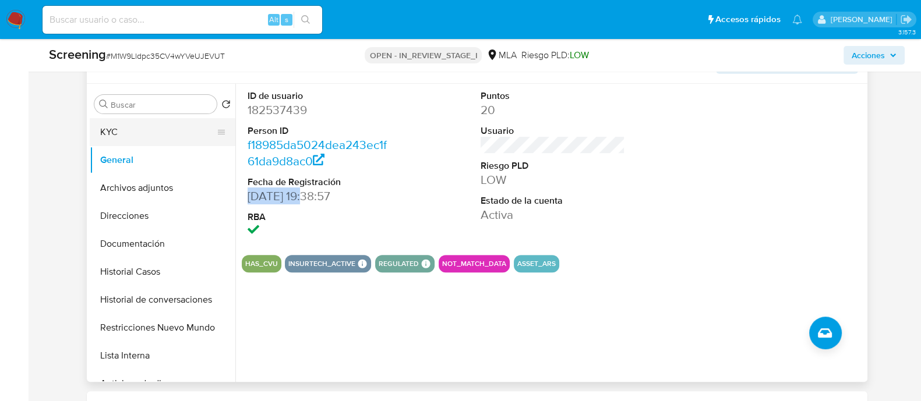
click at [155, 131] on button "KYC" at bounding box center [158, 132] width 136 height 28
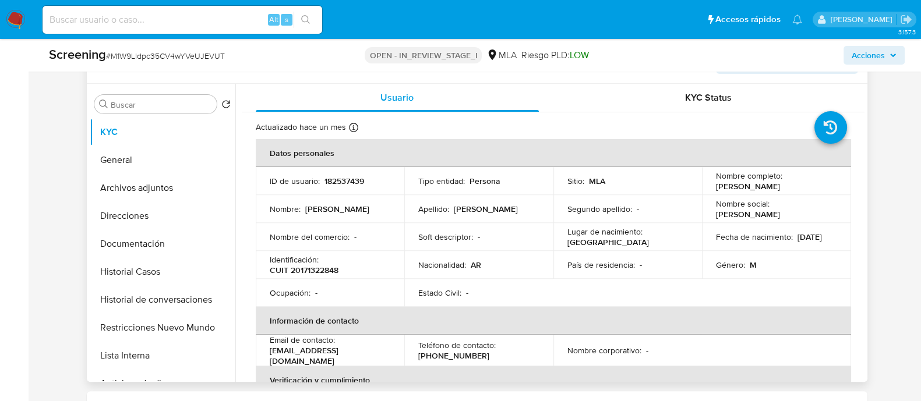
drag, startPoint x: 713, startPoint y: 186, endPoint x: 821, endPoint y: 186, distance: 108.9
click at [821, 186] on div "Nombre completo : Guillermo Antonio Alonso" at bounding box center [776, 181] width 121 height 21
copy p "Guillermo Antonio Alonso"
click at [310, 260] on p "Identificación :" at bounding box center [294, 260] width 49 height 10
click at [318, 269] on p "CUIT 20171322848" at bounding box center [304, 270] width 69 height 10
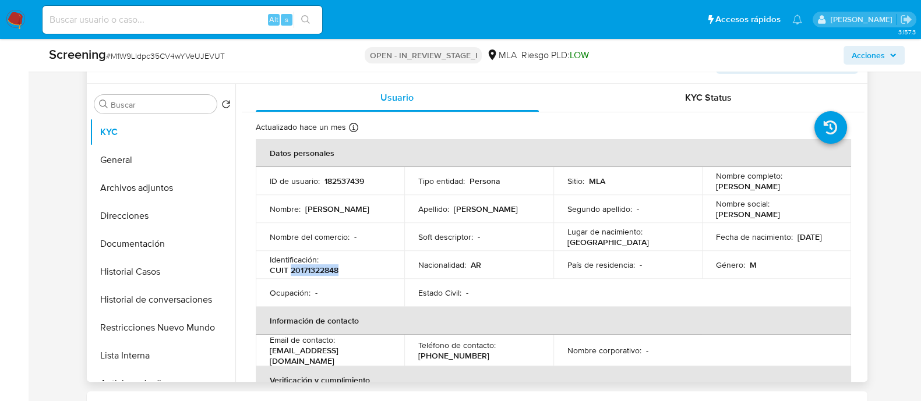
click at [318, 269] on p "CUIT 20171322848" at bounding box center [304, 270] width 69 height 10
copy p "20171322848"
click at [185, 360] on button "Lista Interna" at bounding box center [158, 356] width 136 height 28
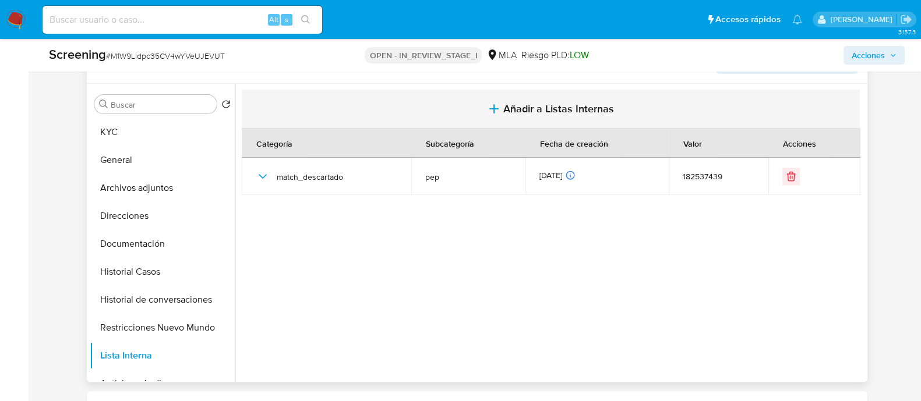
click at [544, 105] on span "Añadir a Listas Internas" at bounding box center [558, 109] width 111 height 13
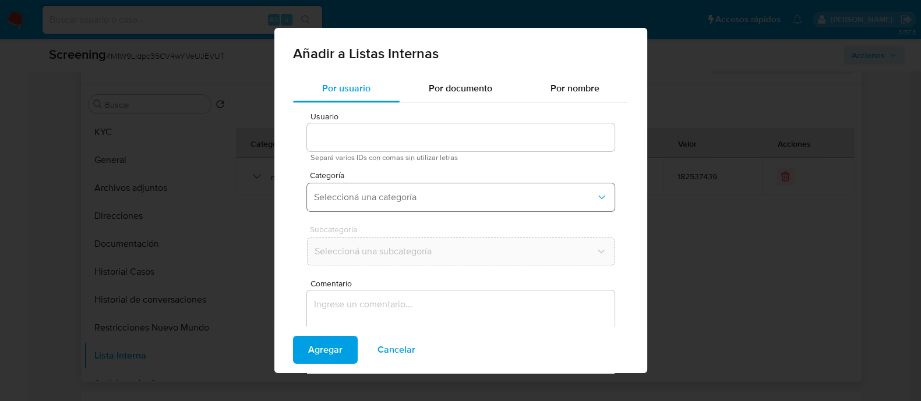
type input "182537439"
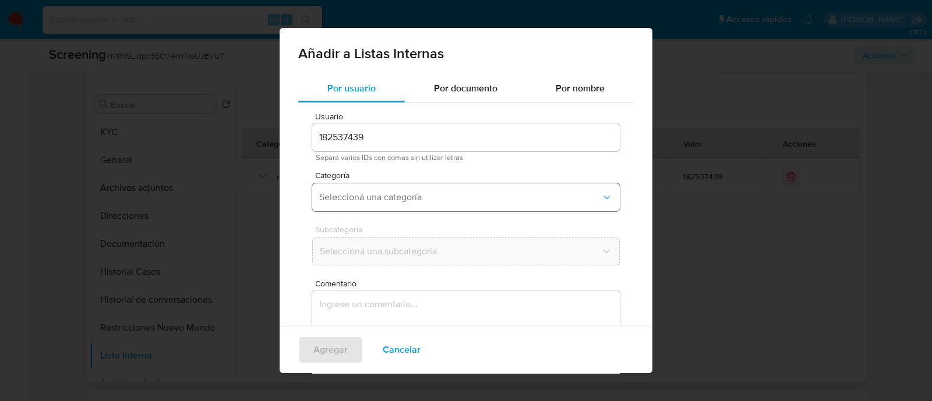
click at [349, 195] on span "Seleccioná una categoría" at bounding box center [460, 198] width 282 height 12
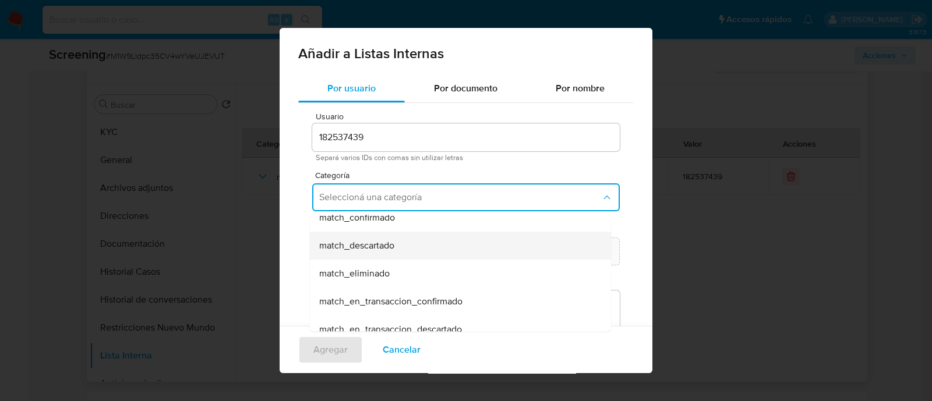
scroll to position [72, 0]
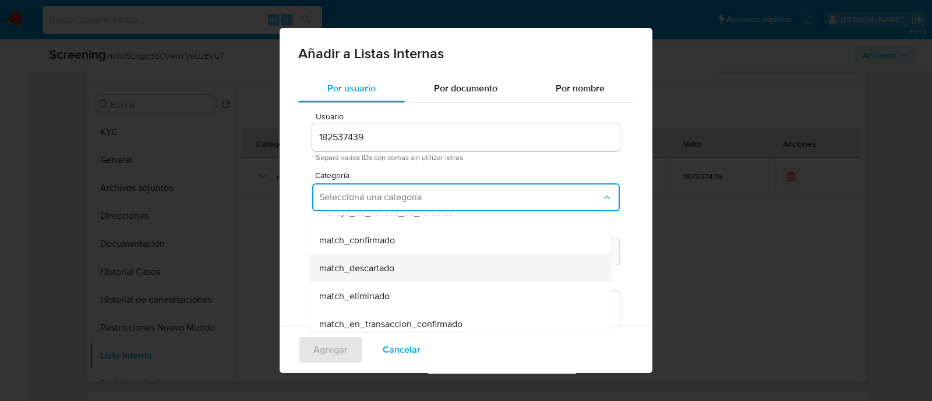
click at [427, 275] on div "match_descartado" at bounding box center [457, 269] width 276 height 28
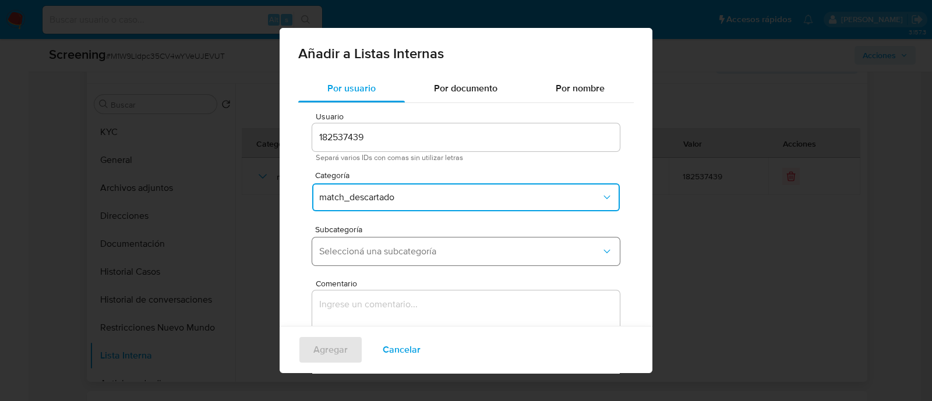
click at [379, 257] on span "Seleccioná una subcategoría" at bounding box center [460, 252] width 282 height 12
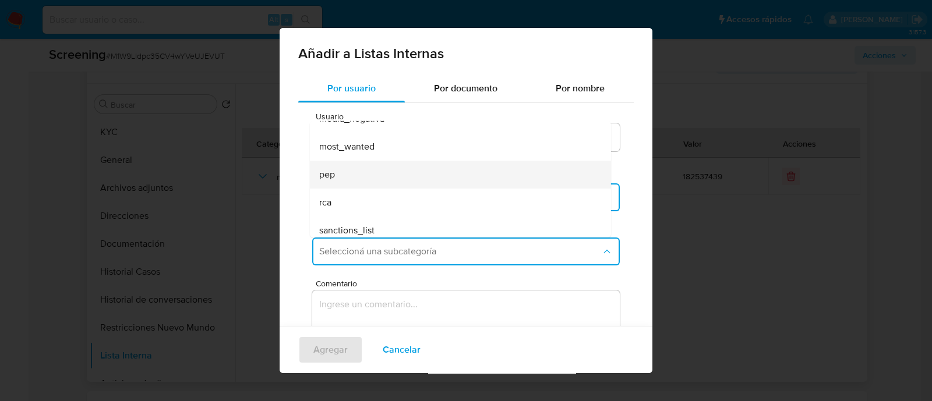
click at [369, 178] on div "pep" at bounding box center [457, 175] width 276 height 28
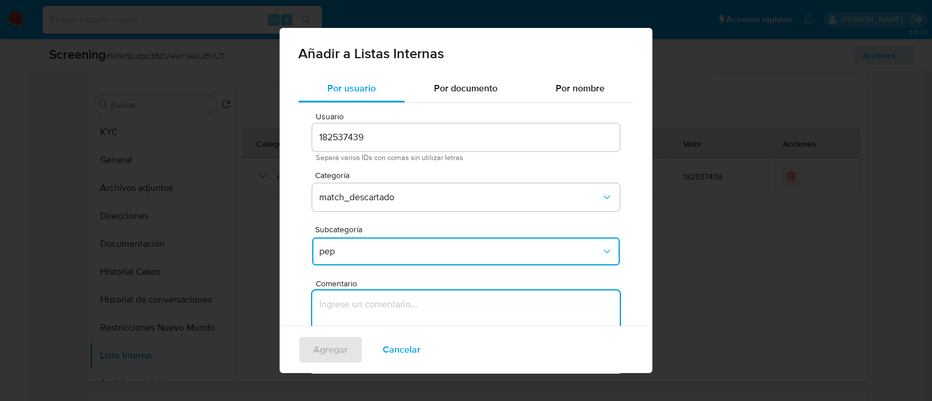
click at [488, 305] on textarea "Comentario" at bounding box center [466, 347] width 308 height 112
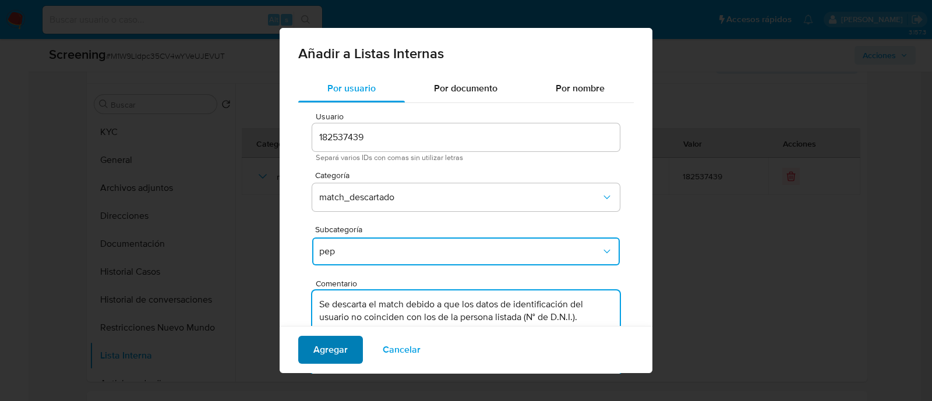
type textarea "Se descarta el match debido a que los datos de identificación del usuario no co…"
click at [336, 344] on span "Agregar" at bounding box center [330, 350] width 34 height 26
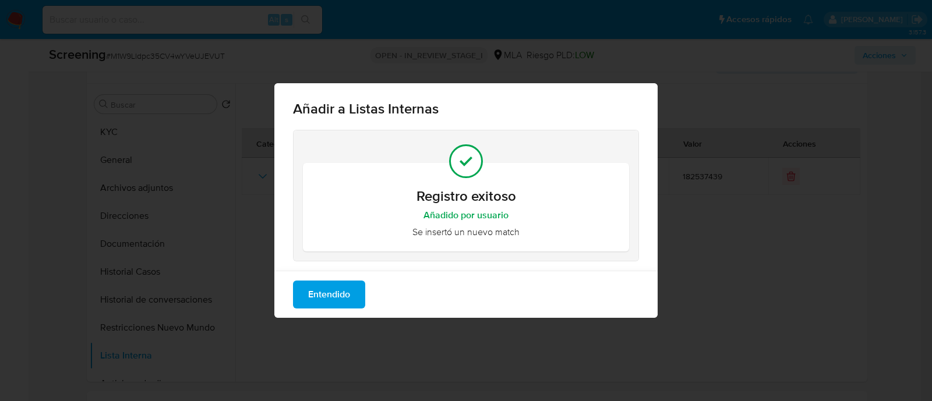
click at [323, 293] on span "Entendido" at bounding box center [329, 295] width 42 height 26
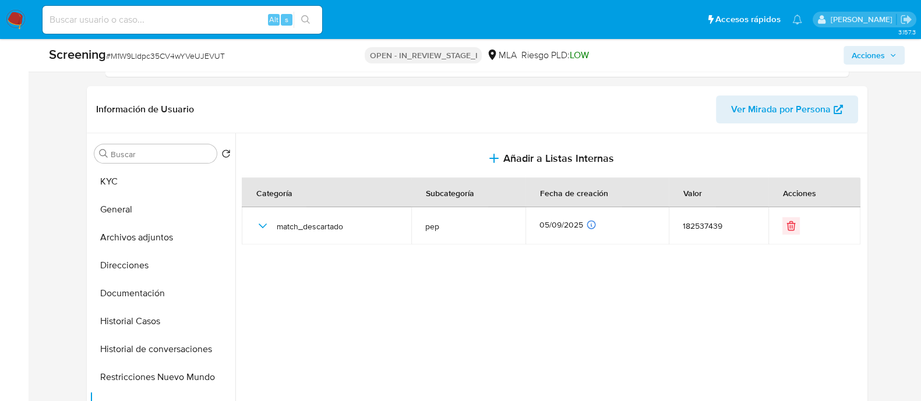
scroll to position [437, 0]
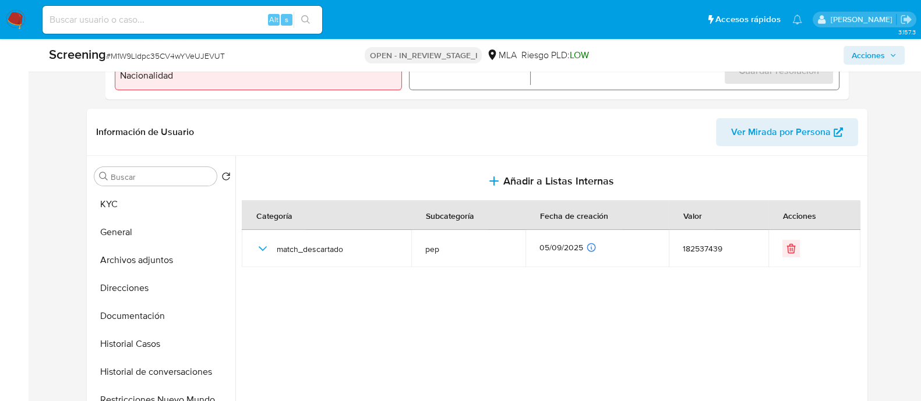
click at [861, 50] on span "Acciones" at bounding box center [868, 55] width 33 height 19
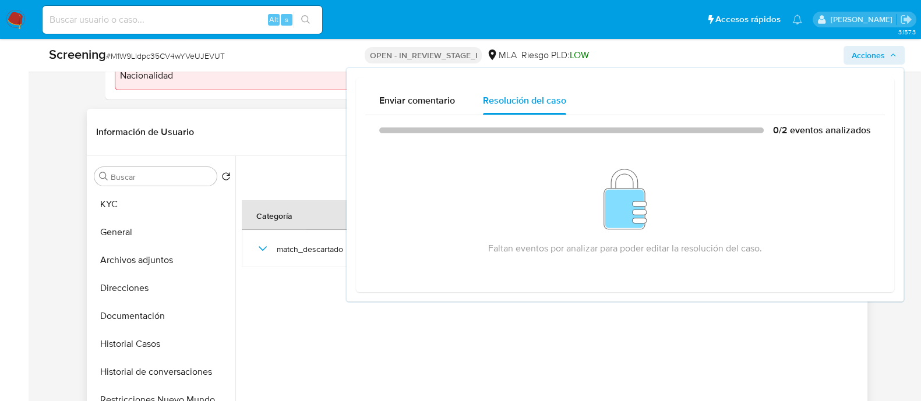
click at [304, 285] on div at bounding box center [549, 305] width 629 height 298
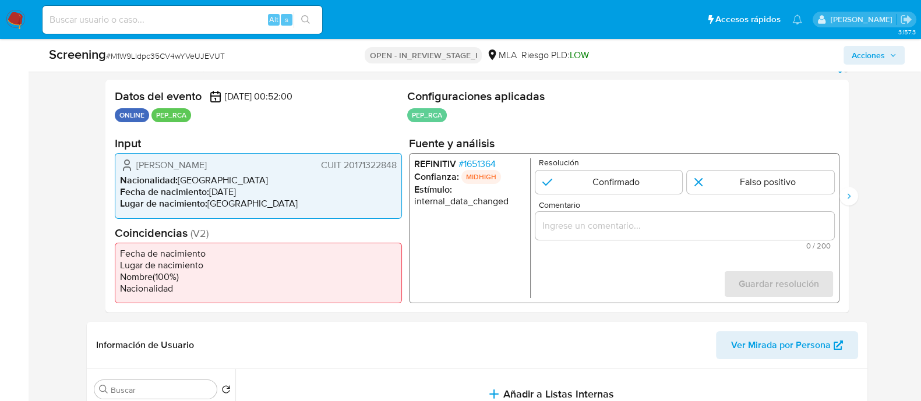
scroll to position [218, 0]
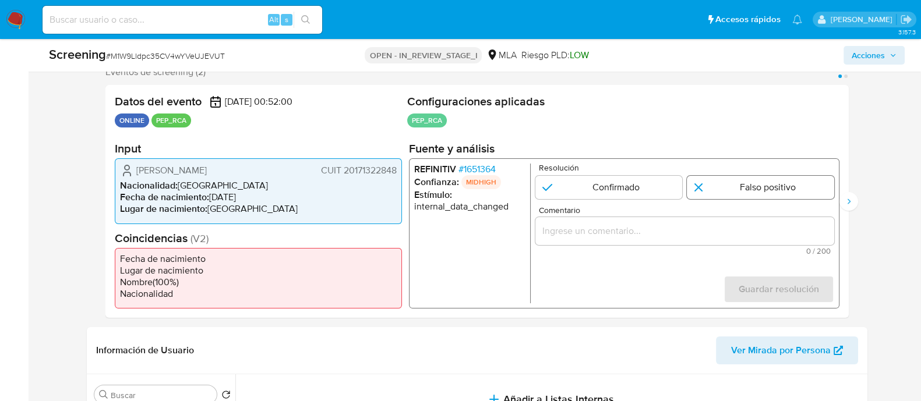
click at [714, 188] on input "1 de 2" at bounding box center [760, 187] width 147 height 23
radio input "true"
click at [673, 230] on input "Comentario" at bounding box center [684, 231] width 299 height 15
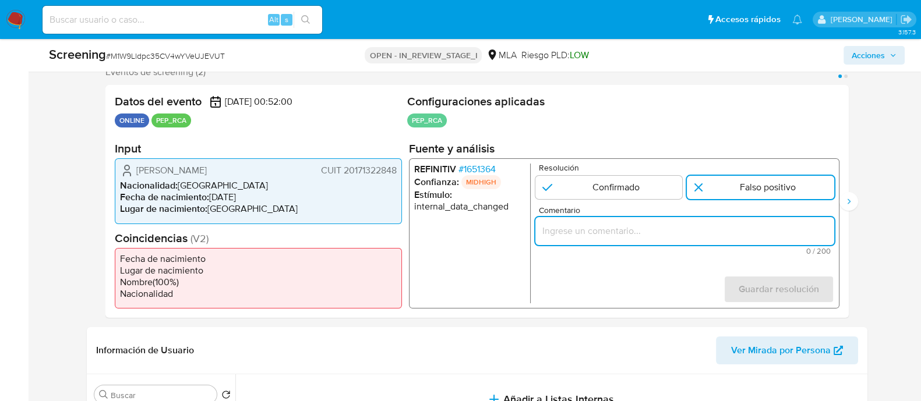
type input "El usuario 182537439 se encuentra registrado con fecha 03/05/2015 a nombre de G…"
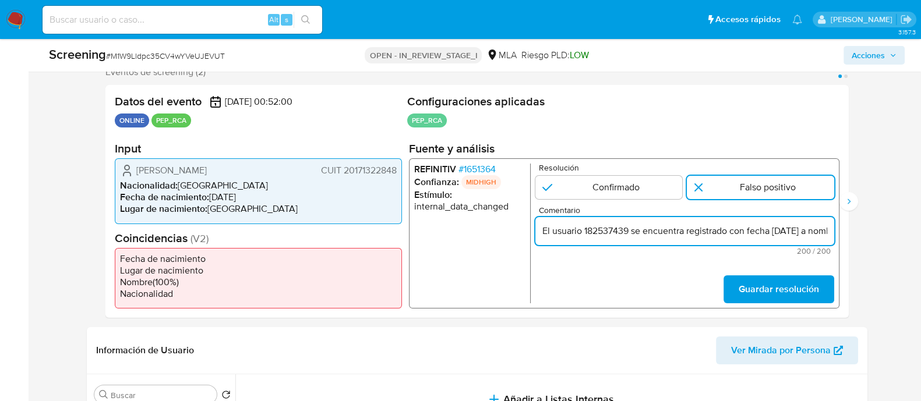
scroll to position [0, 561]
click at [673, 230] on input "El usuario 182537439 se encuentra registrado con fecha 03/05/2015 a nombre de G…" at bounding box center [684, 231] width 299 height 15
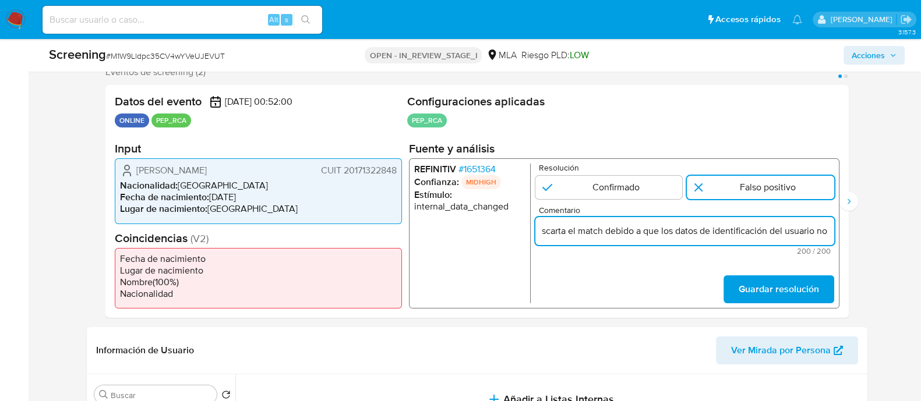
click at [673, 230] on input "El usuario 182537439 se encuentra registrado con fecha 03/05/2015 a nombre de G…" at bounding box center [684, 231] width 299 height 15
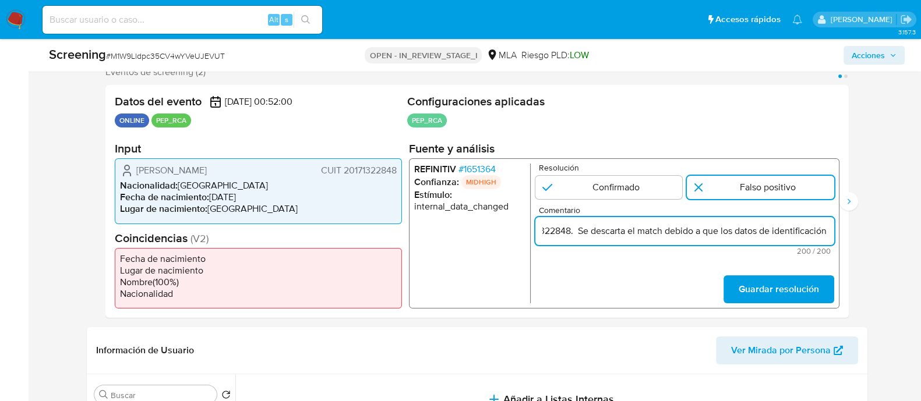
click at [673, 230] on input "El usuario 182537439 se encuentra registrado con fecha 03/05/2015 a nombre de G…" at bounding box center [684, 231] width 299 height 15
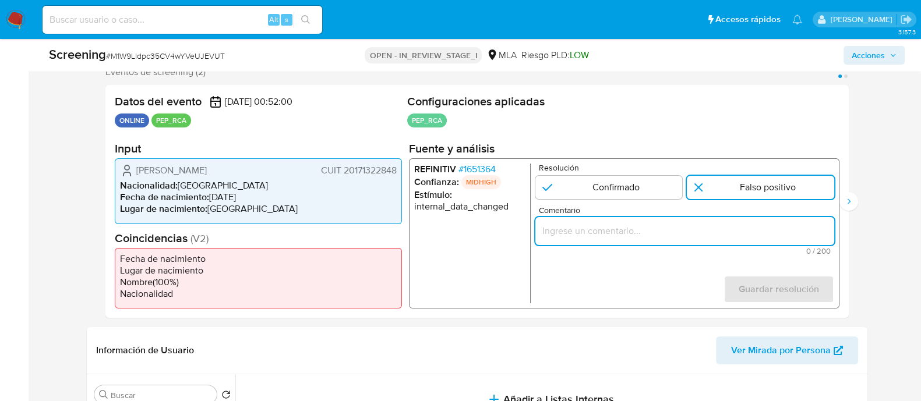
scroll to position [0, 0]
paste input "Se descarta el match debido a que los datos de identificación del usuario no co…"
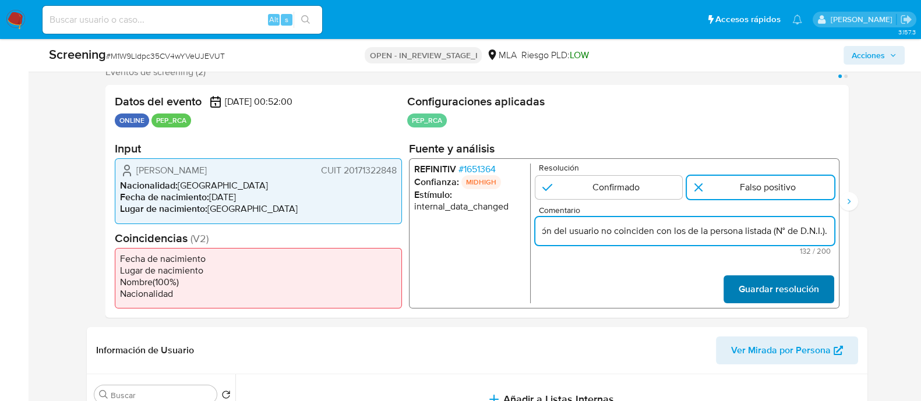
type input "Se descarta el match debido a que los datos de identificación del usuario no co…"
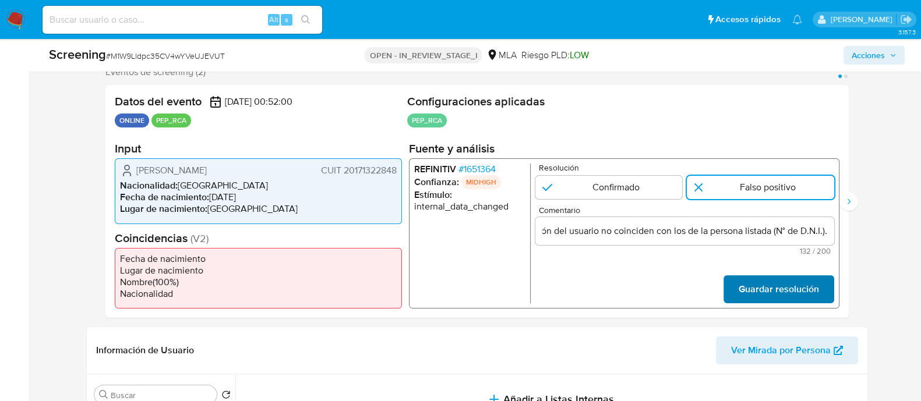
click at [745, 281] on span "Guardar resolución" at bounding box center [778, 290] width 80 height 26
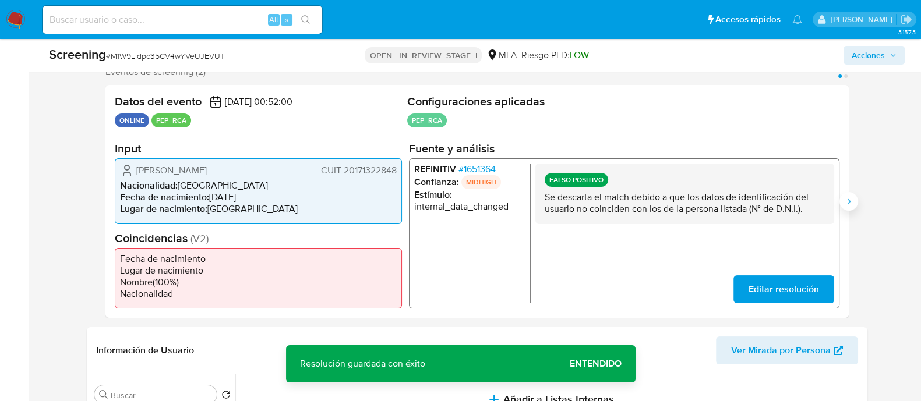
click at [850, 203] on icon "Siguiente" at bounding box center [848, 201] width 9 height 9
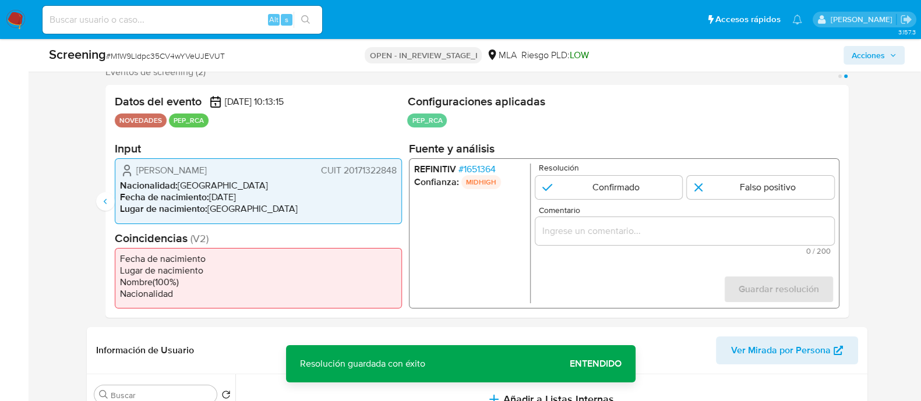
click at [475, 173] on span "# 1651364" at bounding box center [476, 170] width 37 height 12
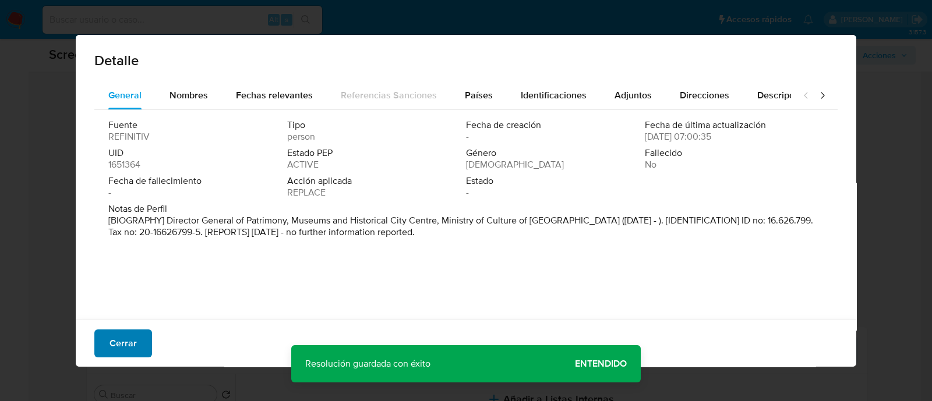
click at [96, 336] on button "Cerrar" at bounding box center [123, 344] width 58 height 28
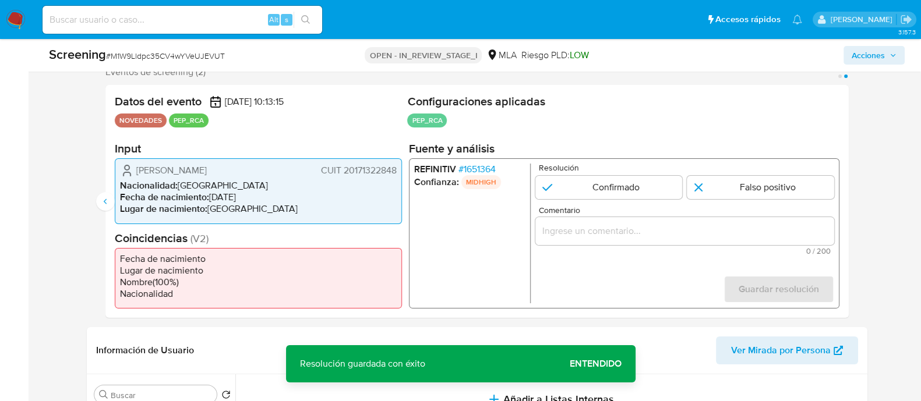
click at [626, 229] on input "Comentario" at bounding box center [684, 231] width 299 height 15
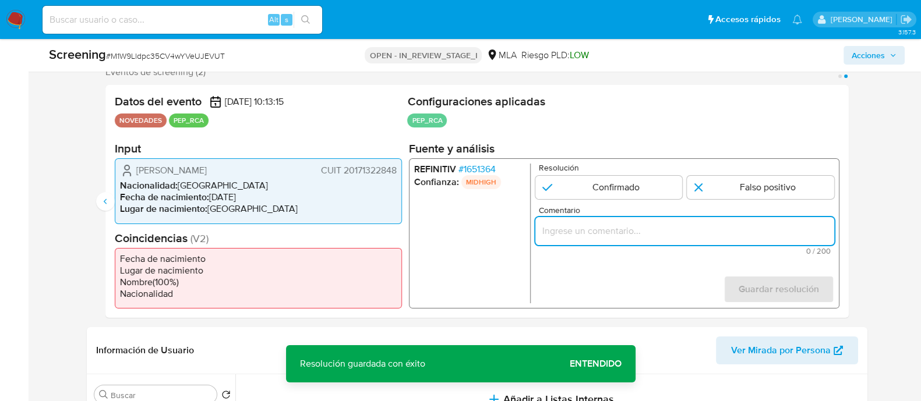
paste input "Se descarta el match debido a que los datos de identificación del usuario no co…"
type input "Se descarta el match debido a que los datos de identificación del usuario no co…"
click at [751, 193] on input "2 de 2" at bounding box center [760, 187] width 147 height 23
radio input "true"
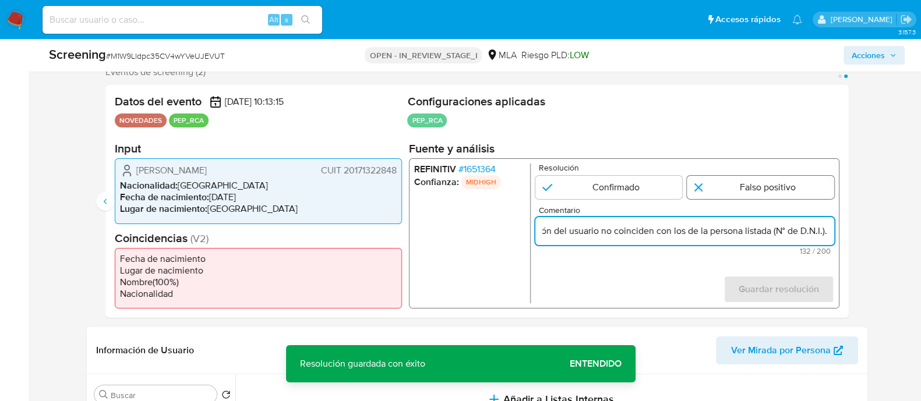
scroll to position [0, 0]
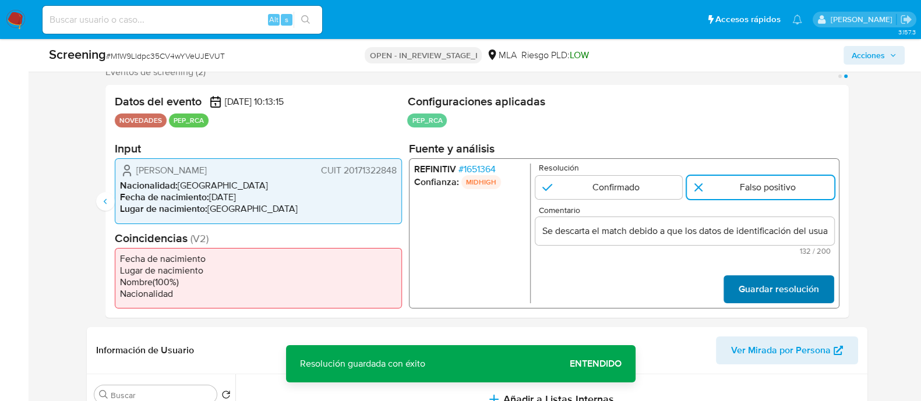
click at [757, 283] on span "Guardar resolución" at bounding box center [778, 290] width 80 height 26
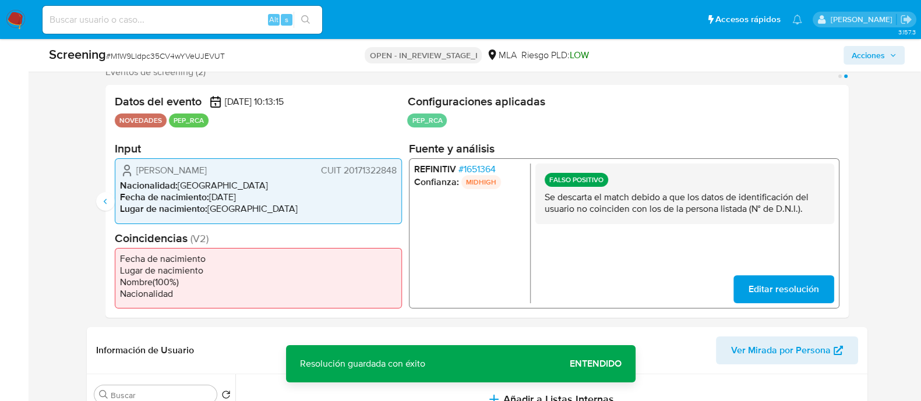
click at [870, 52] on span "Acciones" at bounding box center [868, 55] width 33 height 19
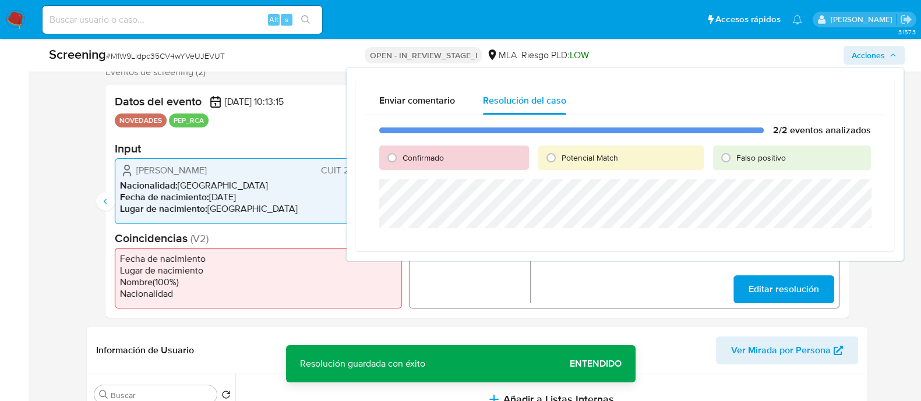
click at [405, 156] on span "Confirmado" at bounding box center [423, 158] width 41 height 12
click at [401, 156] on input "Confirmado" at bounding box center [392, 158] width 19 height 19
radio input "true"
click at [405, 156] on span "Confirmado" at bounding box center [423, 158] width 41 height 12
click at [401, 156] on input "Confirmado" at bounding box center [392, 158] width 19 height 19
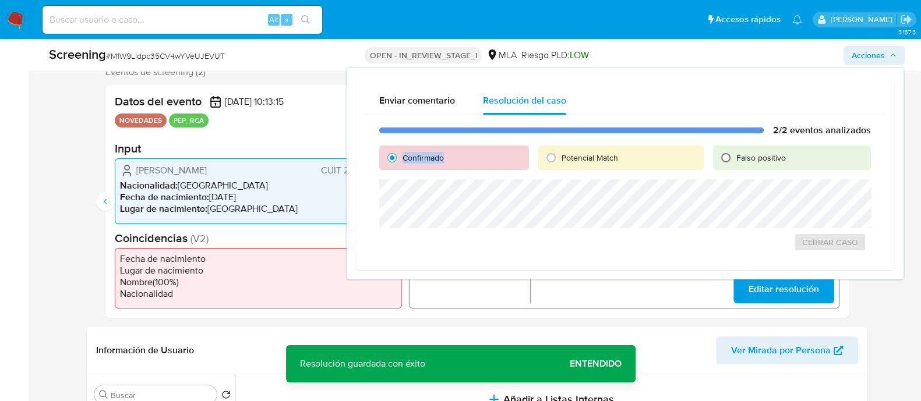
click at [734, 156] on input "Falso positivo" at bounding box center [726, 158] width 19 height 19
radio input "true"
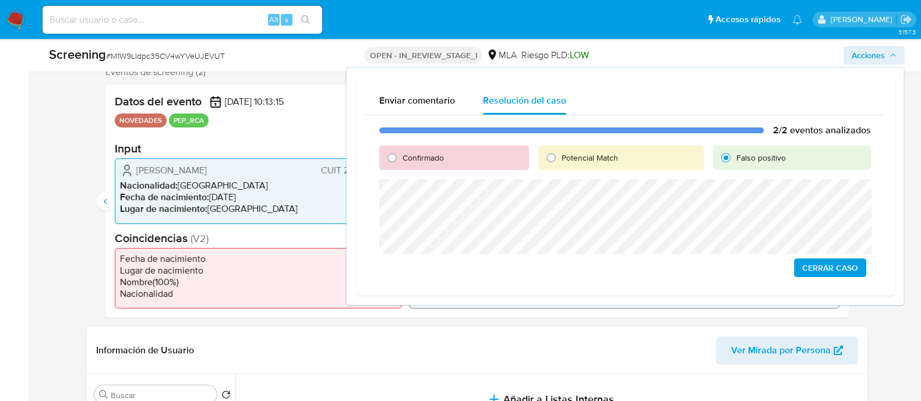
click at [803, 269] on span "Cerrar Caso" at bounding box center [830, 268] width 56 height 16
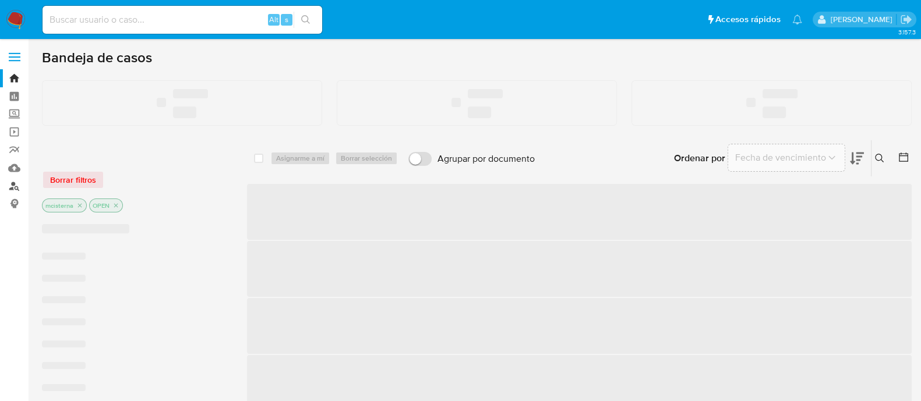
click at [11, 185] on link "Buscador de personas" at bounding box center [69, 186] width 139 height 18
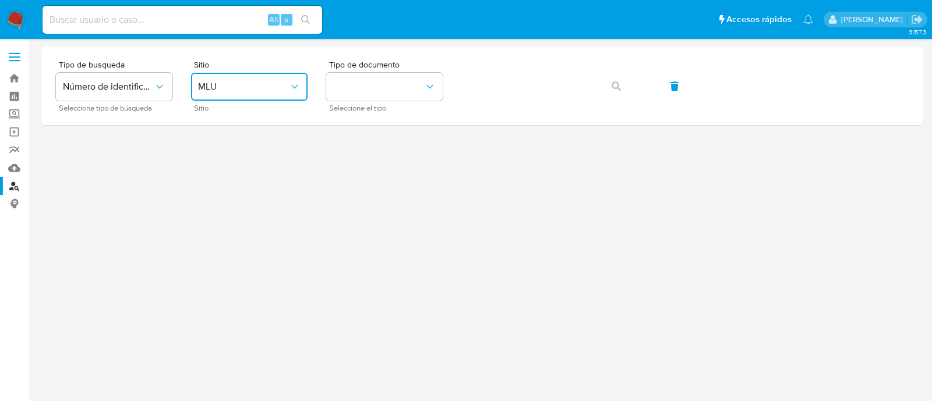
click at [292, 98] on button "MLU" at bounding box center [249, 87] width 117 height 28
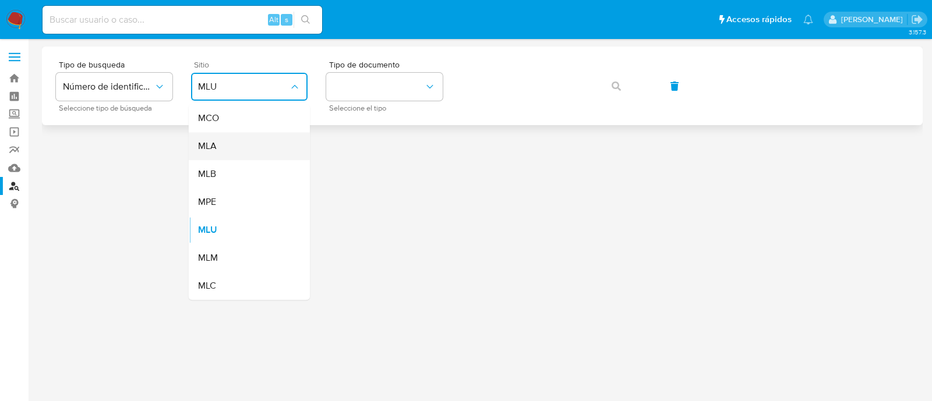
click at [259, 145] on div "MLA" at bounding box center [246, 146] width 96 height 28
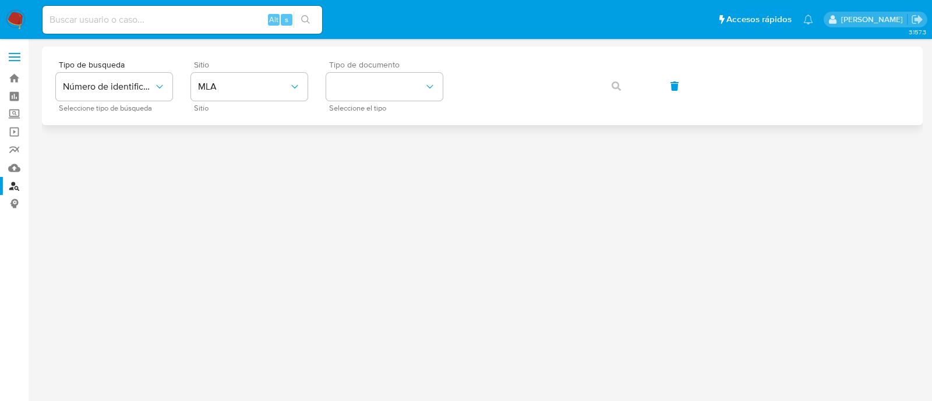
click at [419, 65] on span "Tipo de documento" at bounding box center [387, 65] width 117 height 8
click at [408, 87] on button "identificationType" at bounding box center [384, 87] width 117 height 28
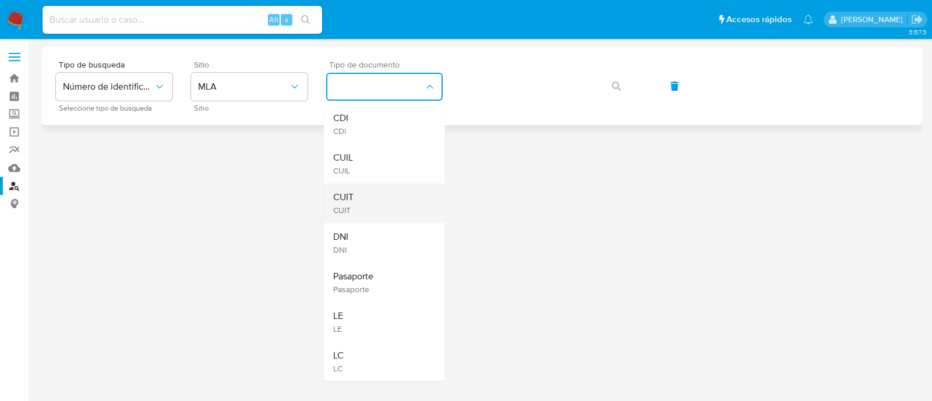
click at [385, 196] on div "CUIT CUIT" at bounding box center [381, 204] width 96 height 40
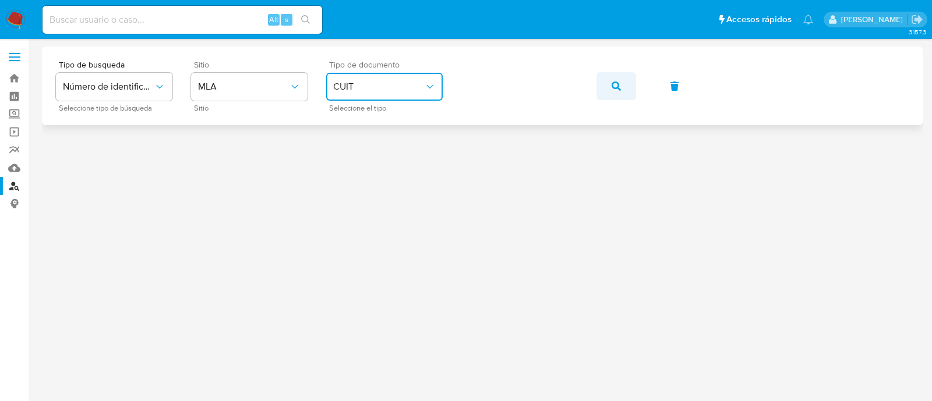
click at [620, 88] on icon "button" at bounding box center [616, 86] width 9 height 9
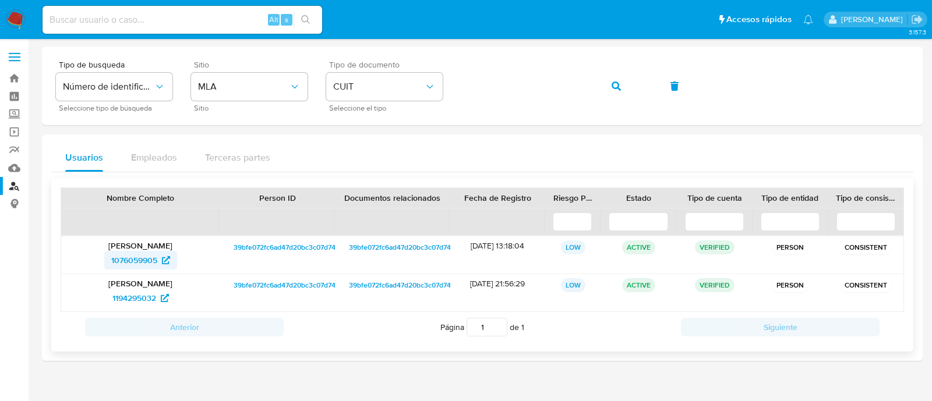
drag, startPoint x: 90, startPoint y: 259, endPoint x: 157, endPoint y: 259, distance: 67.0
click at [157, 259] on div "1076059905" at bounding box center [140, 260] width 142 height 19
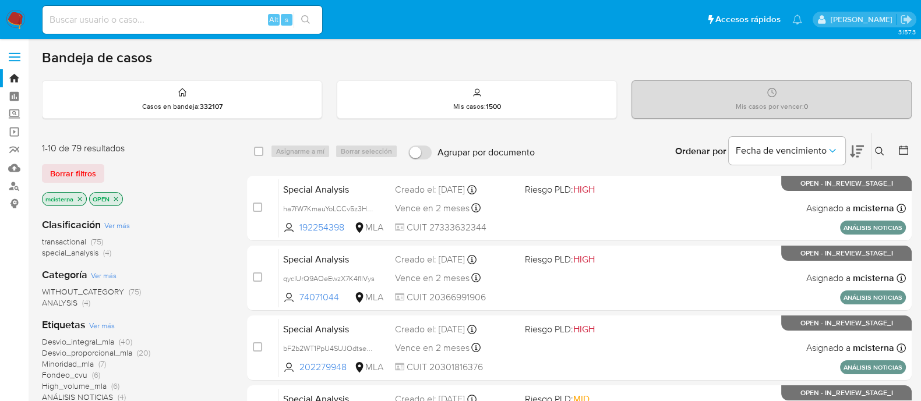
click at [227, 15] on input at bounding box center [183, 19] width 280 height 15
paste input "bF2b2WT1PpU4SUJOdtseewir"
type input "bF2b2WT1PpU4SUJOdtseewir"
click at [308, 16] on icon "search-icon" at bounding box center [305, 19] width 9 height 9
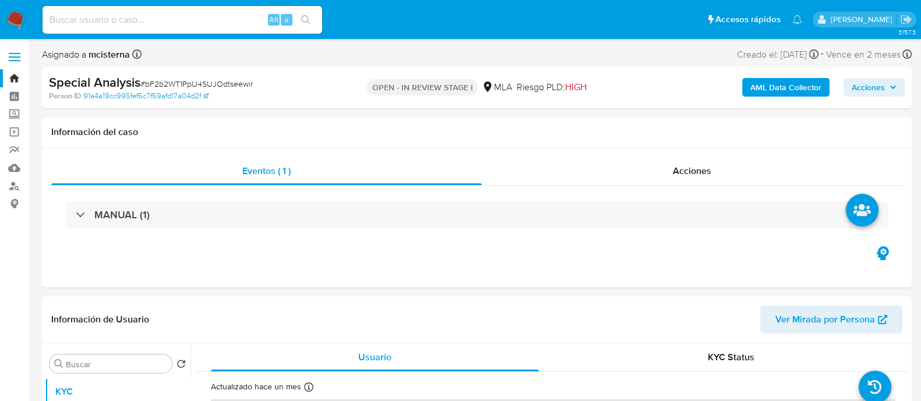
select select "10"
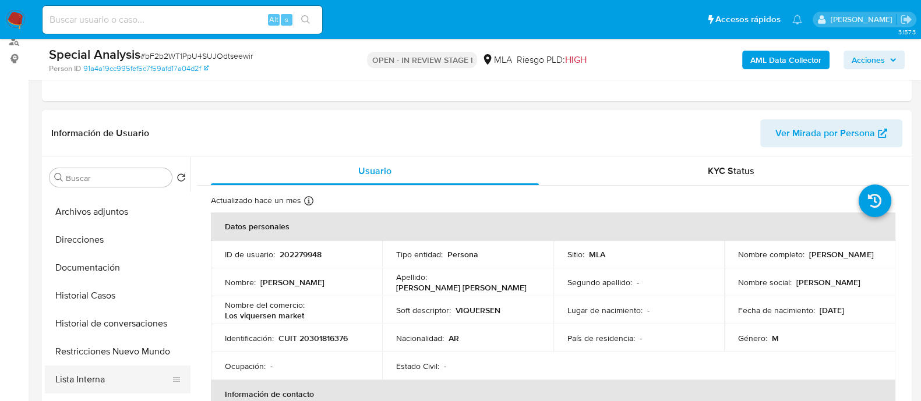
scroll to position [72, 0]
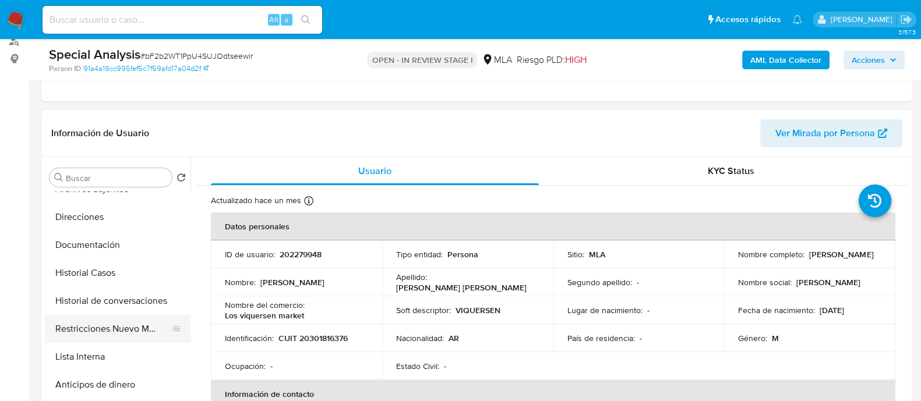
click at [114, 333] on button "Restricciones Nuevo Mundo" at bounding box center [113, 329] width 136 height 28
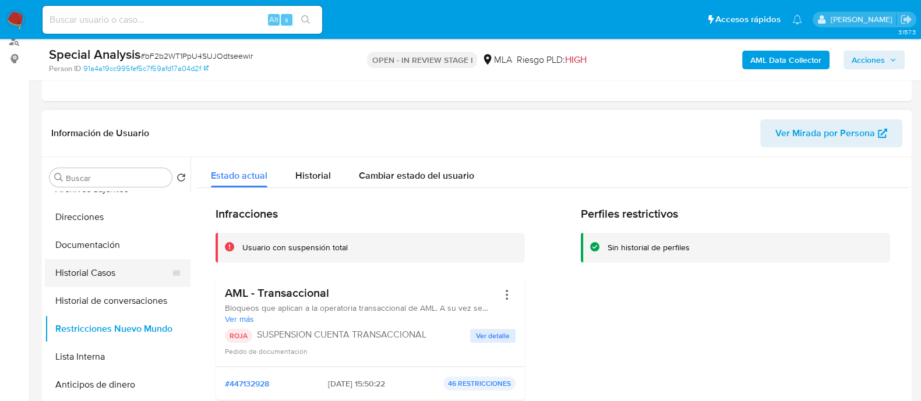
scroll to position [0, 0]
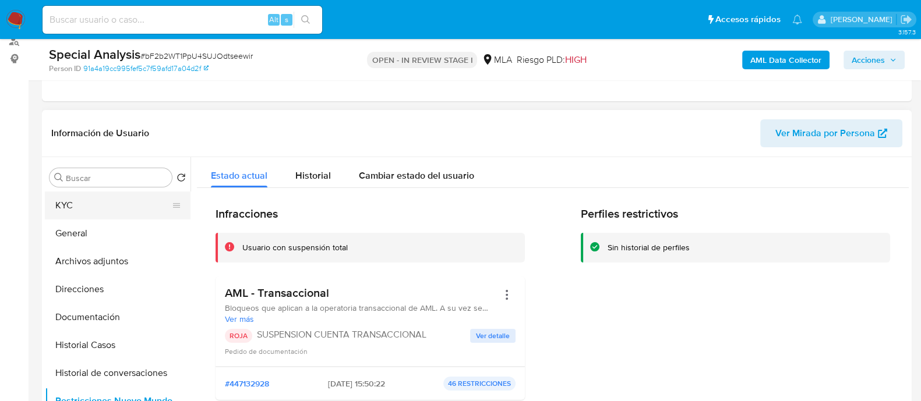
click at [118, 211] on button "KYC" at bounding box center [113, 206] width 136 height 28
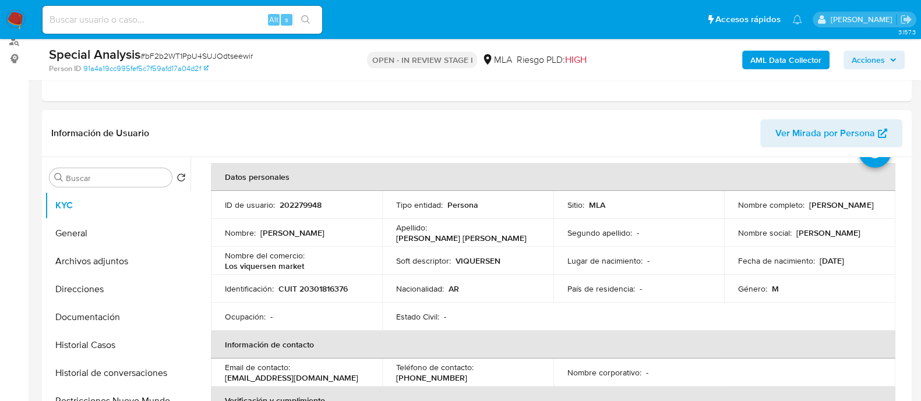
scroll to position [72, 0]
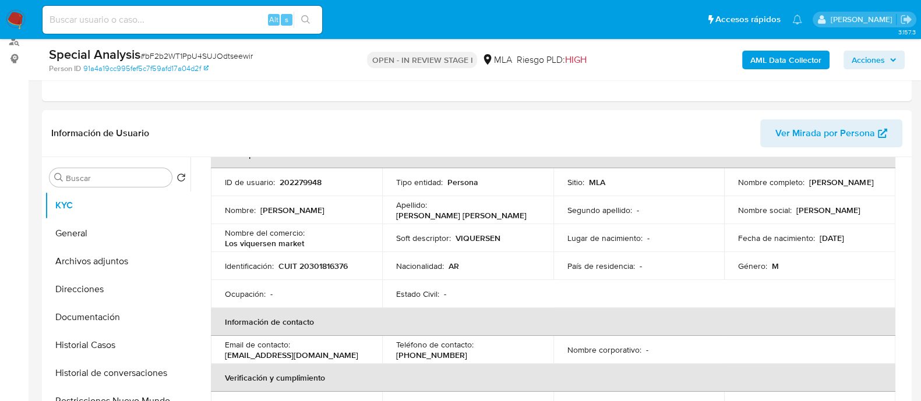
click at [336, 266] on p "CUIT 20301816376" at bounding box center [312, 266] width 69 height 10
copy p "20301816376"
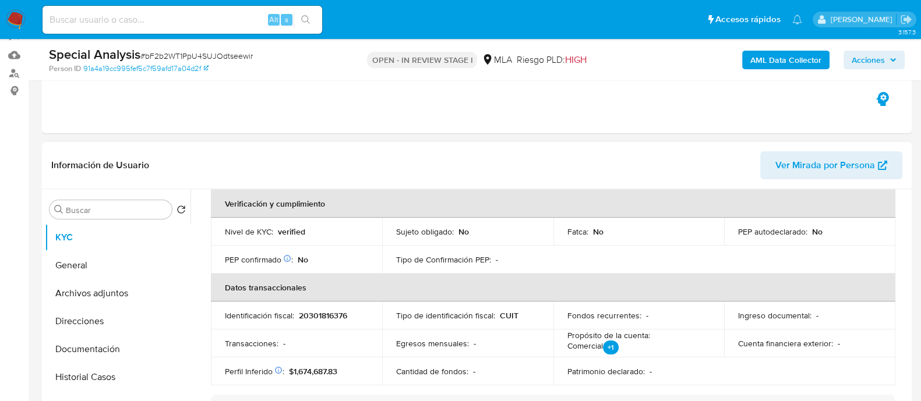
scroll to position [145, 0]
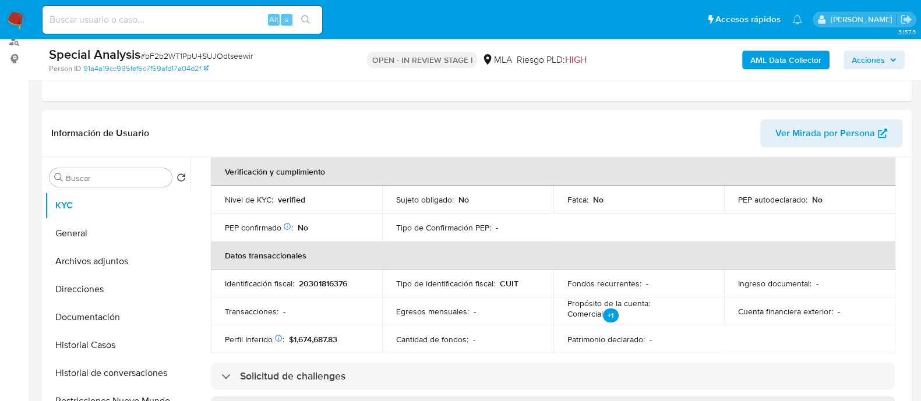
click at [320, 284] on p "20301816376" at bounding box center [323, 283] width 48 height 10
copy p "20301816376"
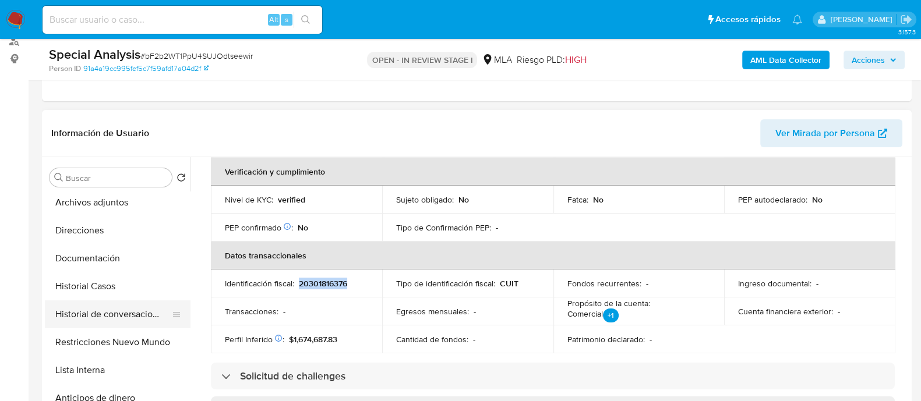
scroll to position [72, 0]
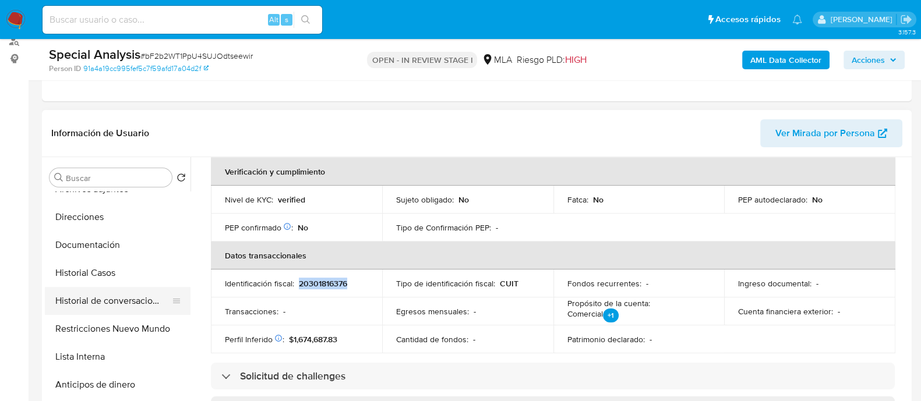
click at [135, 301] on button "Historial de conversaciones" at bounding box center [113, 301] width 136 height 28
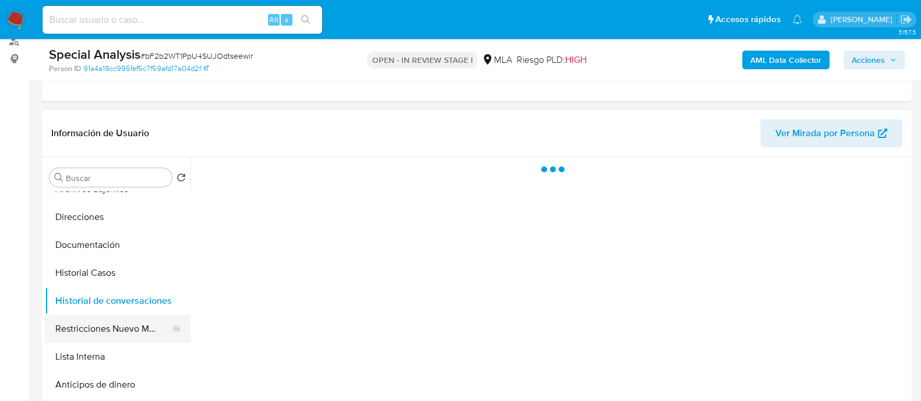
click at [135, 320] on button "Restricciones Nuevo Mundo" at bounding box center [113, 329] width 136 height 28
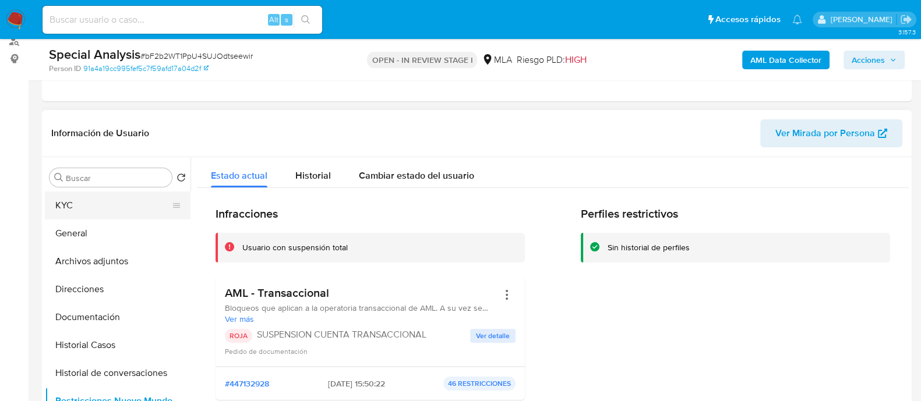
click at [90, 211] on button "KYC" at bounding box center [113, 206] width 136 height 28
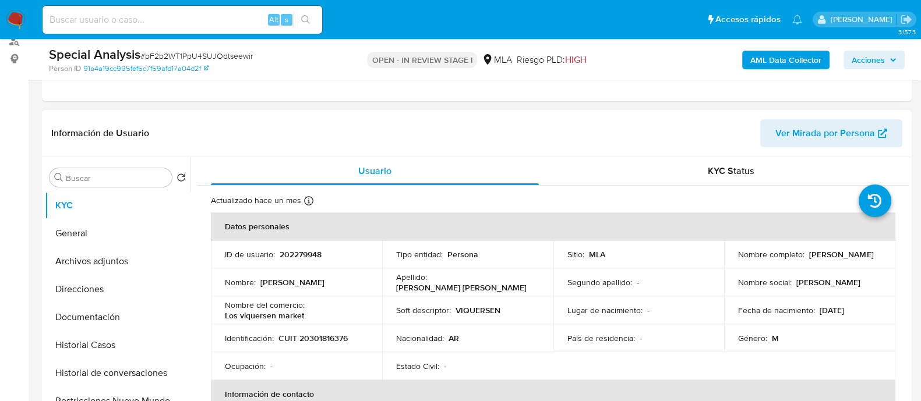
click at [306, 336] on p "CUIT 20301816376" at bounding box center [312, 338] width 69 height 10
copy p "20301816376"
click at [101, 287] on button "Direcciones" at bounding box center [118, 290] width 146 height 28
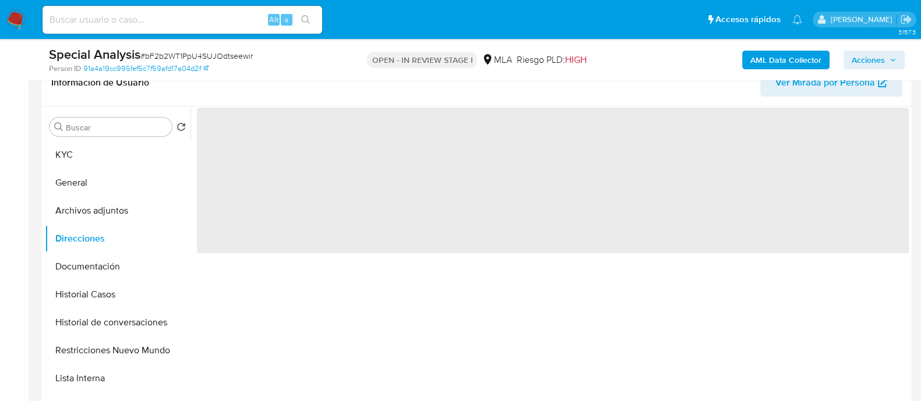
scroll to position [218, 0]
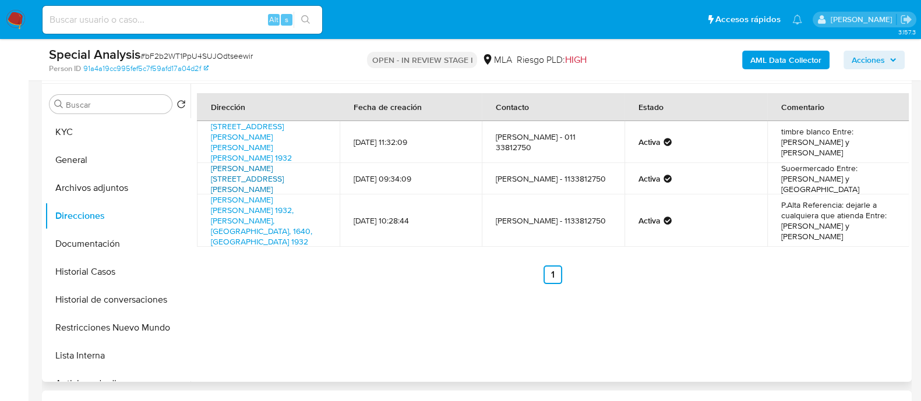
drag, startPoint x: 206, startPoint y: 156, endPoint x: 292, endPoint y: 167, distance: 86.4
click at [292, 167] on td "Hipólito Yrigoyen 1175, Martinez, Buenos Aires, 1640, Argentina 1175" at bounding box center [268, 178] width 143 height 31
copy link "Hipólito Yrigoyen 1175, Martinez, Buenos Aires"
click at [108, 137] on button "KYC" at bounding box center [113, 132] width 136 height 28
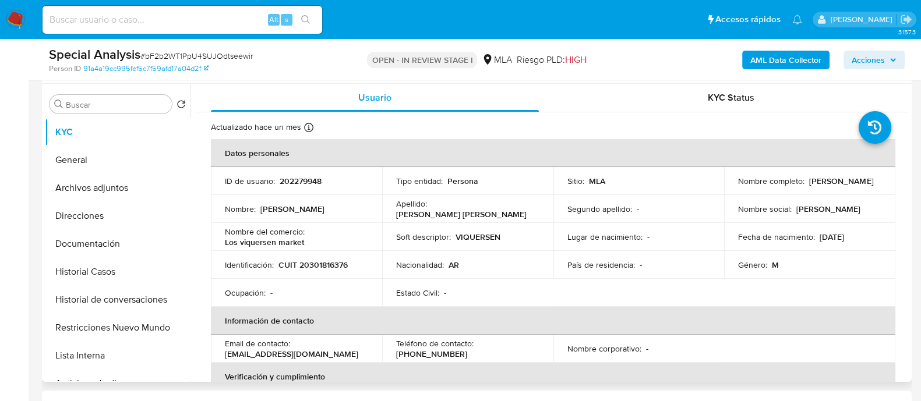
click at [332, 263] on p "CUIT 20301816376" at bounding box center [312, 265] width 69 height 10
copy p "20301816376"
click at [132, 293] on button "Historial de conversaciones" at bounding box center [113, 300] width 136 height 28
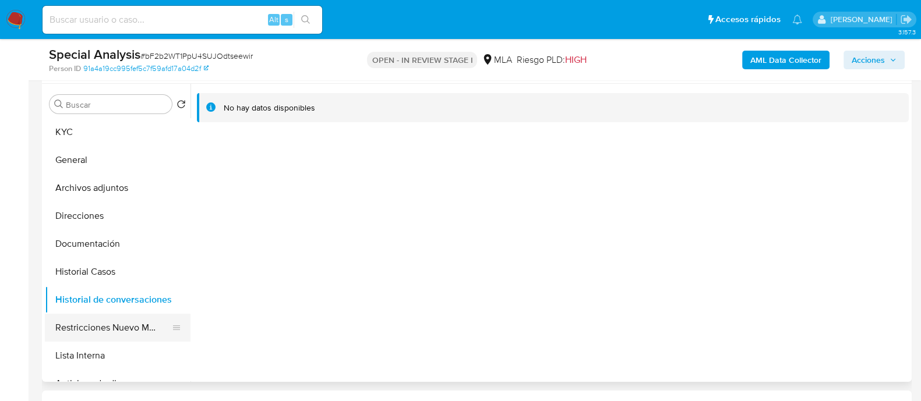
click at [142, 325] on button "Restricciones Nuevo Mundo" at bounding box center [113, 328] width 136 height 28
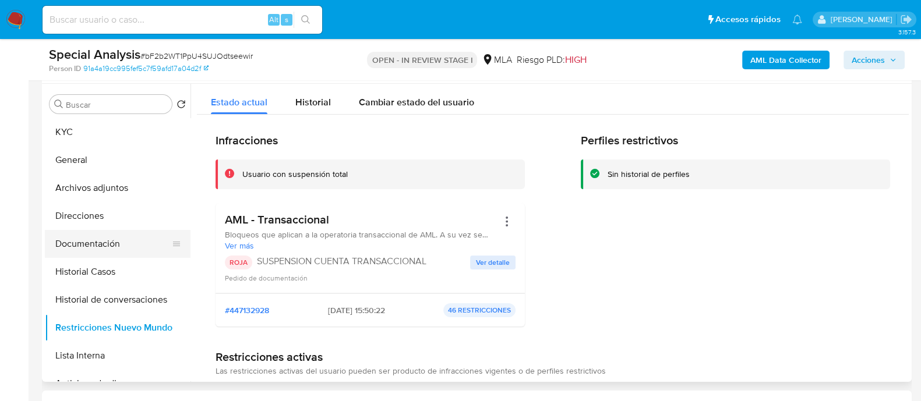
click at [111, 244] on button "Documentación" at bounding box center [113, 244] width 136 height 28
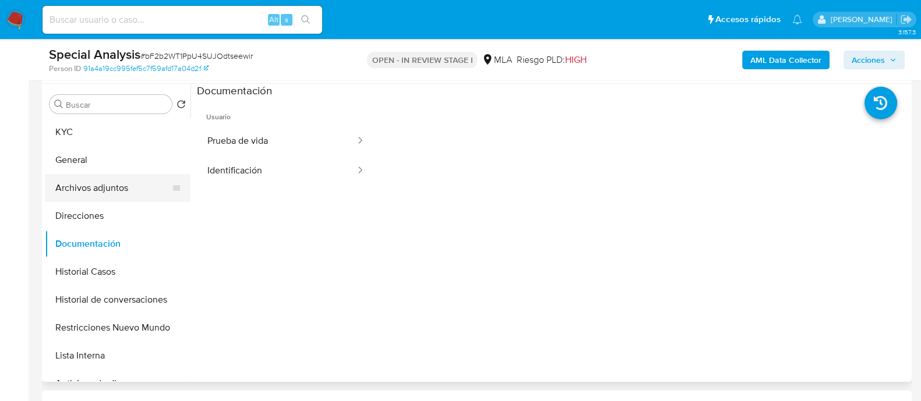
click at [116, 188] on button "Archivos adjuntos" at bounding box center [113, 188] width 136 height 28
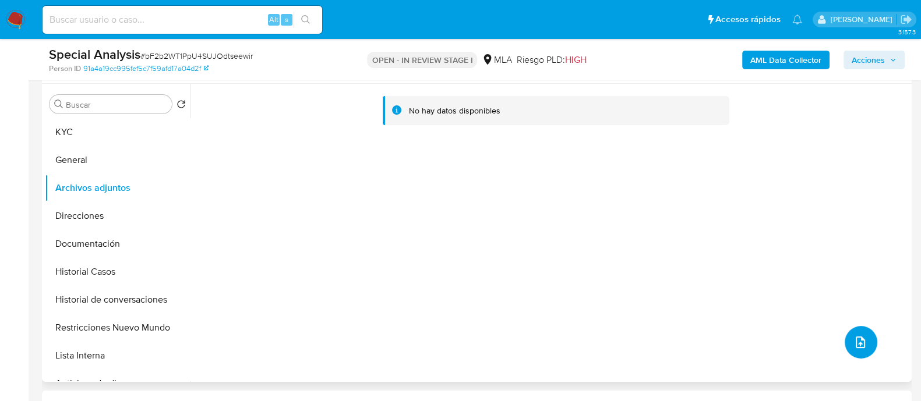
click at [854, 348] on icon "upload-file" at bounding box center [861, 343] width 14 height 14
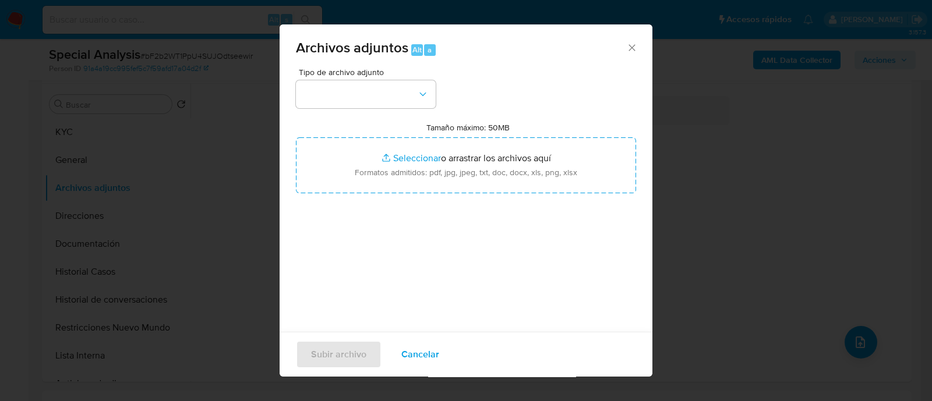
drag, startPoint x: 406, startPoint y: 347, endPoint x: 448, endPoint y: 319, distance: 50.4
click at [407, 347] on span "Cancelar" at bounding box center [420, 355] width 38 height 26
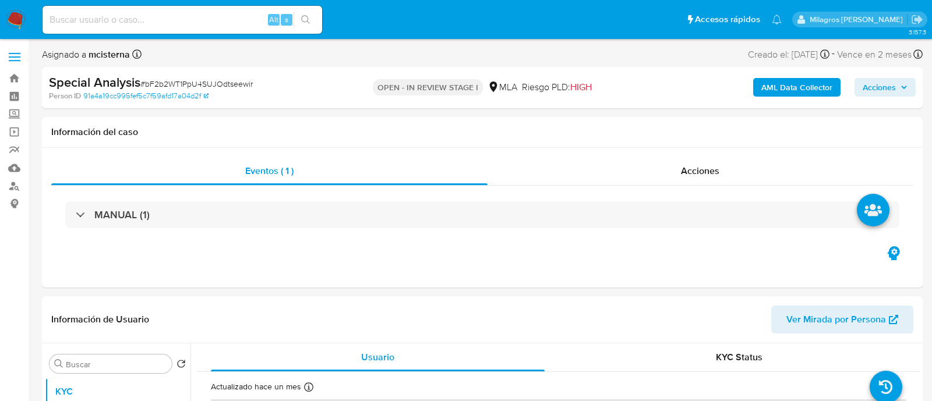
select select "10"
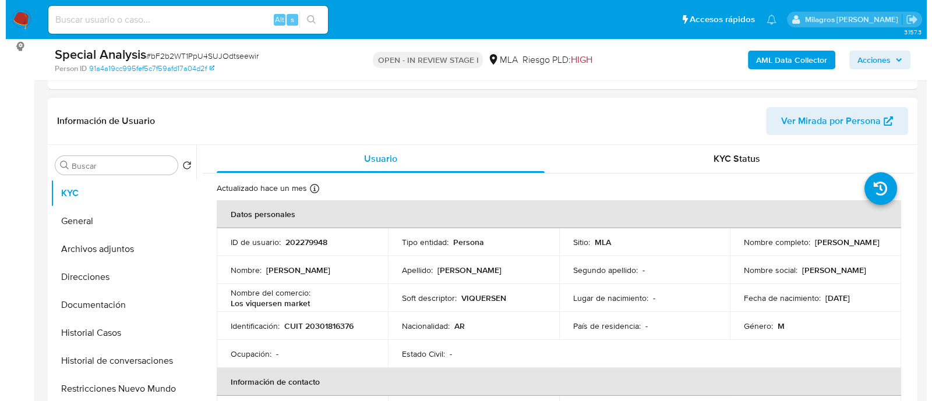
scroll to position [218, 0]
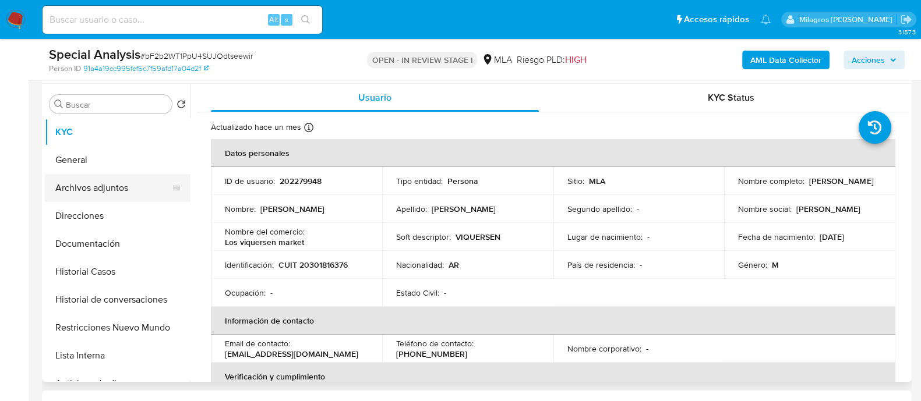
click at [128, 193] on button "Archivos adjuntos" at bounding box center [113, 188] width 136 height 28
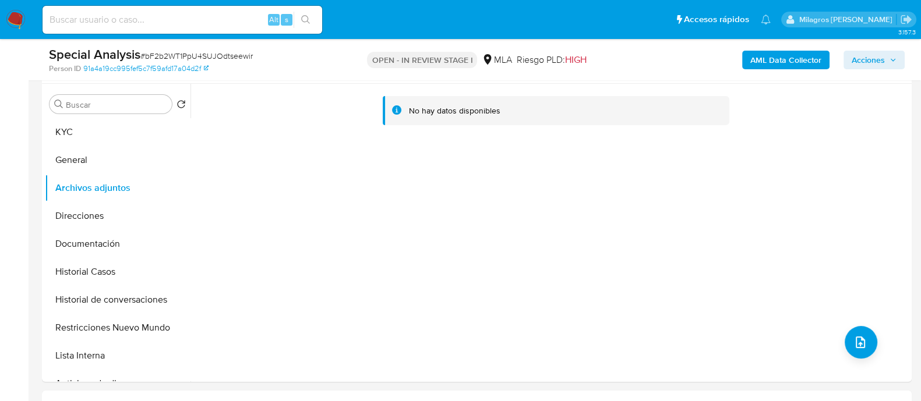
click at [807, 52] on b "AML Data Collector" at bounding box center [785, 60] width 71 height 19
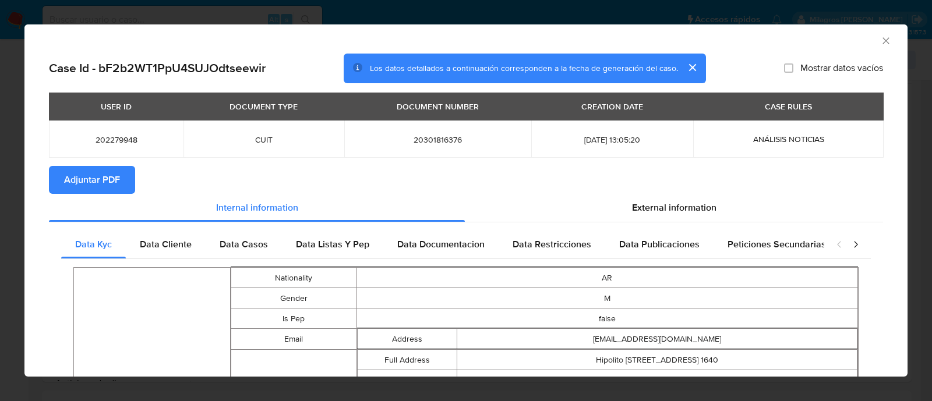
click at [76, 176] on span "Adjuntar PDF" at bounding box center [92, 180] width 56 height 26
click at [94, 176] on span "Adjuntar PDF" at bounding box center [92, 180] width 56 height 26
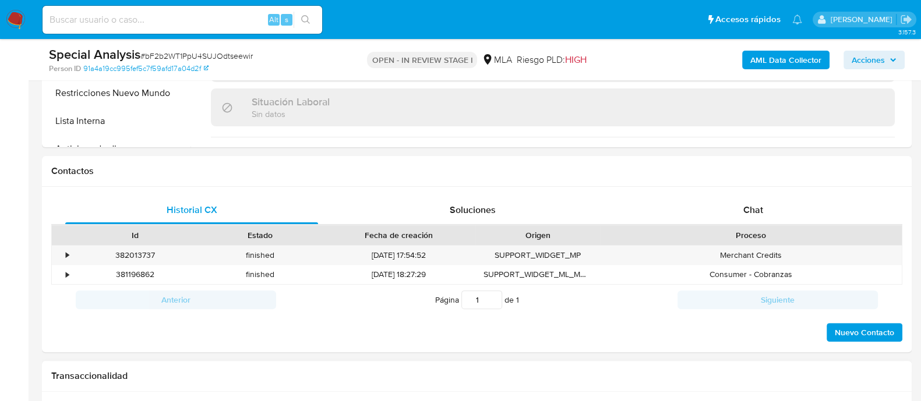
scroll to position [643, 0]
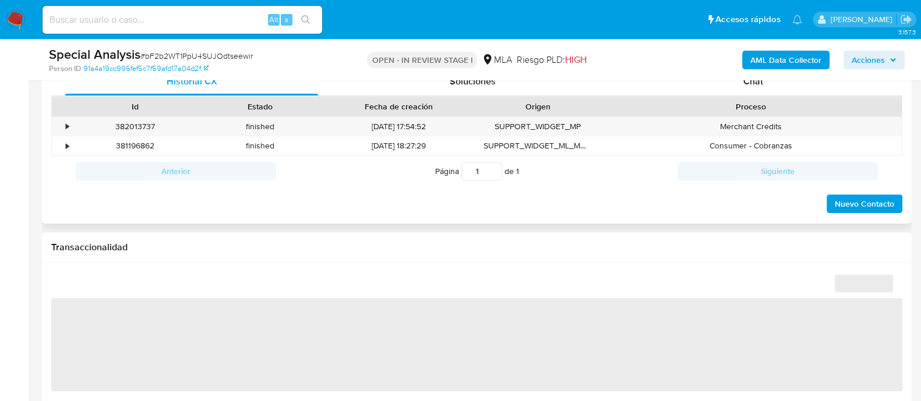
select select "10"
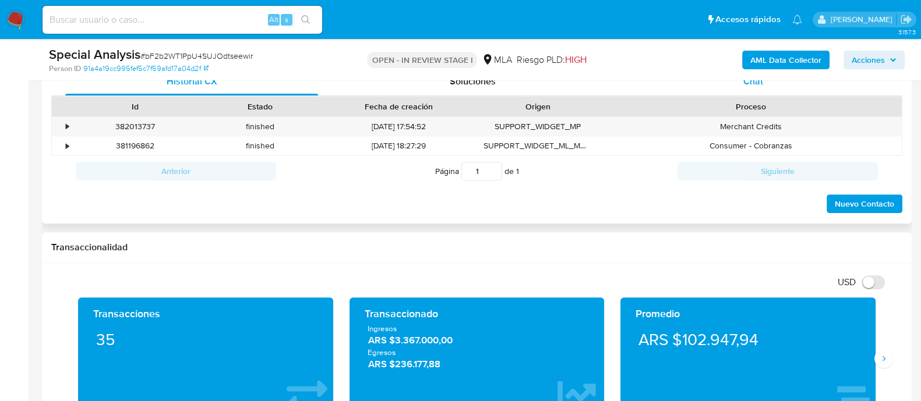
click at [745, 86] on span "Chat" at bounding box center [753, 81] width 20 height 13
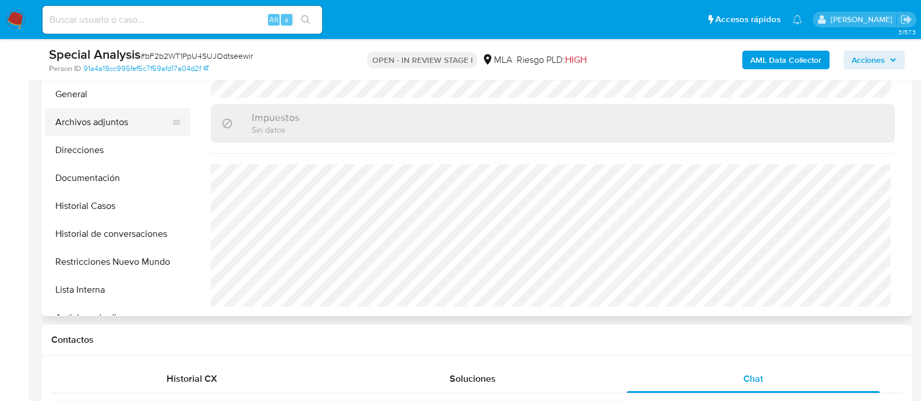
scroll to position [218, 0]
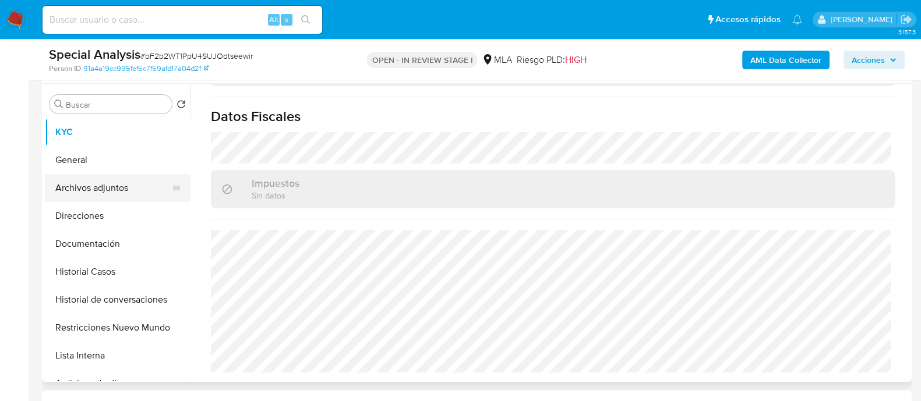
click at [130, 191] on button "Archivos adjuntos" at bounding box center [113, 188] width 136 height 28
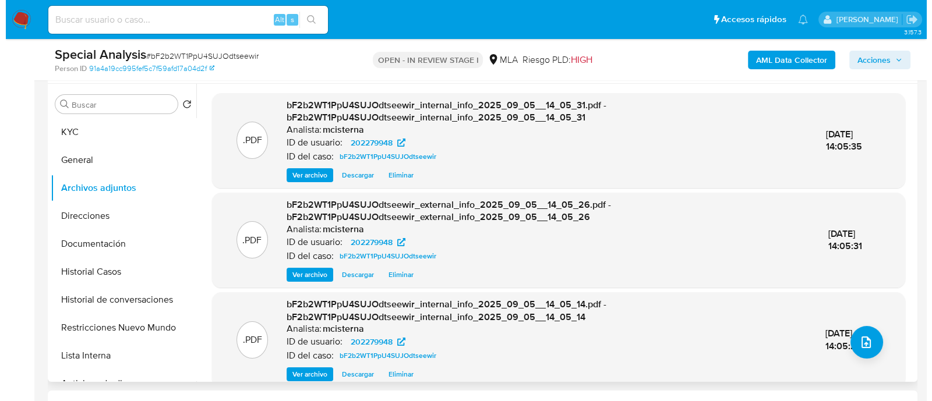
scroll to position [72, 0]
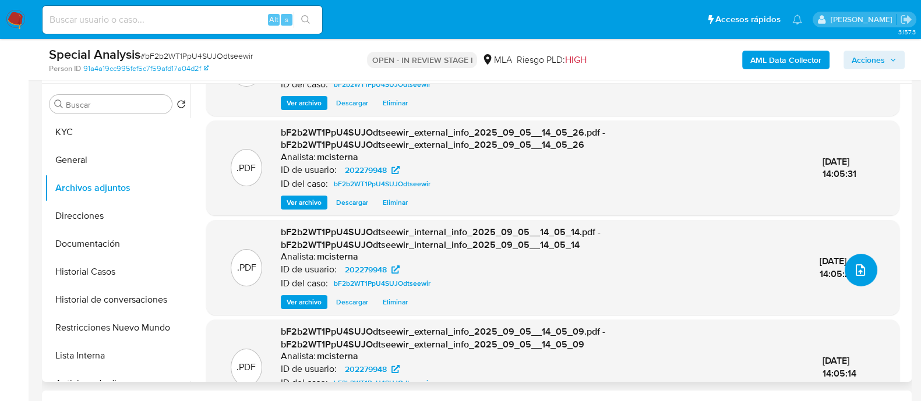
click at [854, 277] on button "upload-file" at bounding box center [861, 270] width 33 height 33
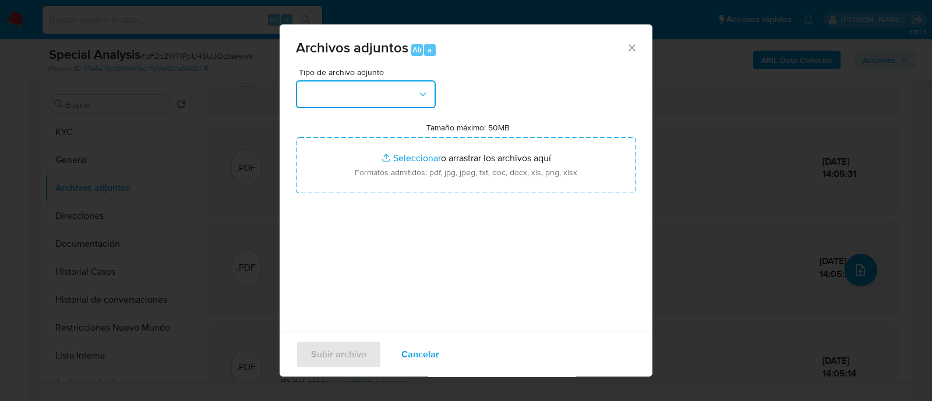
click at [360, 87] on button "button" at bounding box center [366, 94] width 140 height 28
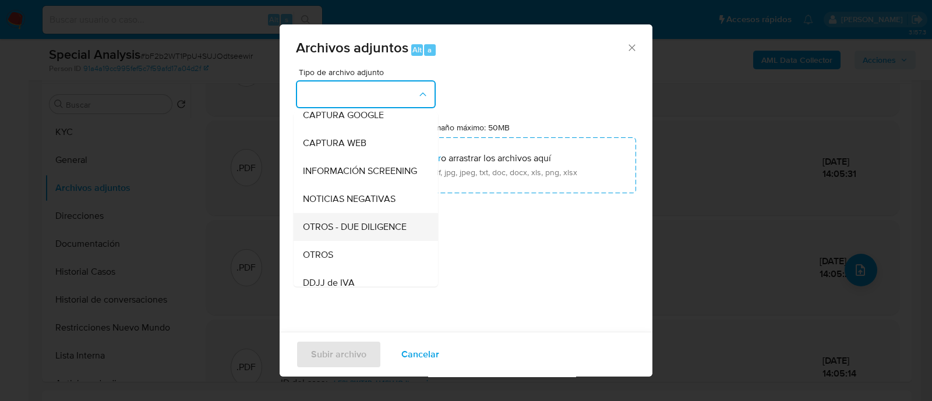
scroll to position [145, 0]
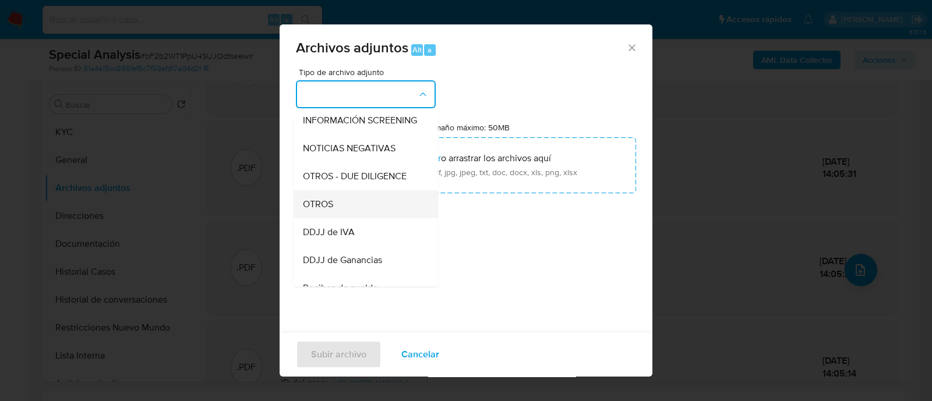
click at [360, 213] on div "OTROS" at bounding box center [362, 205] width 119 height 28
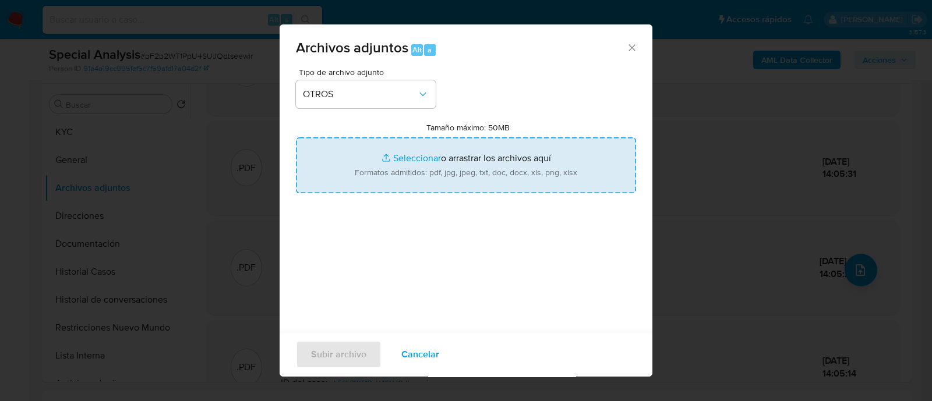
type input "C:\fakepath\NOSIS_Manager_InformeIndividual_20301816376_654926_20250905134146.p…"
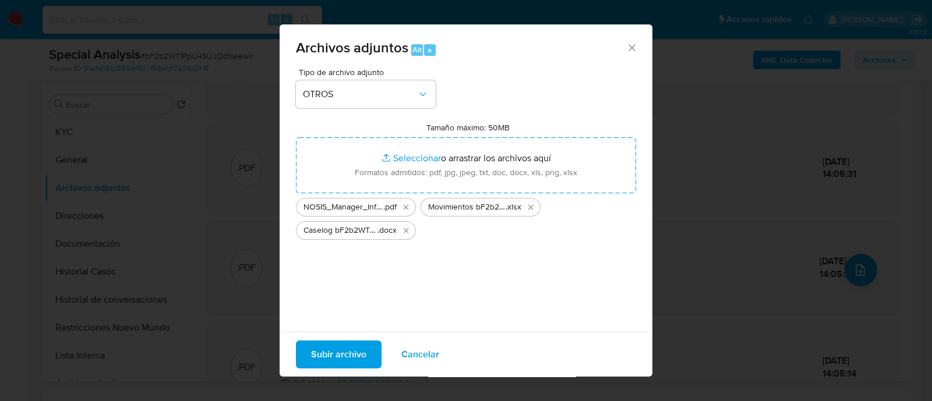
click at [359, 355] on span "Subir archivo" at bounding box center [338, 355] width 55 height 26
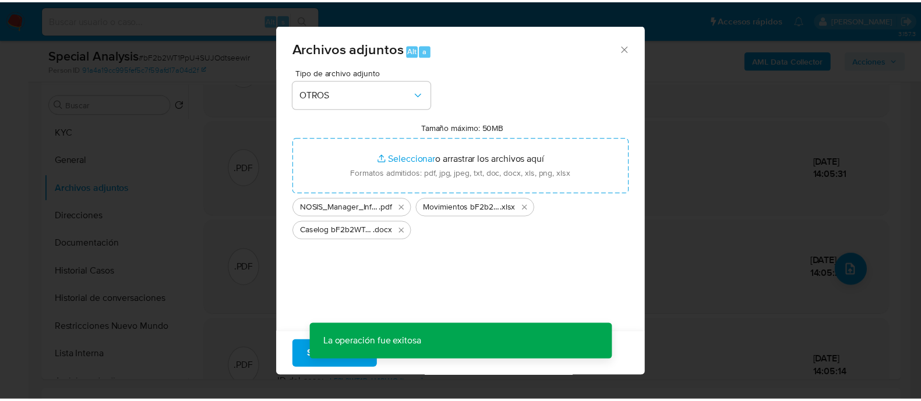
scroll to position [36, 0]
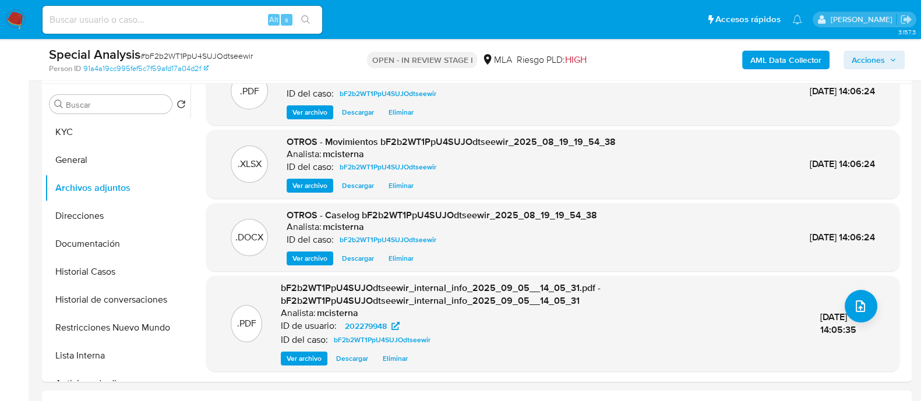
click at [858, 66] on span "Acciones" at bounding box center [868, 60] width 33 height 19
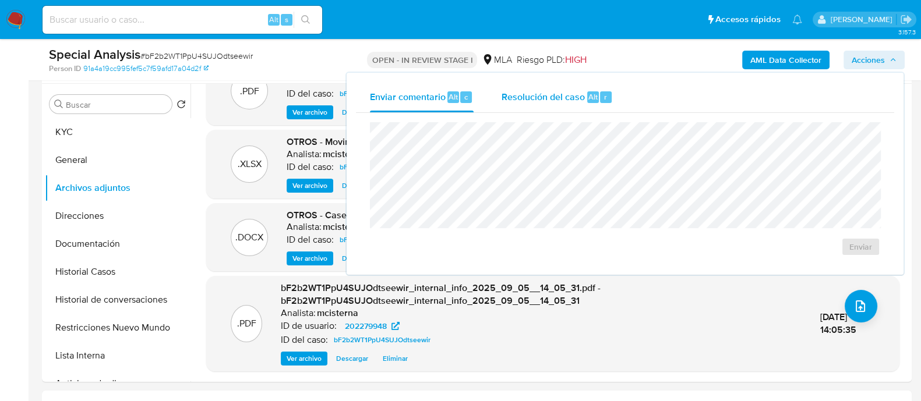
click at [601, 99] on div "r" at bounding box center [606, 97] width 12 height 12
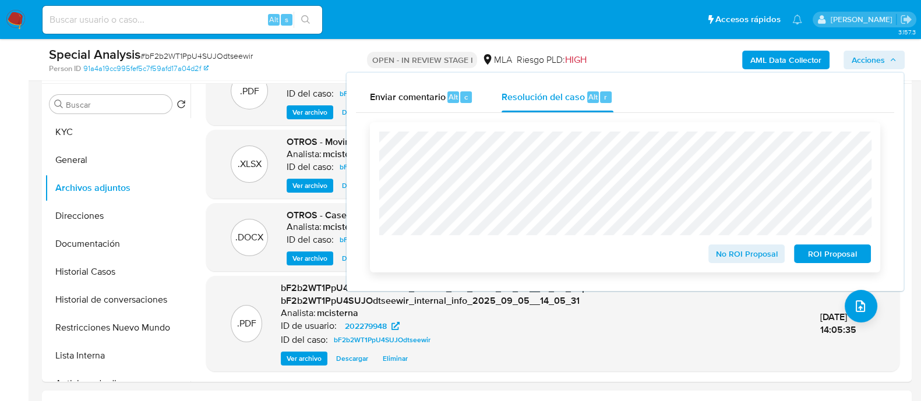
click at [811, 256] on span "ROI Proposal" at bounding box center [832, 254] width 61 height 16
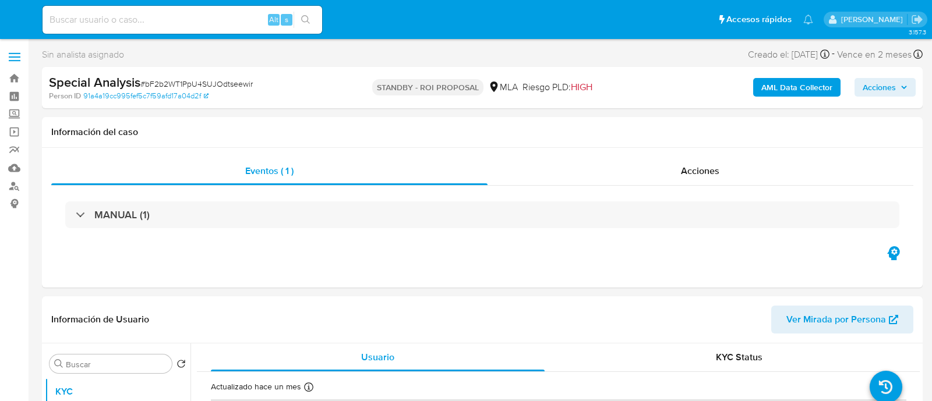
select select "10"
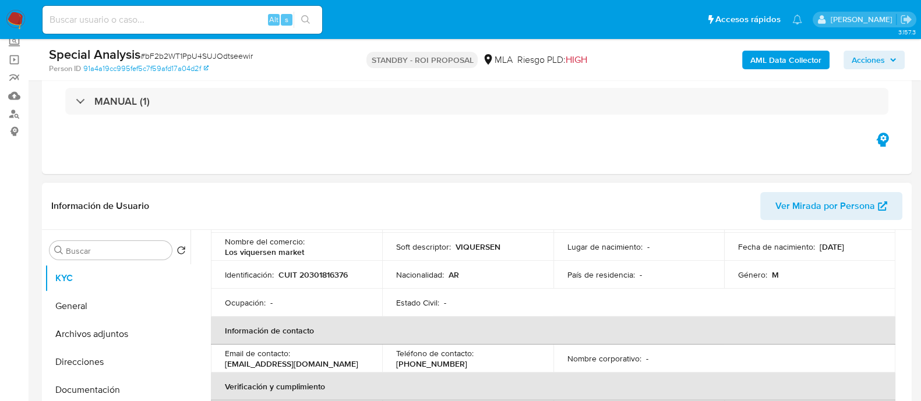
scroll to position [145, 0]
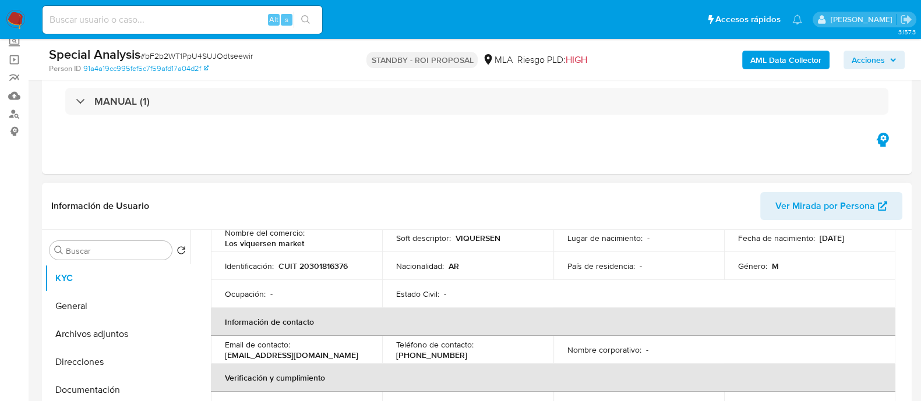
click at [319, 266] on p "CUIT 20301816376" at bounding box center [312, 266] width 69 height 10
copy p "20301816376"
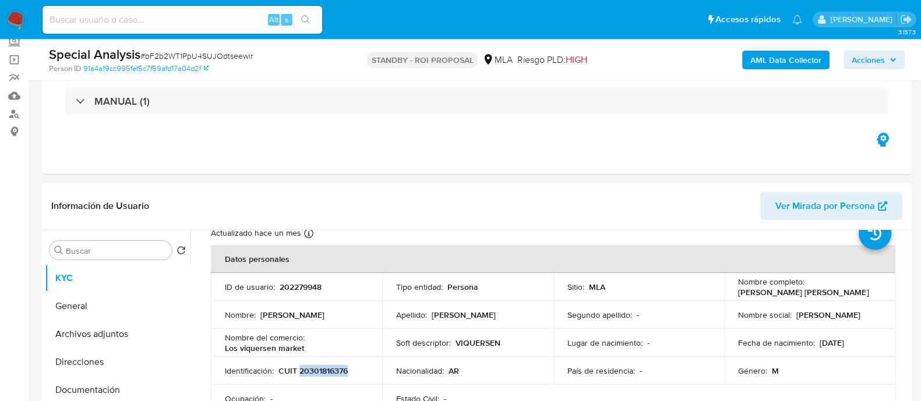
scroll to position [0, 0]
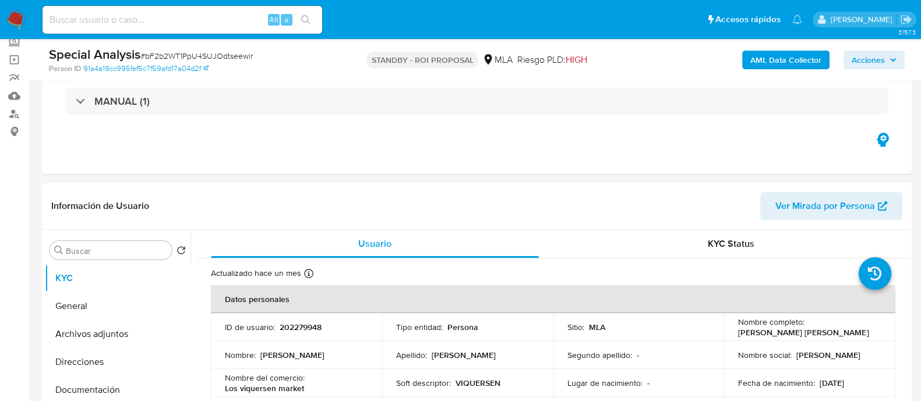
drag, startPoint x: 740, startPoint y: 335, endPoint x: 863, endPoint y: 335, distance: 123.5
click at [863, 335] on td "Nombre completo : [PERSON_NAME] [PERSON_NAME]" at bounding box center [809, 327] width 171 height 28
copy p "[PERSON_NAME] [PERSON_NAME]"
click at [311, 329] on p "202279948" at bounding box center [301, 327] width 42 height 10
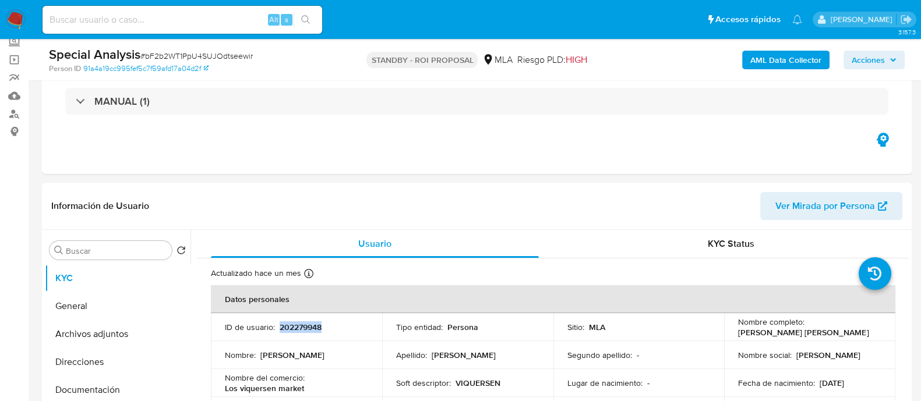
copy p "202279948"
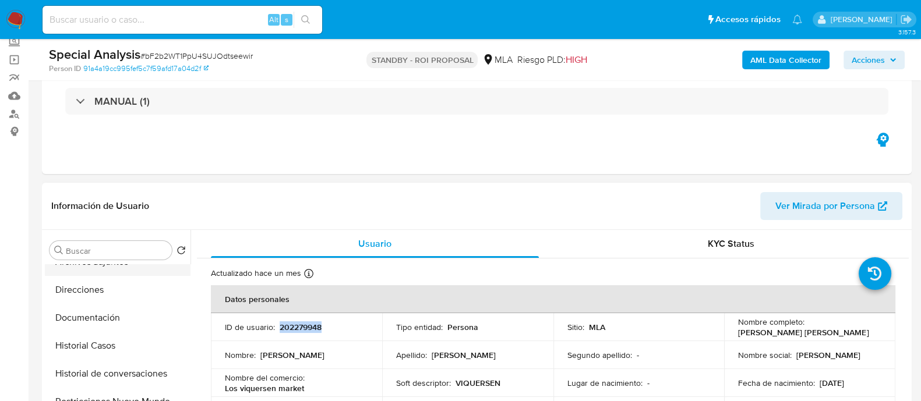
click at [115, 342] on button "Historial Casos" at bounding box center [118, 346] width 146 height 28
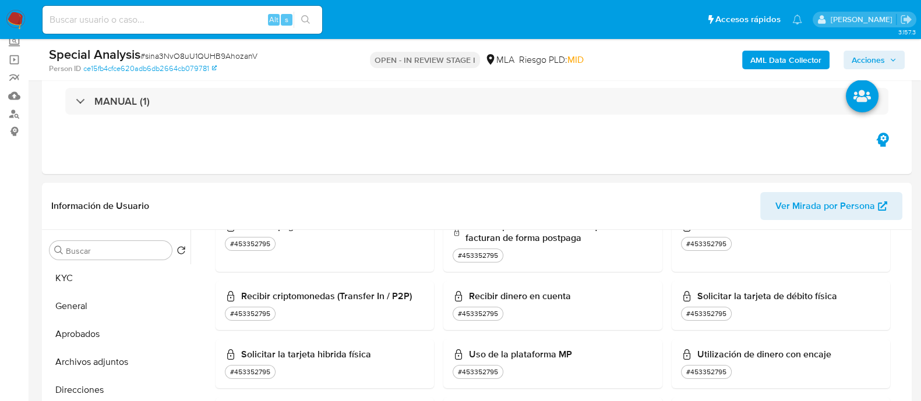
scroll to position [72, 0]
click at [147, 350] on button "Archivos adjuntos" at bounding box center [113, 362] width 136 height 28
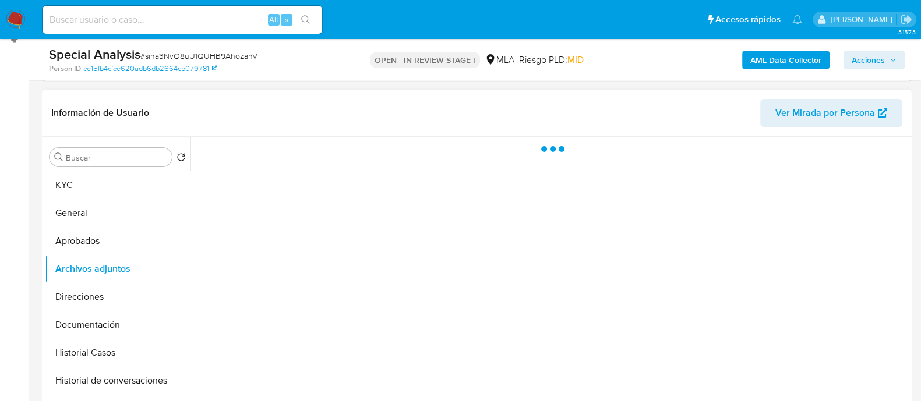
scroll to position [218, 0]
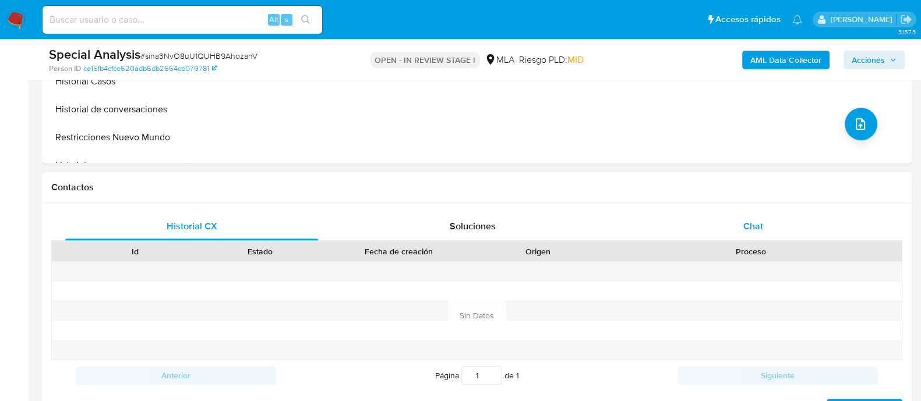
drag, startPoint x: 739, startPoint y: 232, endPoint x: 726, endPoint y: 234, distance: 13.5
click at [739, 232] on div "Chat" at bounding box center [753, 227] width 253 height 28
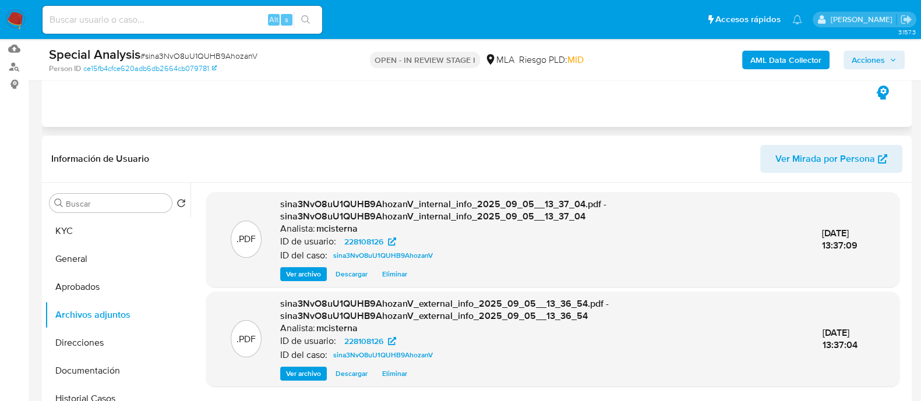
scroll to position [0, 0]
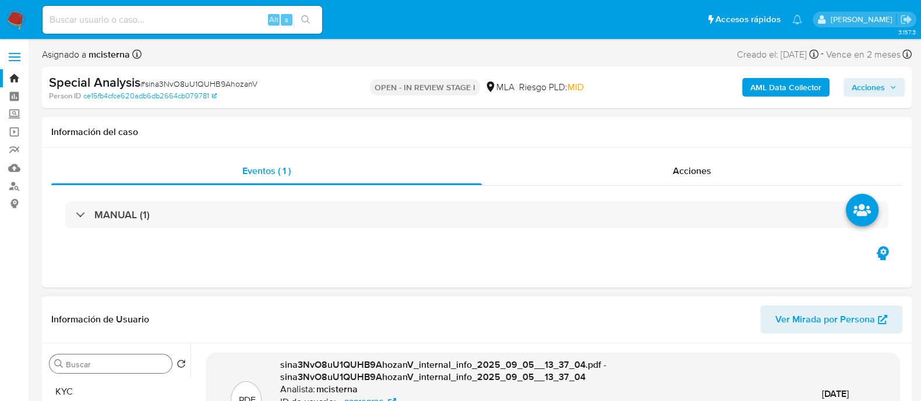
drag, startPoint x: 121, startPoint y: 385, endPoint x: 131, endPoint y: 372, distance: 17.0
click at [121, 386] on button "KYC" at bounding box center [118, 392] width 146 height 28
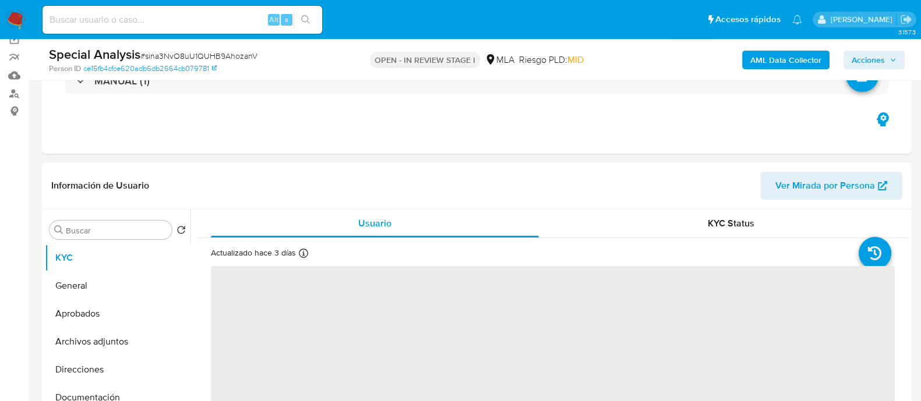
scroll to position [145, 0]
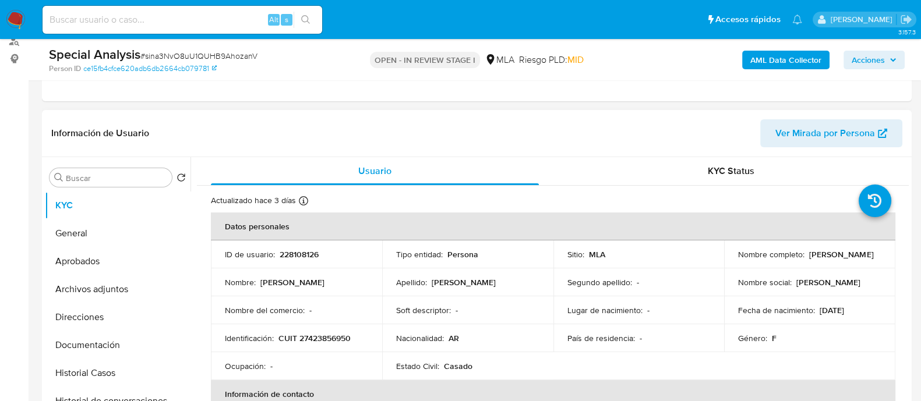
click at [300, 253] on p "228108126" at bounding box center [299, 254] width 39 height 10
copy p "228108126"
drag, startPoint x: 804, startPoint y: 256, endPoint x: 876, endPoint y: 254, distance: 72.3
click at [879, 256] on td "Nombre completo : [PERSON_NAME]" at bounding box center [809, 255] width 171 height 28
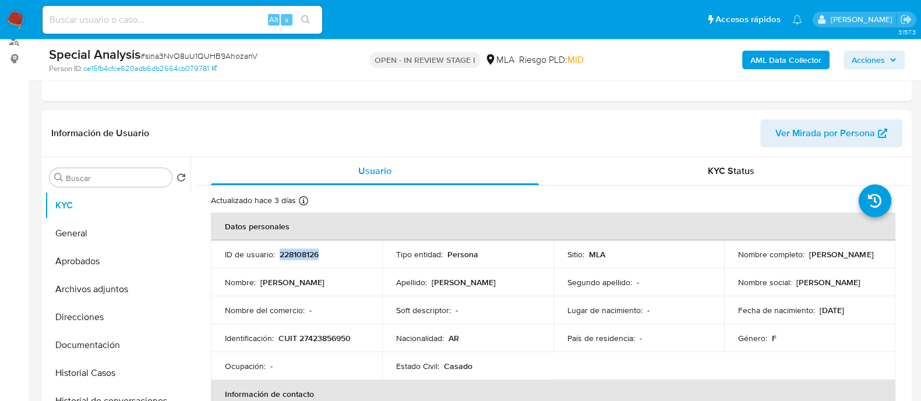
copy div "[PERSON_NAME]"
click at [322, 336] on p "CUIT 27423856950" at bounding box center [314, 338] width 72 height 10
copy p "27423856950"
click at [288, 249] on p "228108126" at bounding box center [299, 254] width 39 height 10
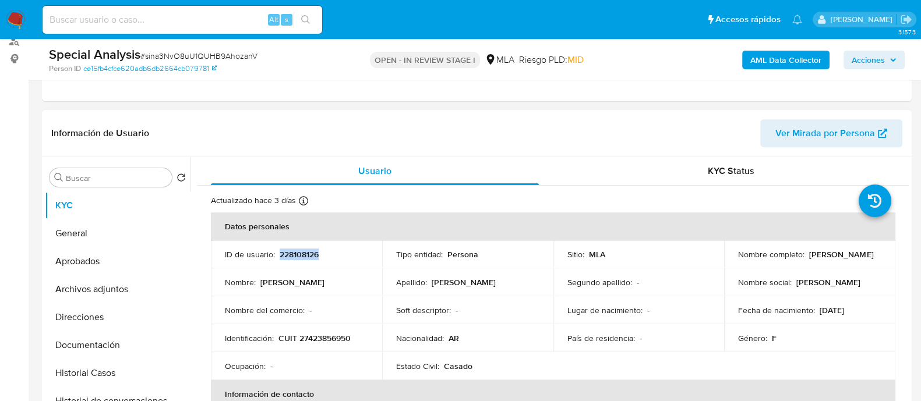
click at [288, 249] on p "228108126" at bounding box center [299, 254] width 39 height 10
copy p "228108126"
click at [105, 371] on button "Historial Casos" at bounding box center [113, 373] width 136 height 28
